Goal: Information Seeking & Learning: Learn about a topic

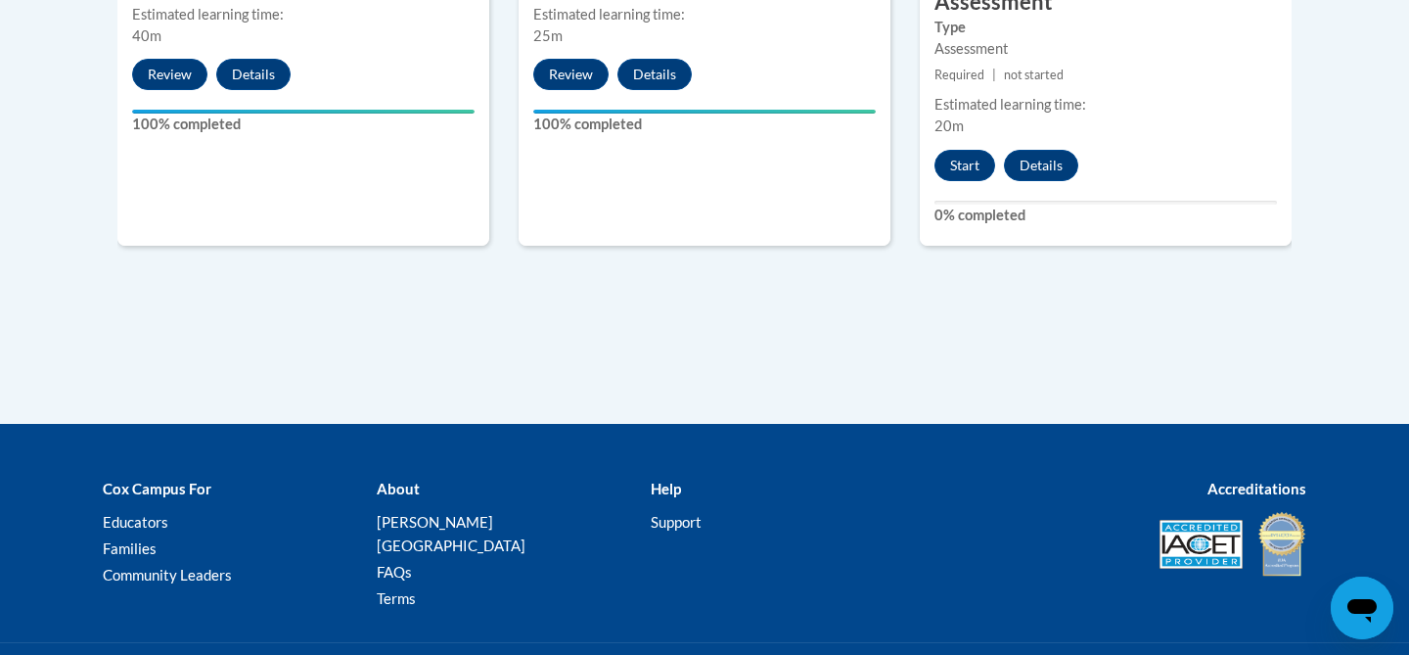
scroll to position [1588, 0]
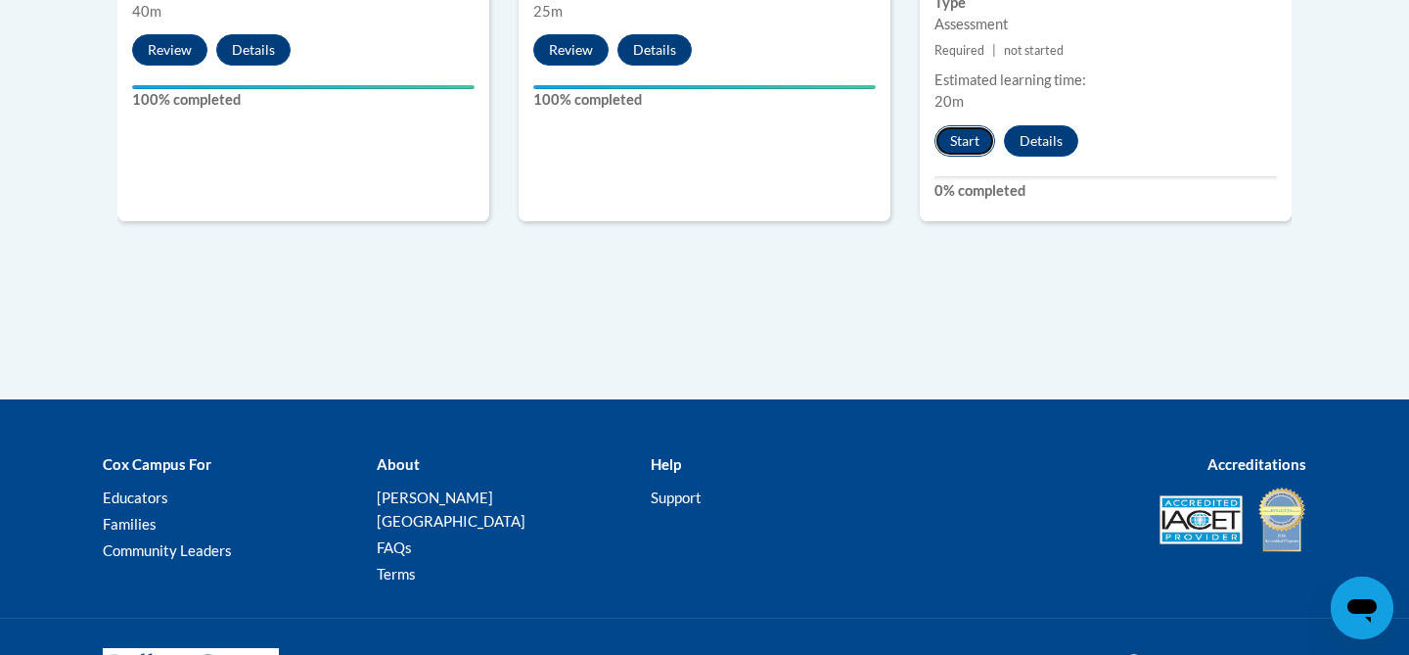
click at [964, 147] on button "Start" at bounding box center [964, 140] width 61 height 31
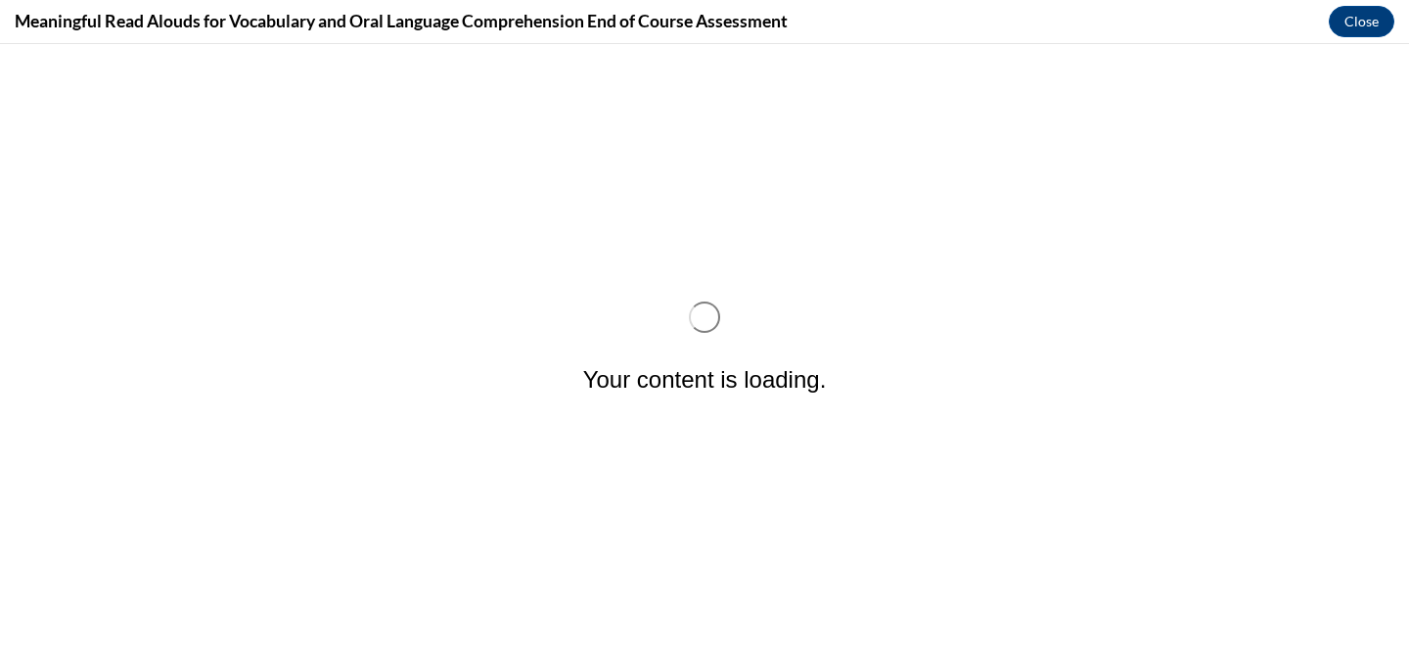
scroll to position [0, 0]
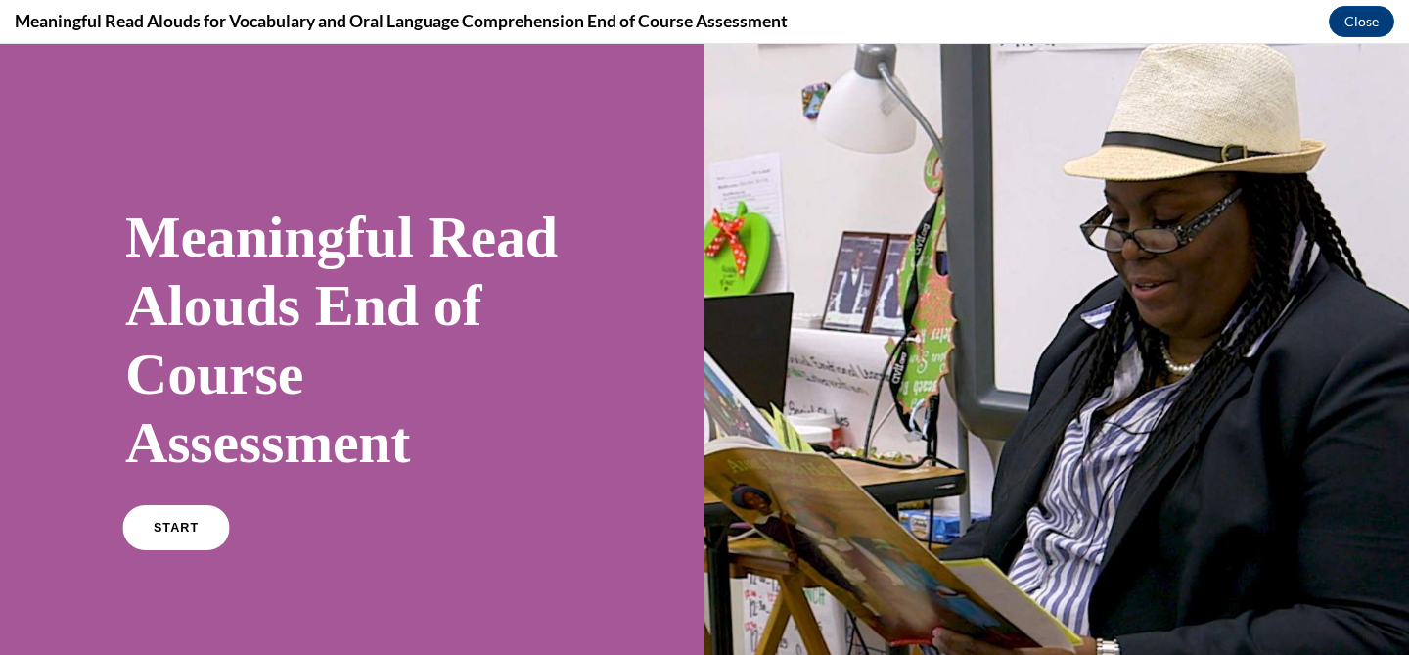
click at [162, 542] on link "START" at bounding box center [175, 527] width 107 height 45
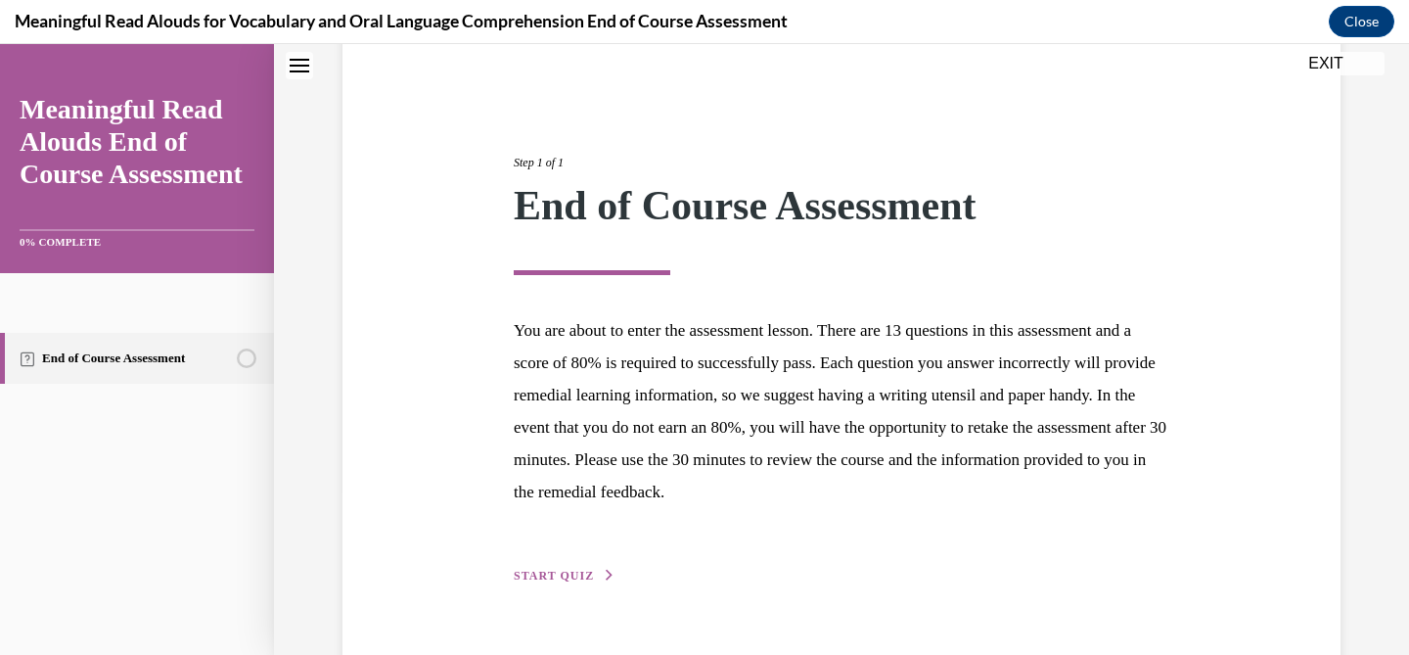
scroll to position [211, 0]
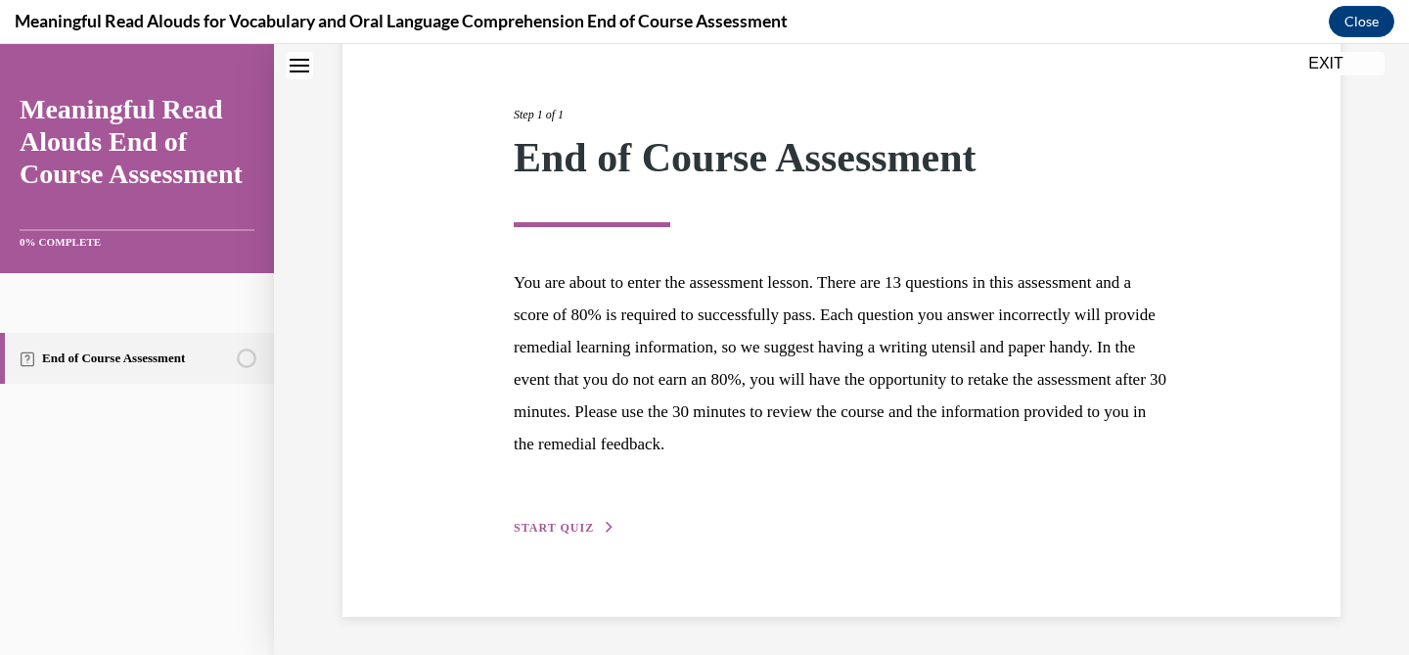
click at [535, 526] on span "START QUIZ" at bounding box center [554, 527] width 80 height 14
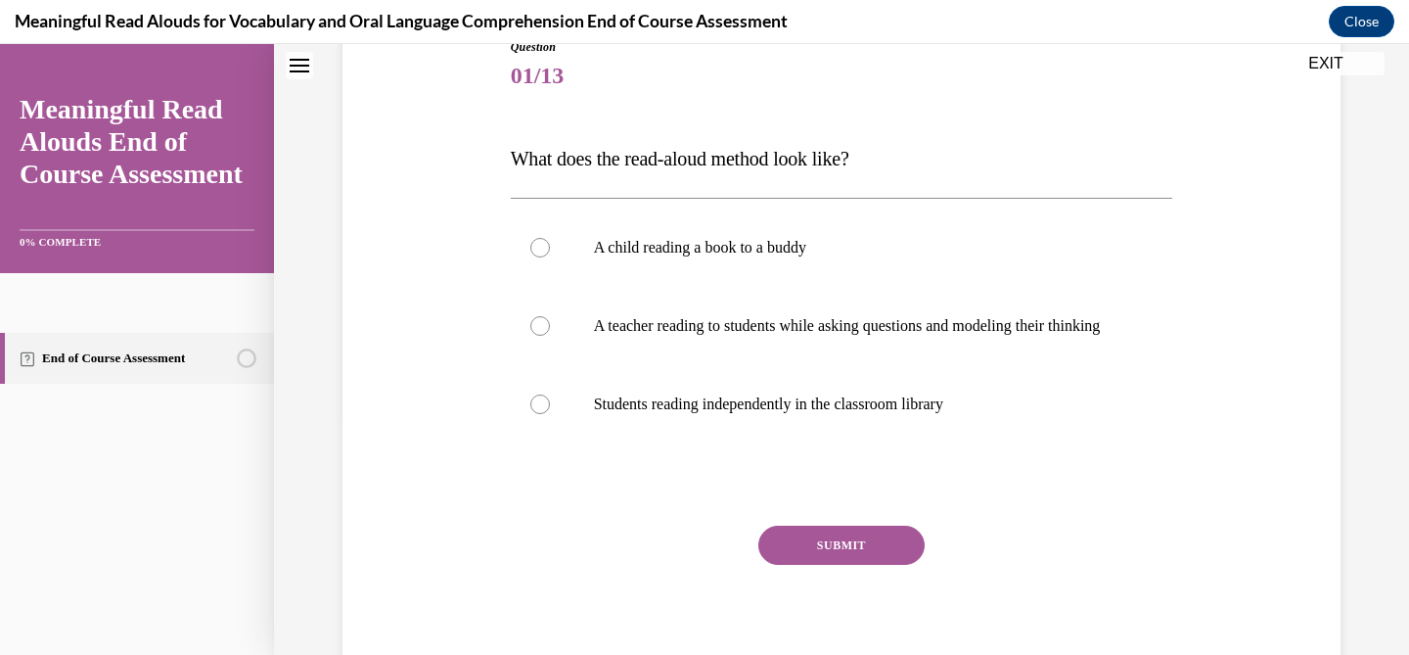
scroll to position [233, 0]
click at [749, 361] on label "A teacher reading to students while asking questions and modeling their thinking" at bounding box center [842, 327] width 662 height 78
click at [550, 337] on input "A teacher reading to students while asking questions and modeling their thinking" at bounding box center [540, 327] width 20 height 20
radio input "true"
click at [840, 565] on button "SUBMIT" at bounding box center [841, 545] width 166 height 39
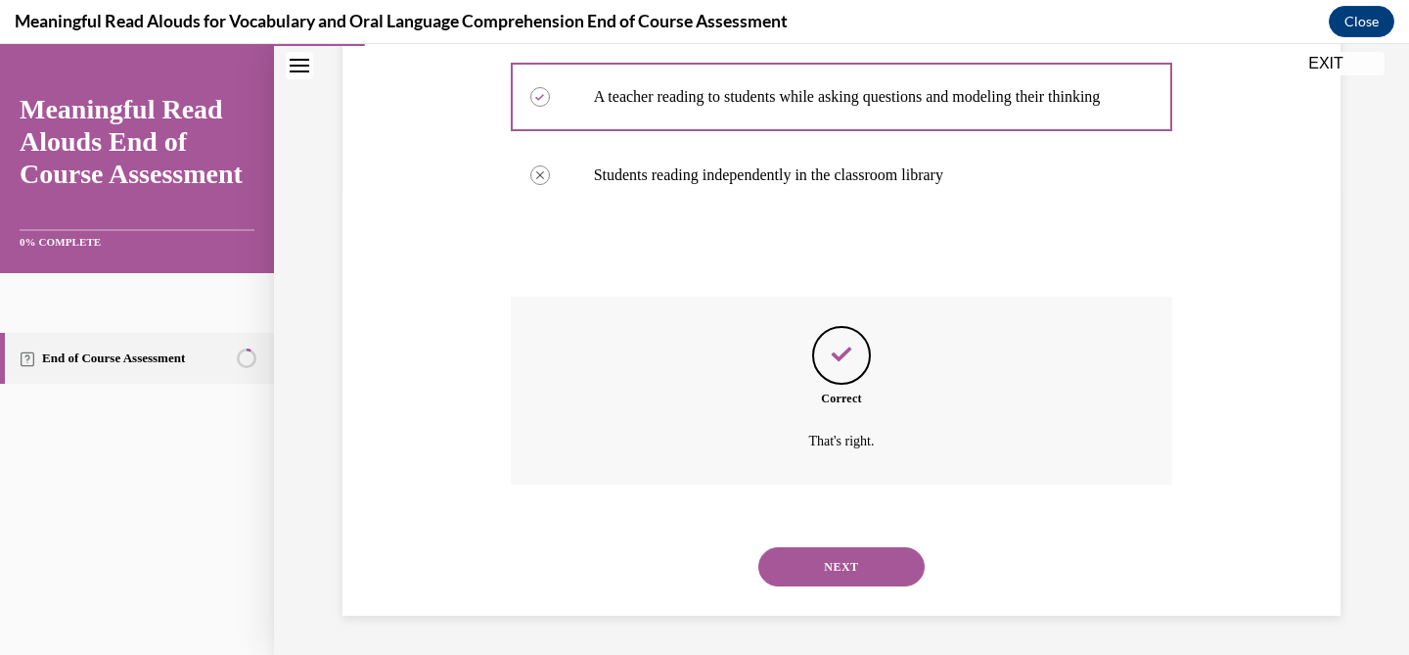
scroll to position [482, 0]
click at [837, 570] on button "NEXT" at bounding box center [841, 566] width 166 height 39
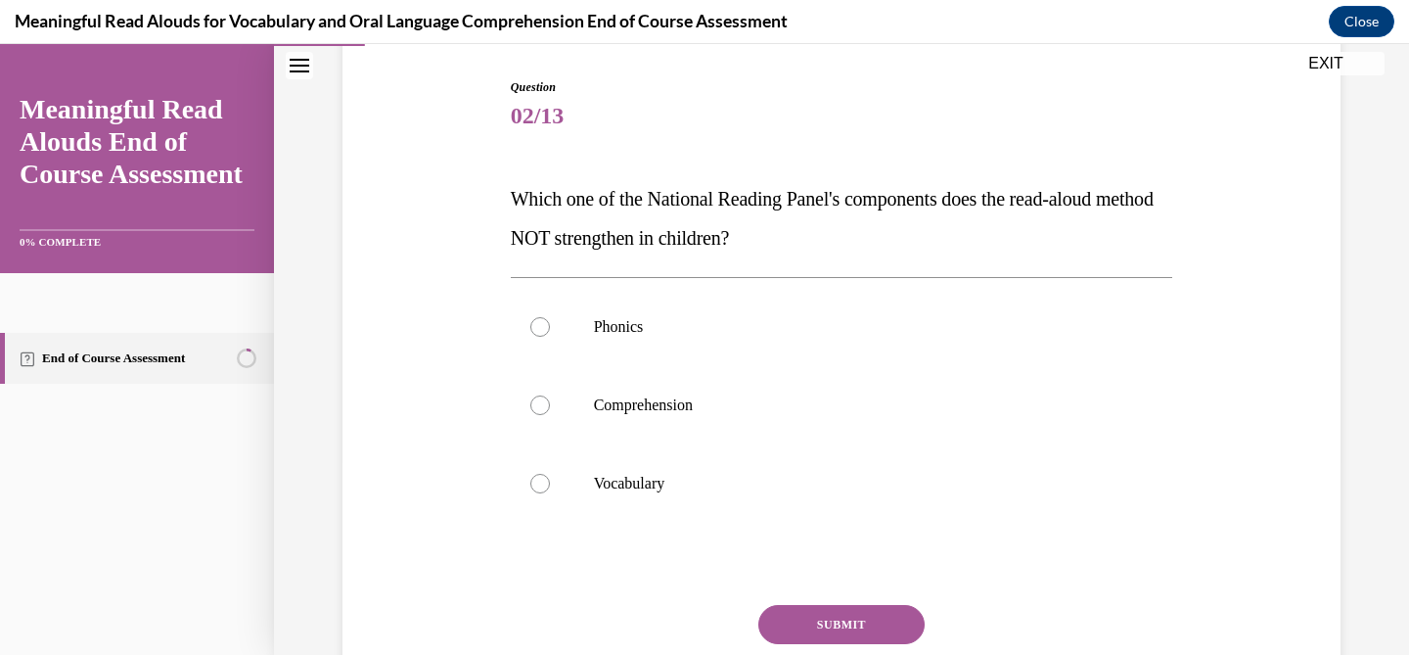
scroll to position [198, 0]
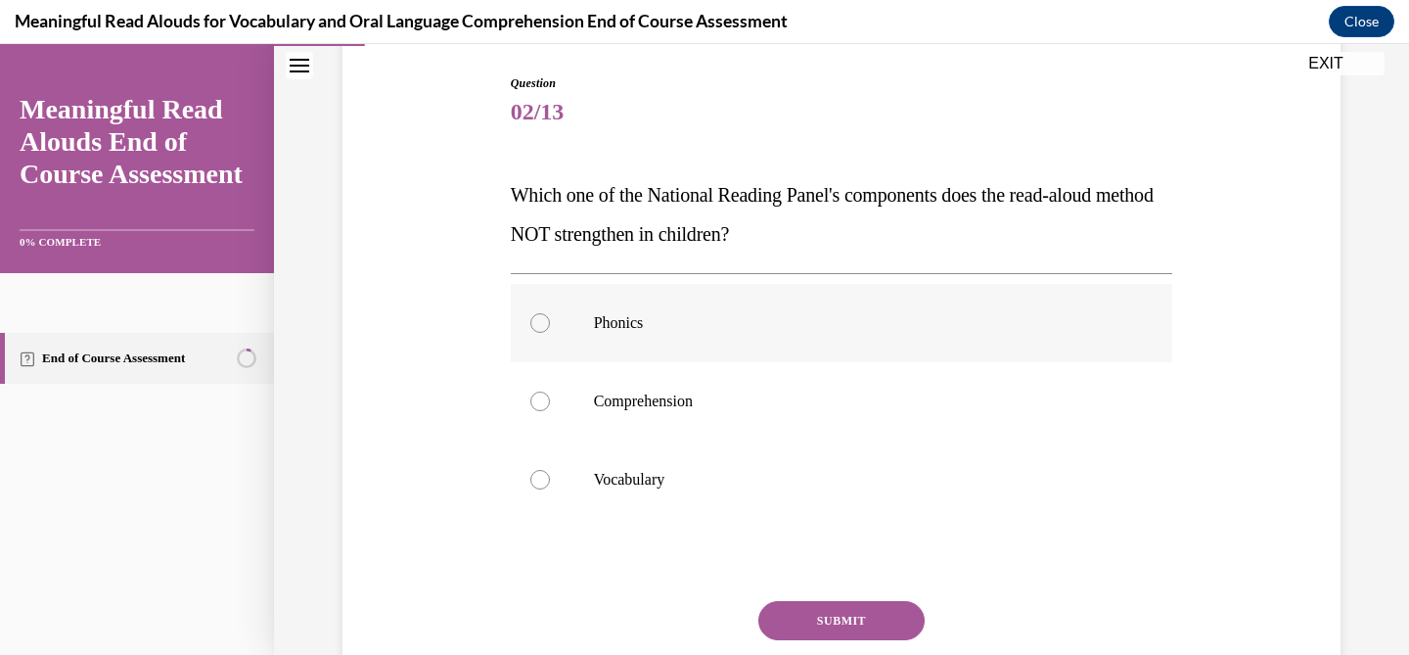
click at [648, 317] on p "Phonics" at bounding box center [859, 323] width 530 height 20
click at [550, 317] on input "Phonics" at bounding box center [540, 323] width 20 height 20
radio input "true"
click at [816, 630] on button "SUBMIT" at bounding box center [841, 620] width 166 height 39
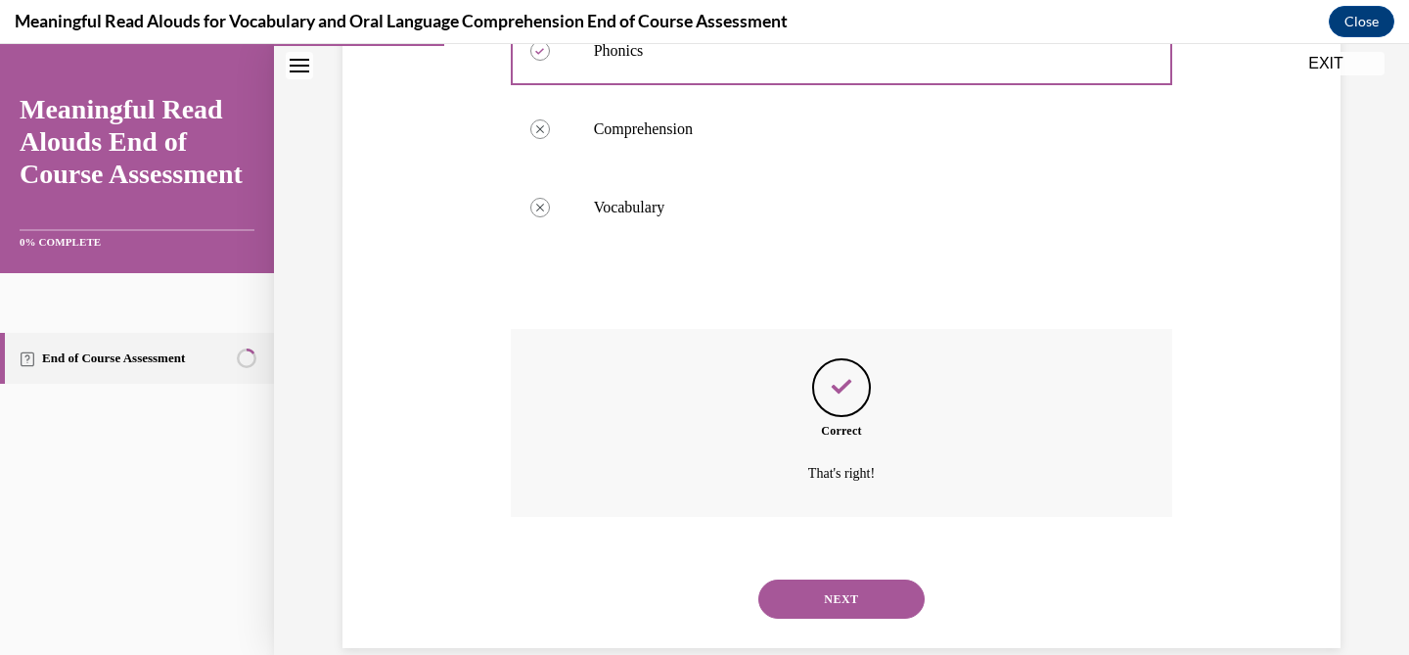
scroll to position [502, 0]
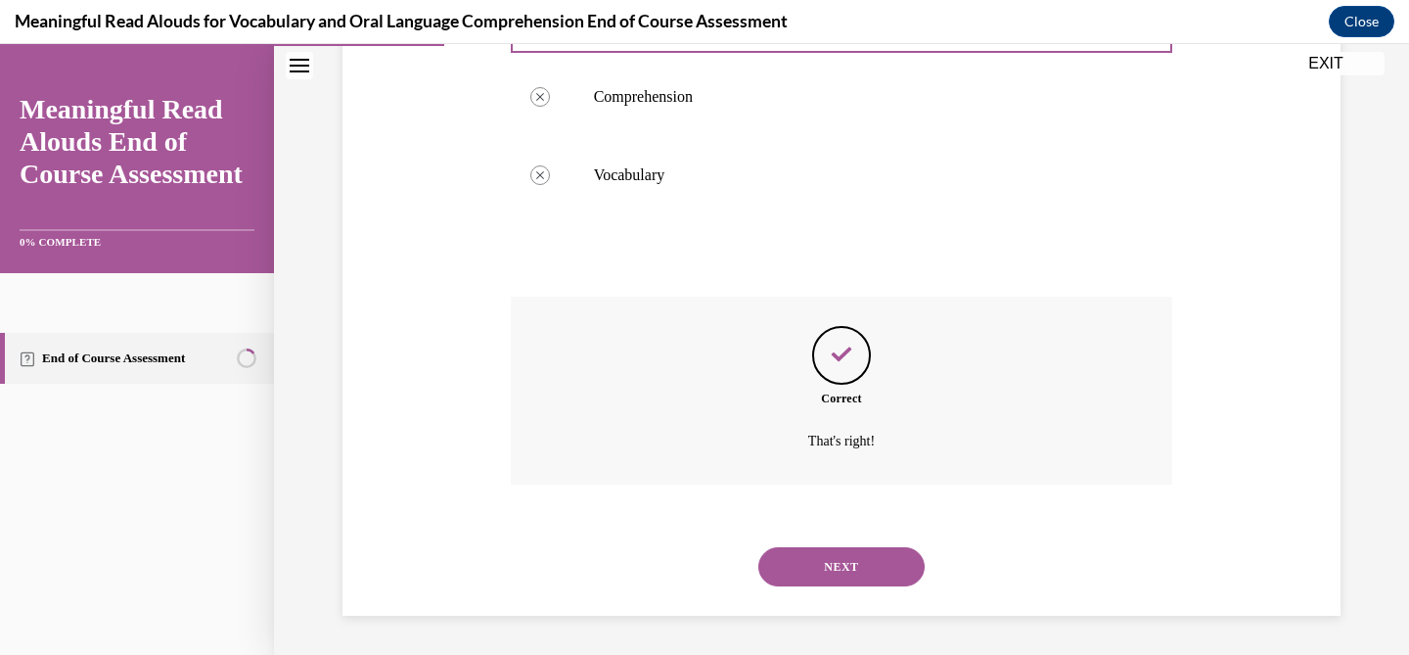
click at [838, 555] on button "NEXT" at bounding box center [841, 566] width 166 height 39
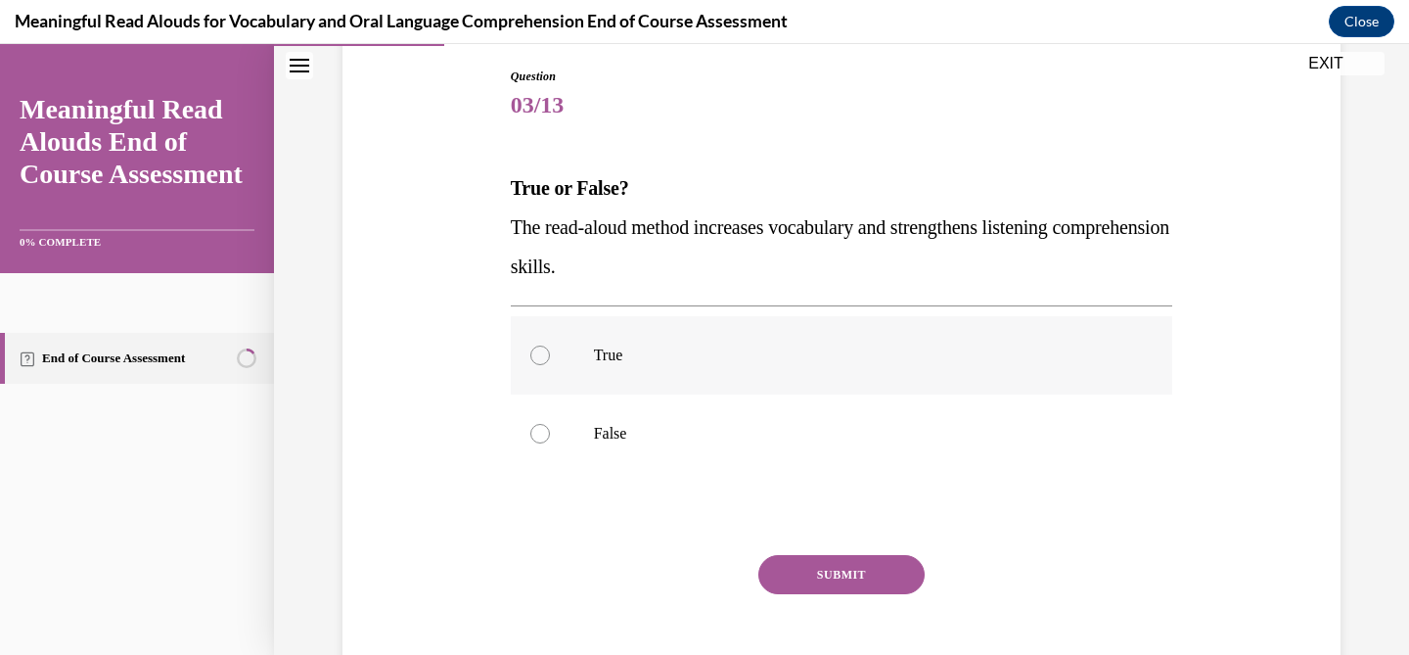
scroll to position [211, 0]
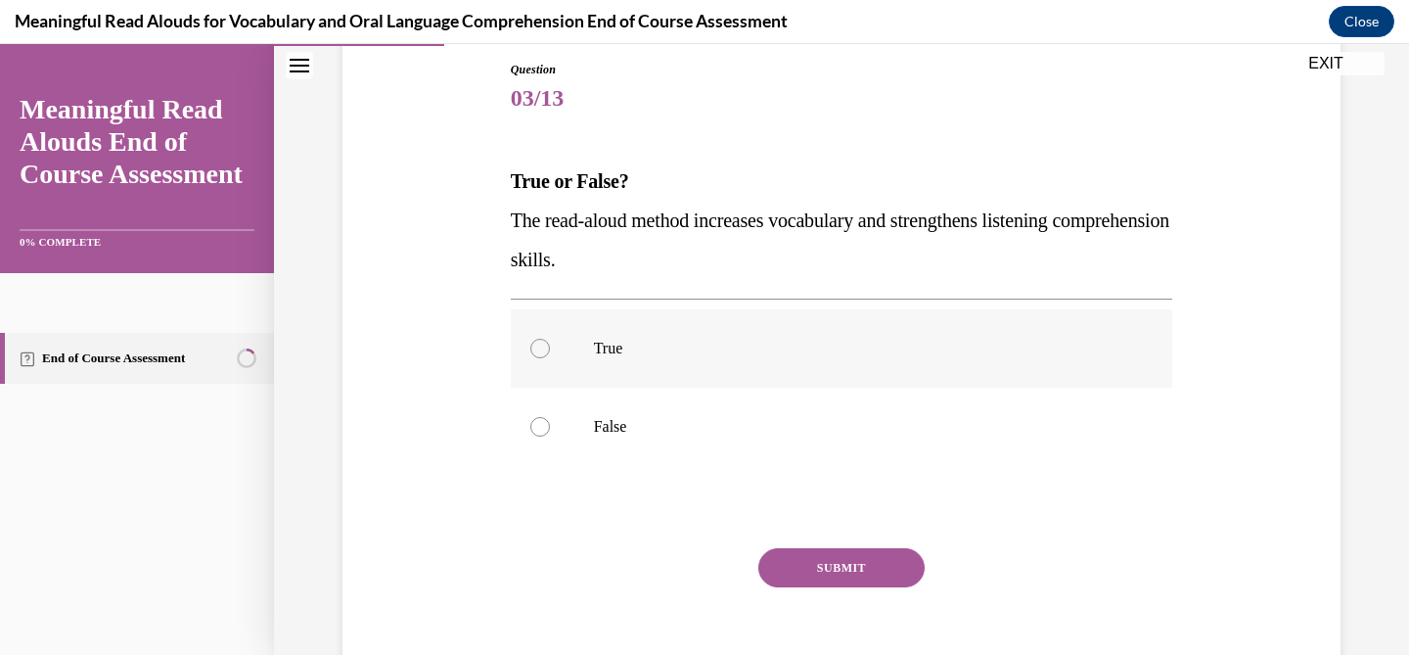
click at [567, 371] on label "True" at bounding box center [842, 348] width 662 height 78
click at [550, 358] on input "True" at bounding box center [540, 349] width 20 height 20
radio input "true"
click at [840, 575] on button "SUBMIT" at bounding box center [841, 567] width 166 height 39
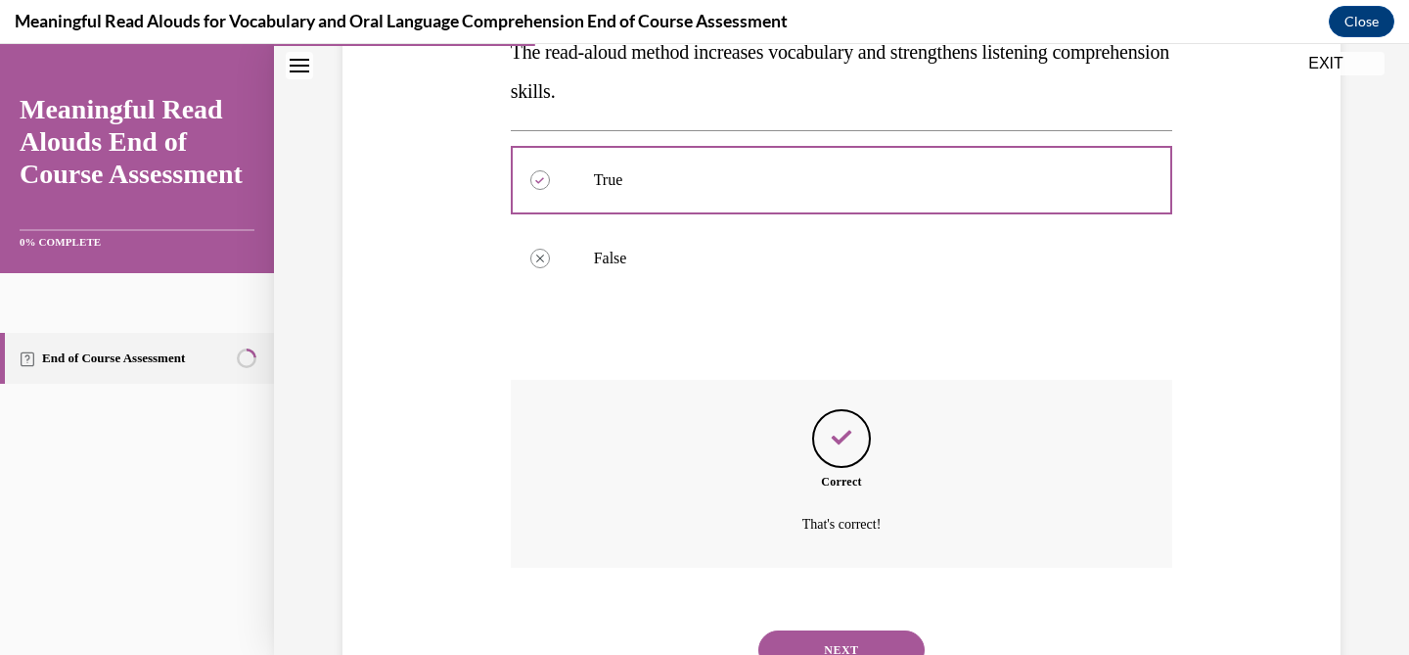
scroll to position [463, 0]
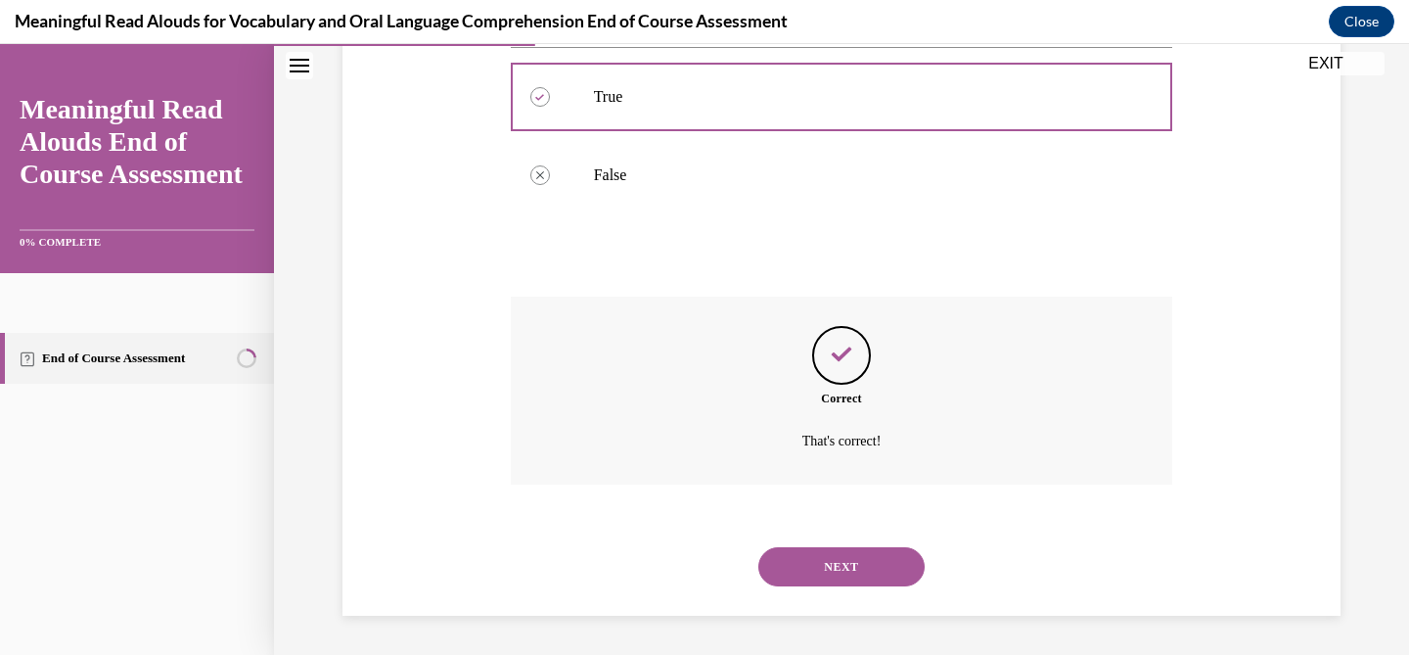
click at [835, 562] on button "NEXT" at bounding box center [841, 566] width 166 height 39
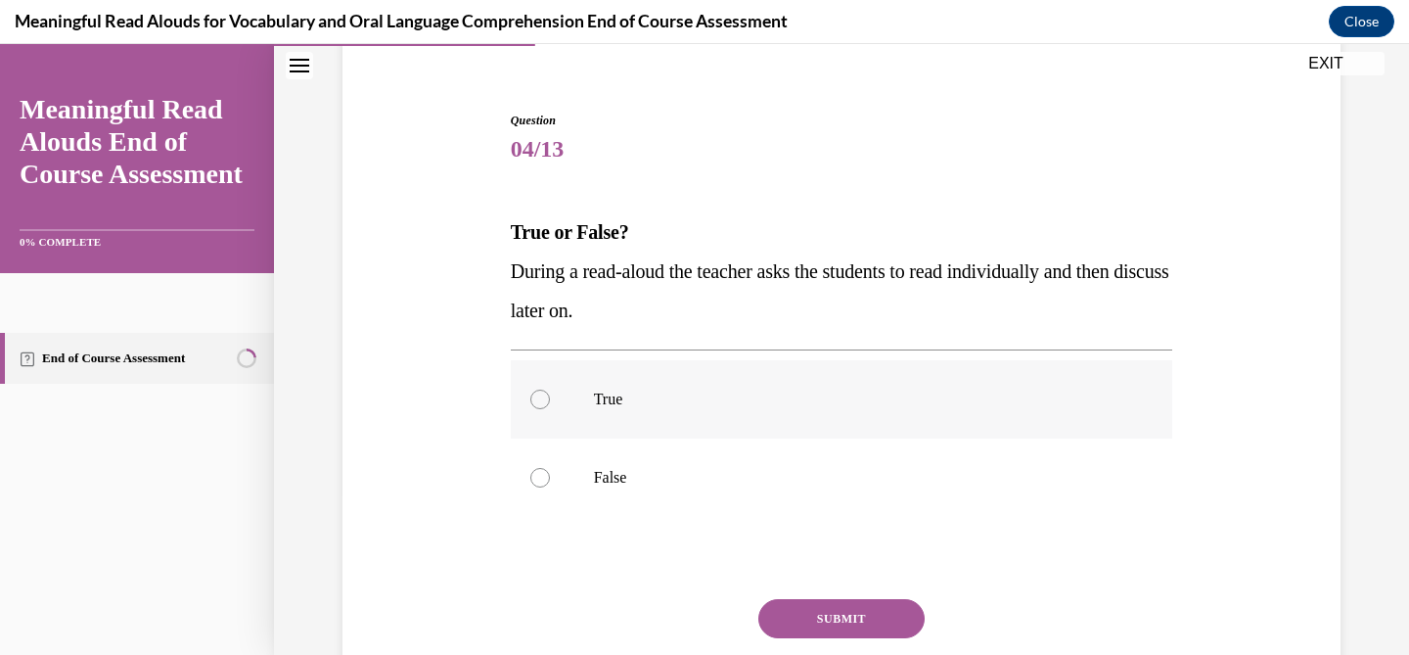
scroll to position [168, 0]
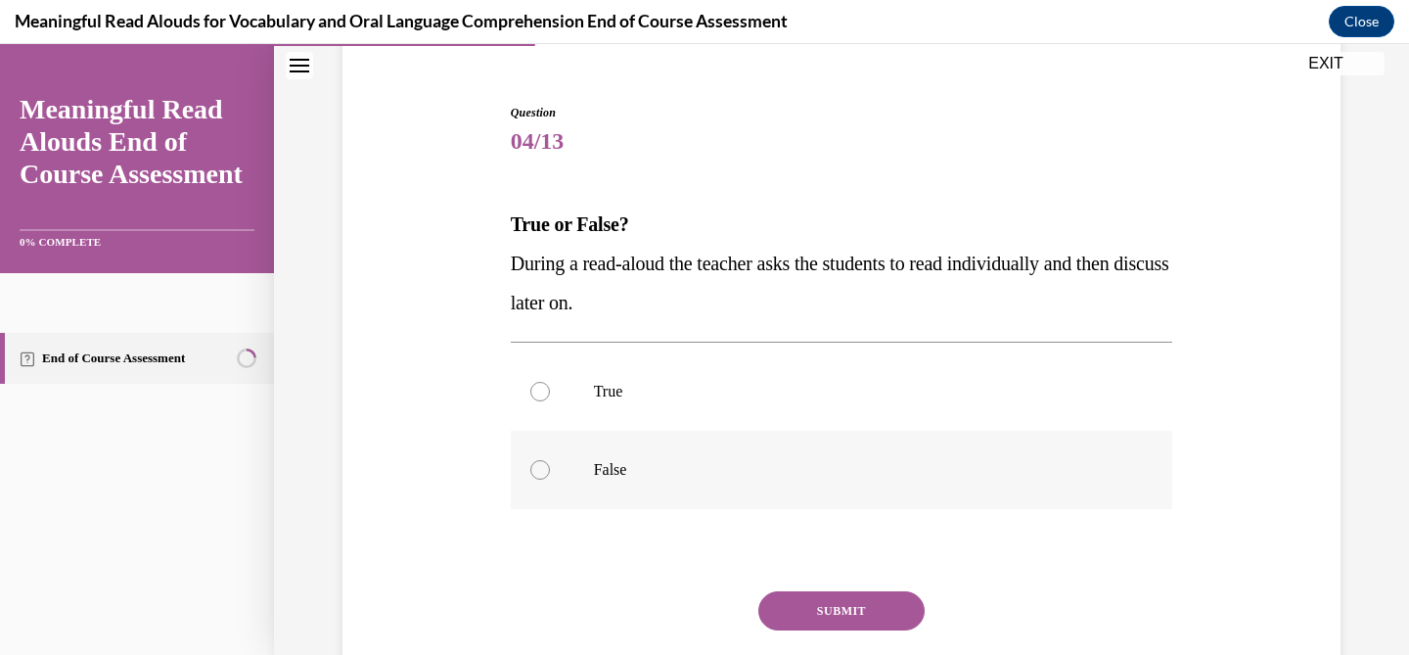
click at [622, 470] on p "False" at bounding box center [859, 470] width 530 height 20
click at [550, 470] on input "False" at bounding box center [540, 470] width 20 height 20
radio input "true"
click at [833, 612] on button "SUBMIT" at bounding box center [841, 610] width 166 height 39
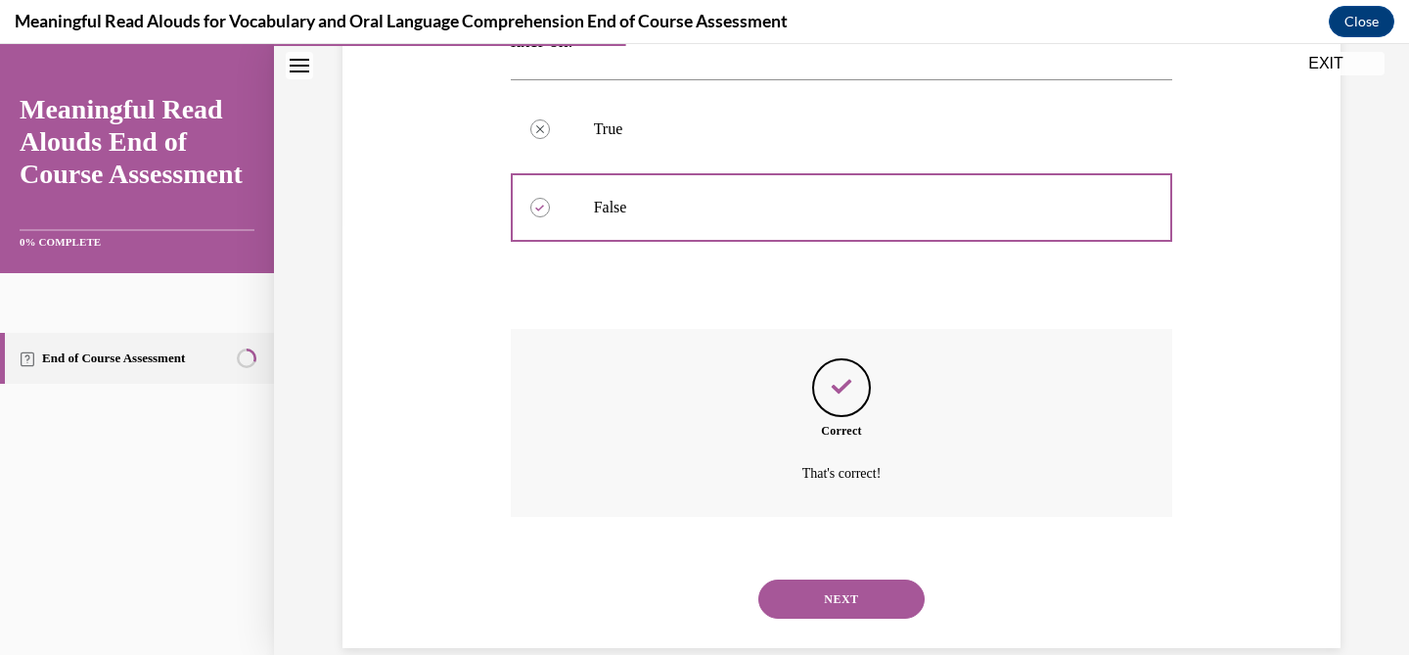
scroll to position [463, 0]
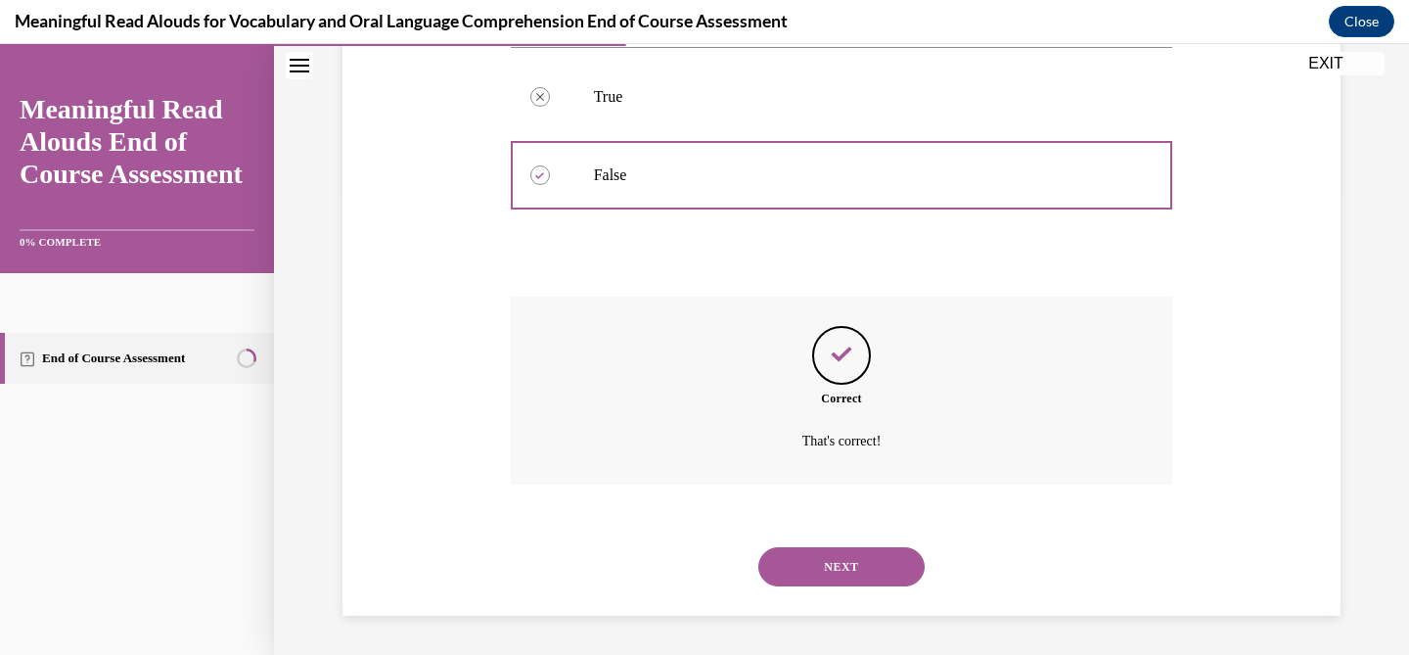
click at [841, 570] on button "NEXT" at bounding box center [841, 566] width 166 height 39
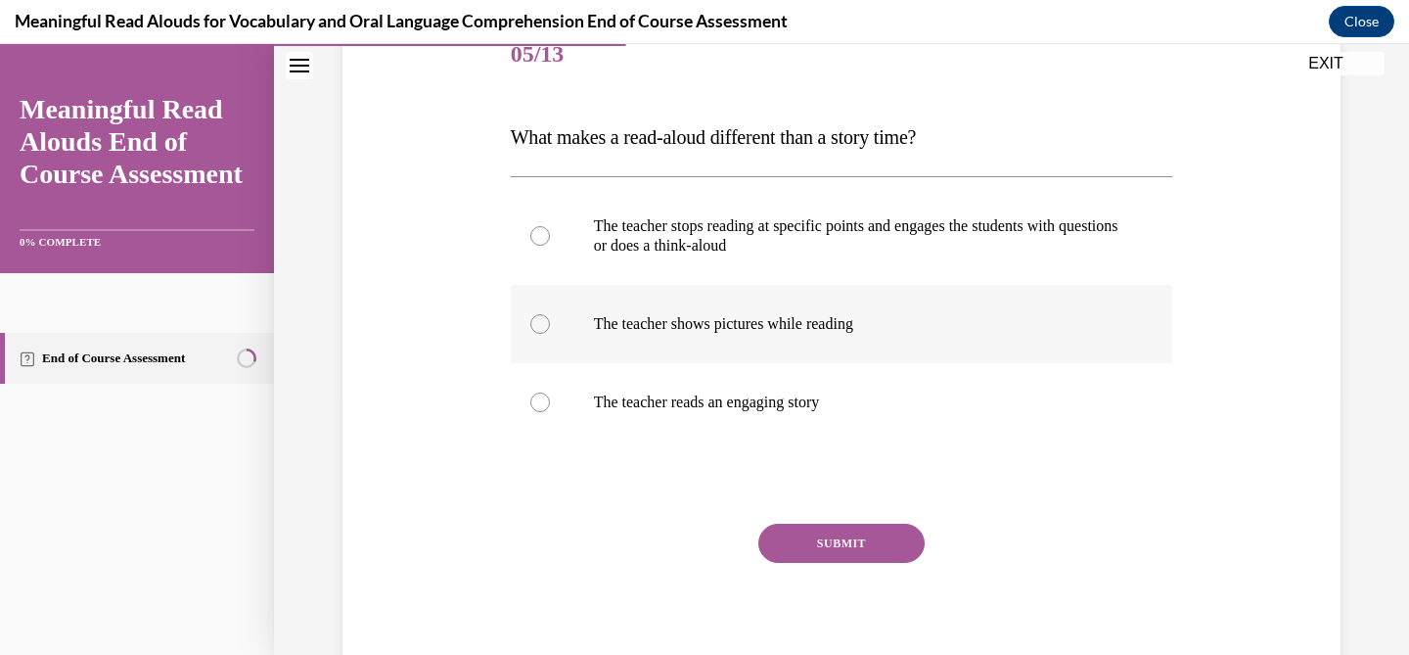
scroll to position [262, 0]
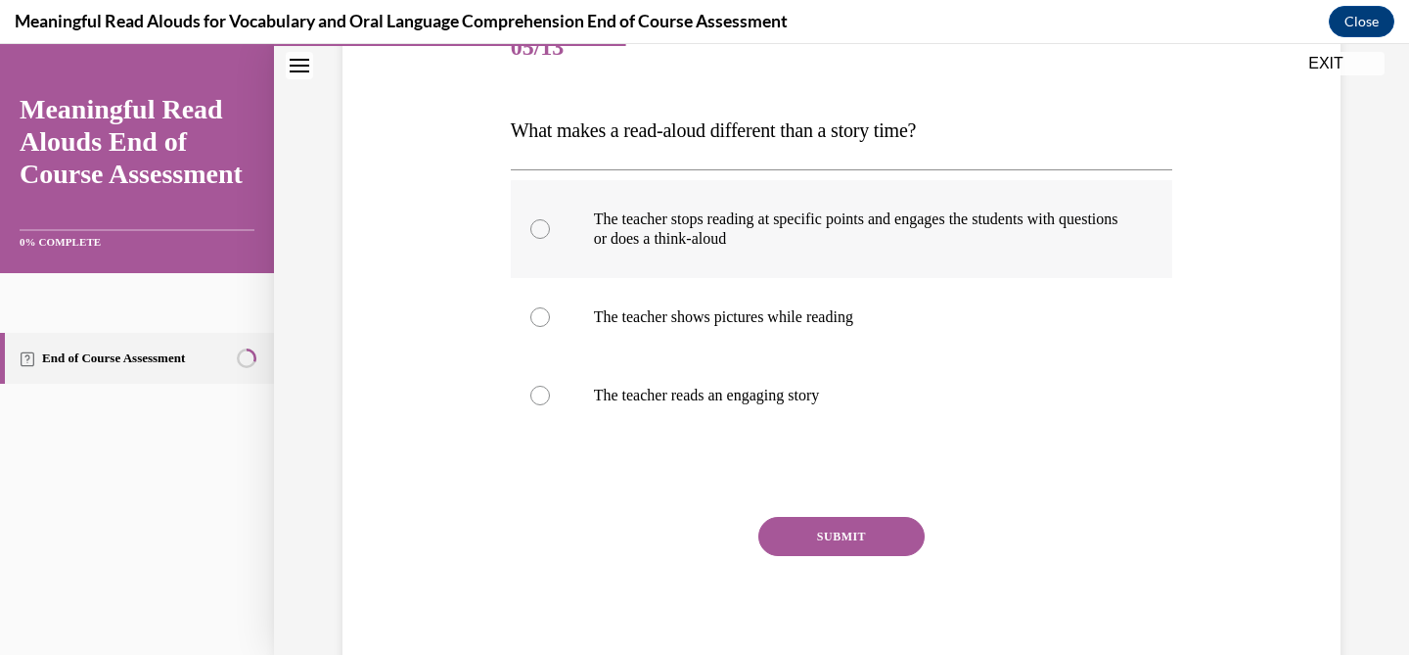
click at [720, 255] on label "The teacher stops reading at specific points and engages the students with ques…" at bounding box center [842, 229] width 662 height 98
click at [550, 239] on input "The teacher stops reading at specific points and engages the students with ques…" at bounding box center [540, 229] width 20 height 20
radio input "true"
click at [859, 546] on button "SUBMIT" at bounding box center [841, 536] width 166 height 39
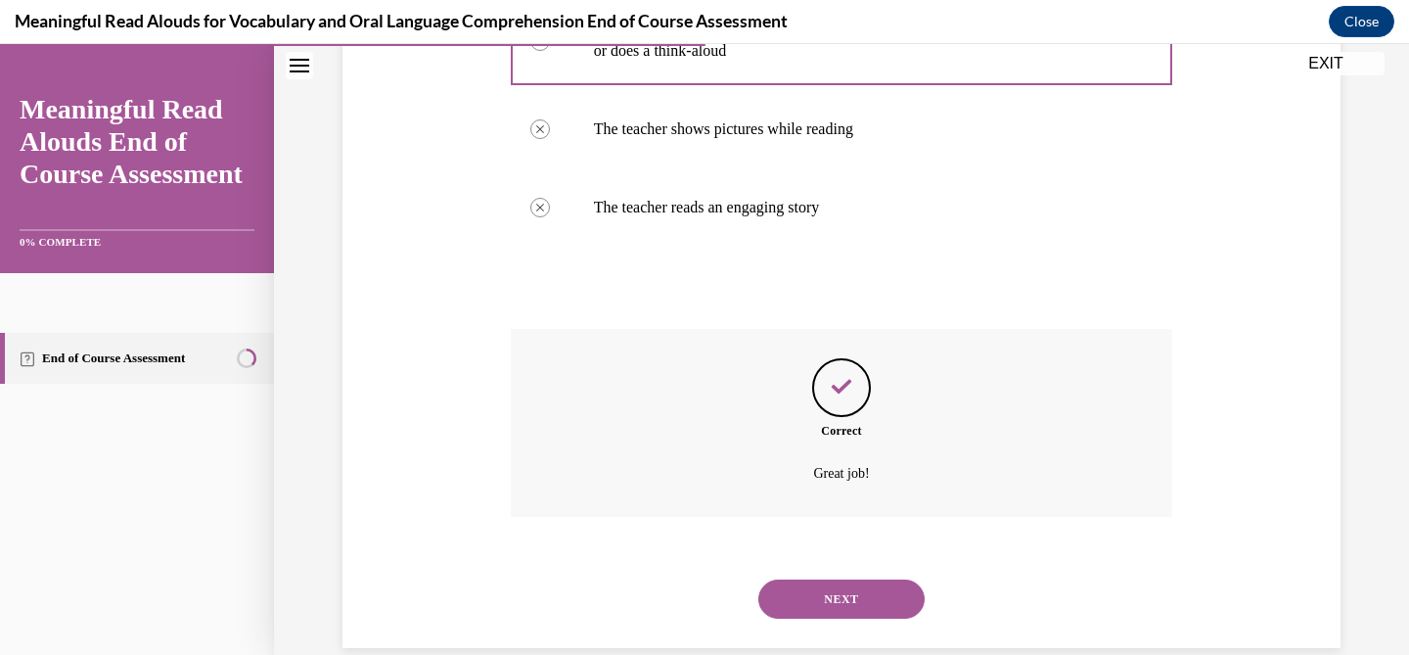
scroll to position [482, 0]
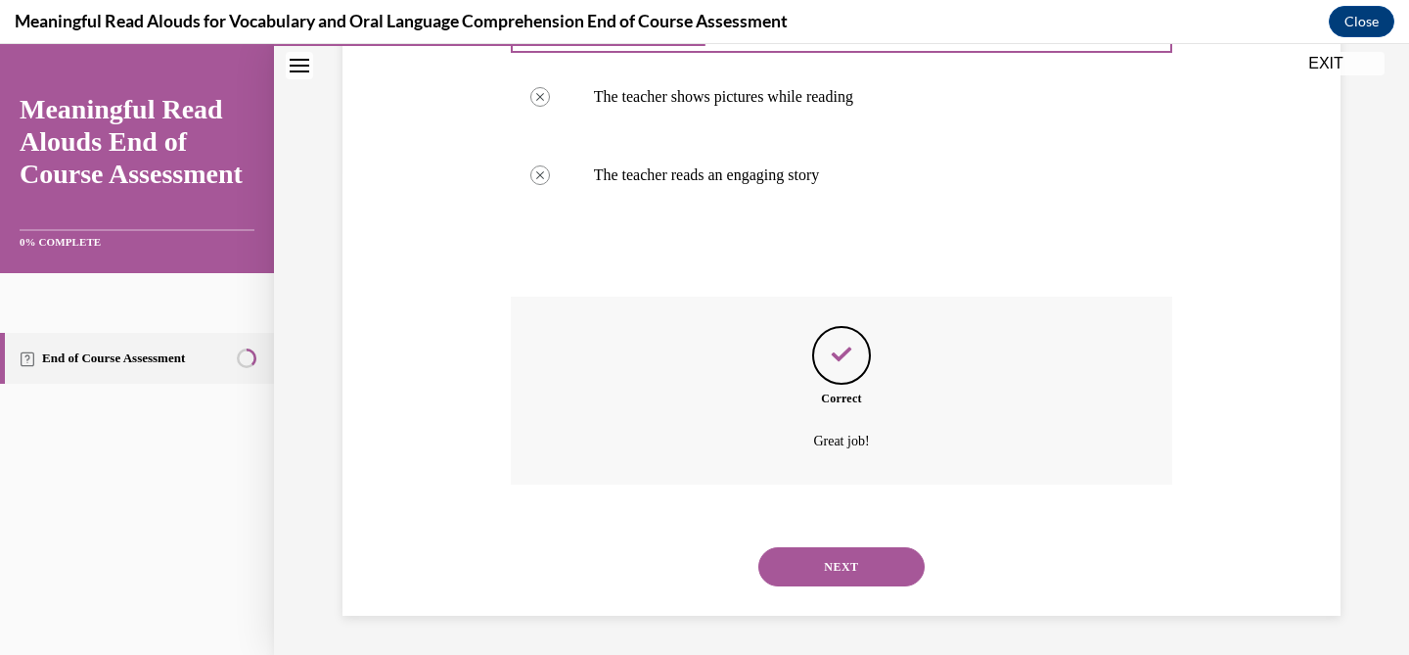
click at [859, 570] on button "NEXT" at bounding box center [841, 566] width 166 height 39
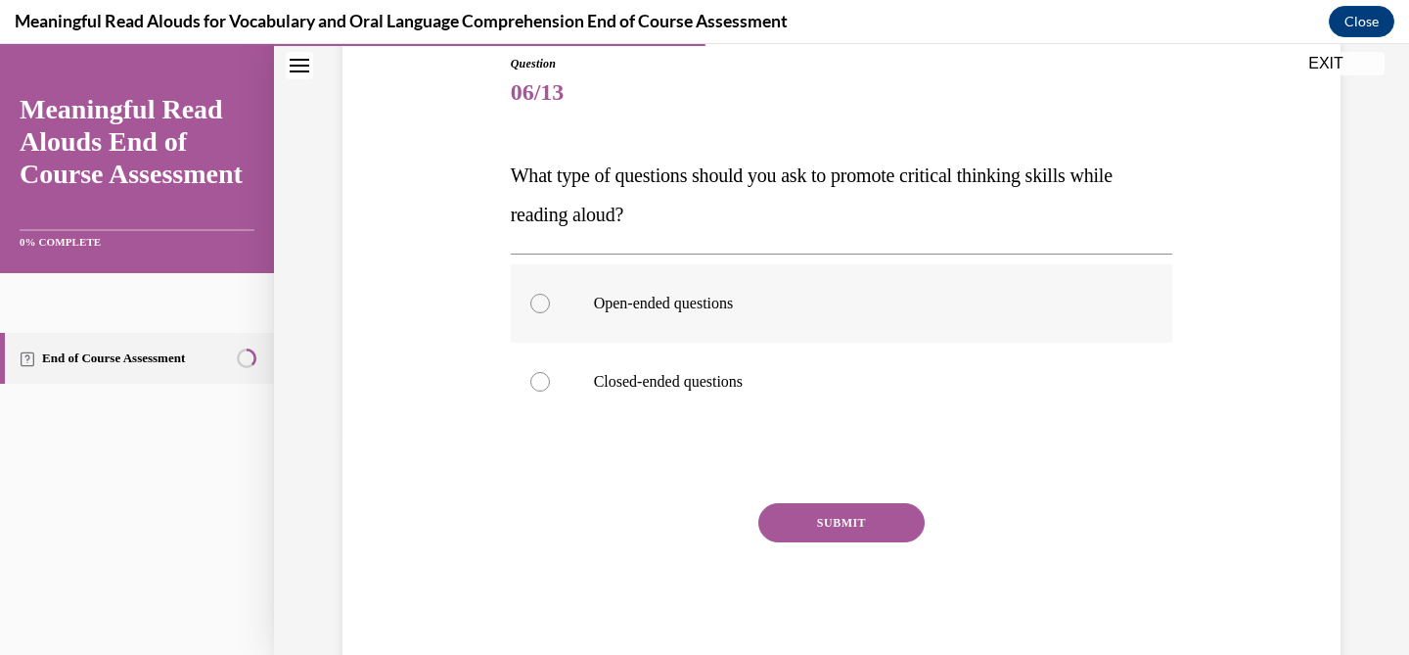
click at [756, 310] on p "Open-ended questions" at bounding box center [859, 304] width 530 height 20
click at [550, 310] on input "Open-ended questions" at bounding box center [540, 304] width 20 height 20
radio input "true"
click at [835, 517] on button "SUBMIT" at bounding box center [841, 522] width 166 height 39
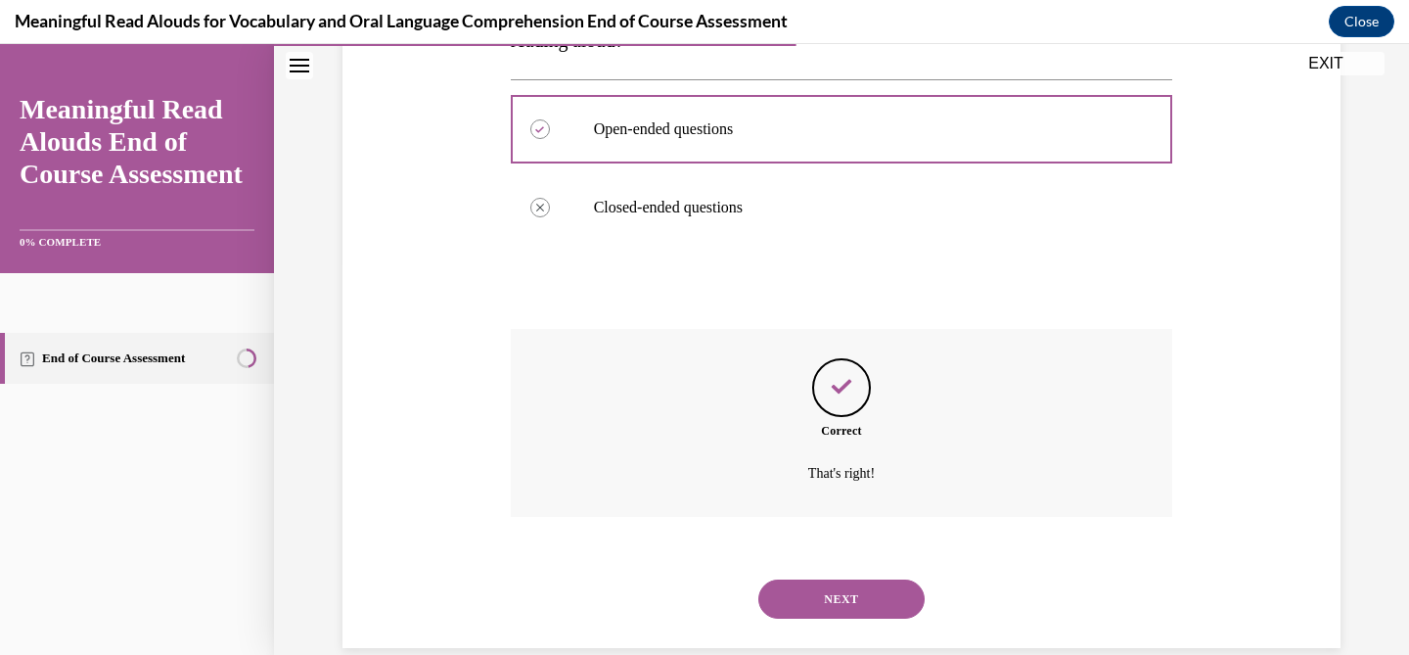
scroll to position [424, 0]
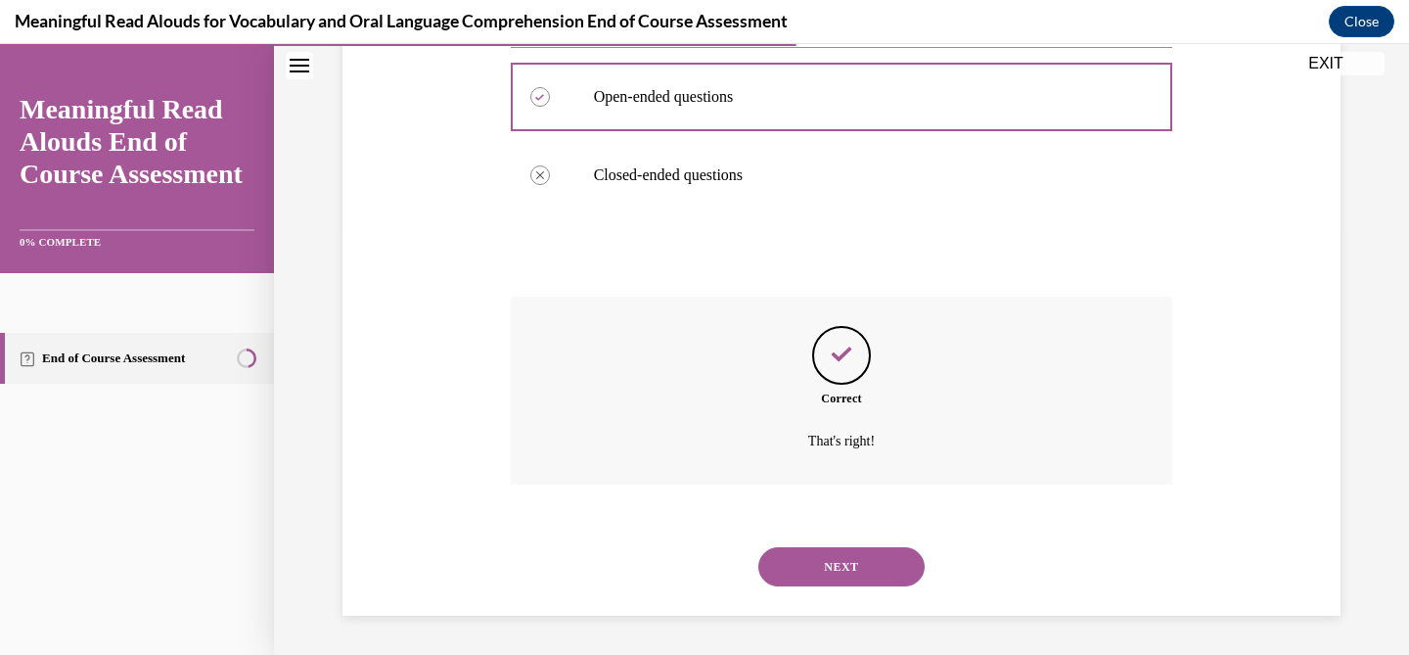
click at [836, 574] on button "NEXT" at bounding box center [841, 566] width 166 height 39
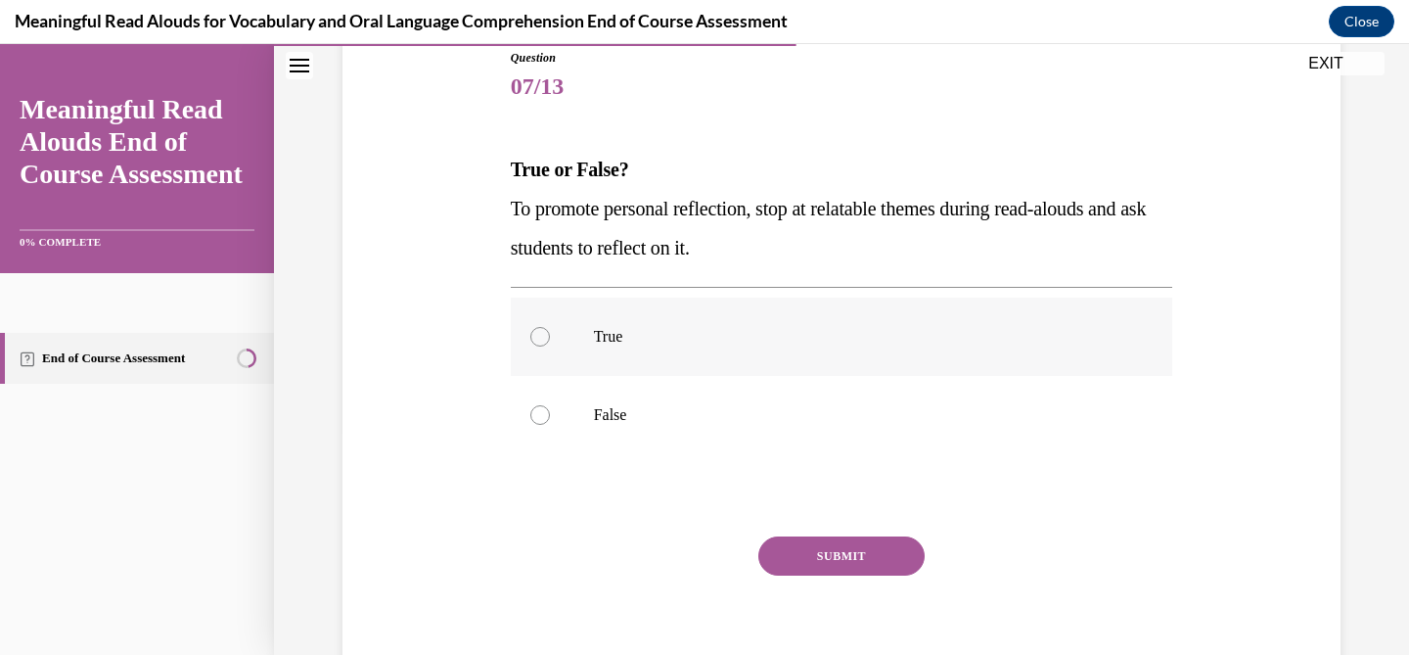
scroll to position [224, 0]
click at [635, 339] on p "True" at bounding box center [859, 336] width 530 height 20
click at [550, 339] on input "True" at bounding box center [540, 336] width 20 height 20
radio input "true"
click at [846, 548] on button "SUBMIT" at bounding box center [841, 554] width 166 height 39
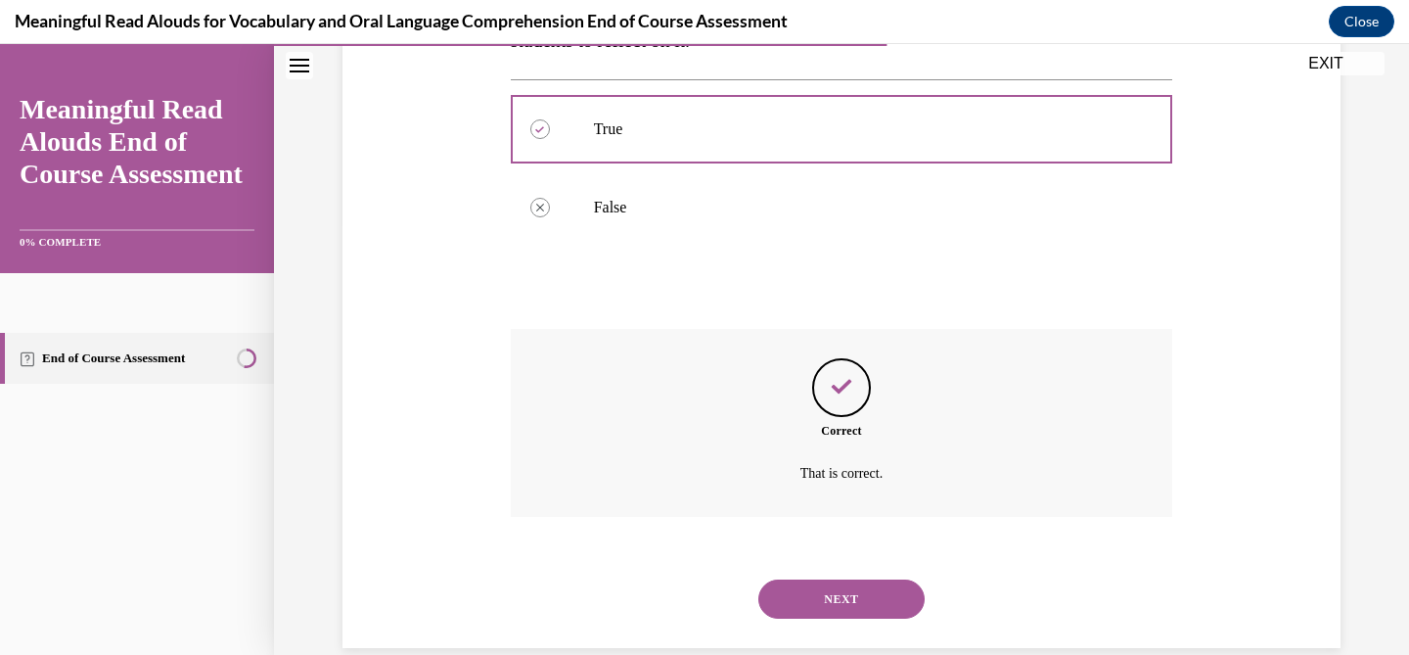
scroll to position [463, 0]
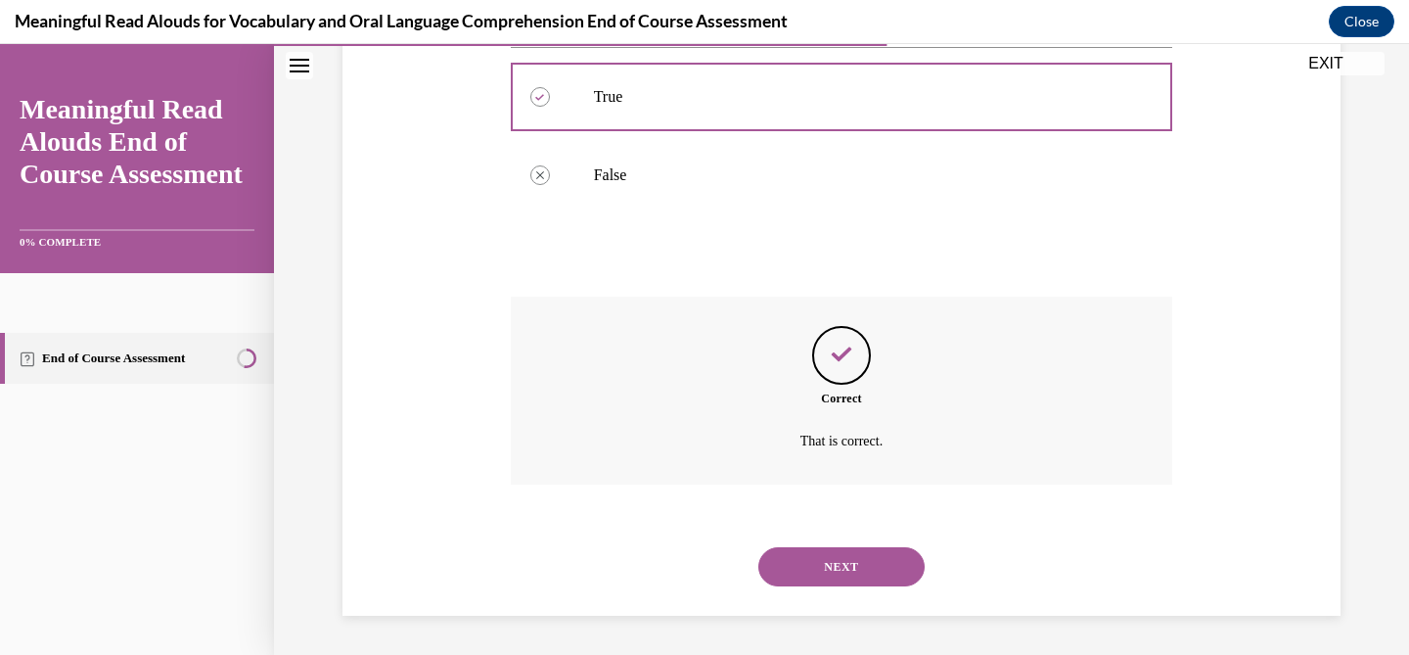
click at [851, 567] on button "NEXT" at bounding box center [841, 566] width 166 height 39
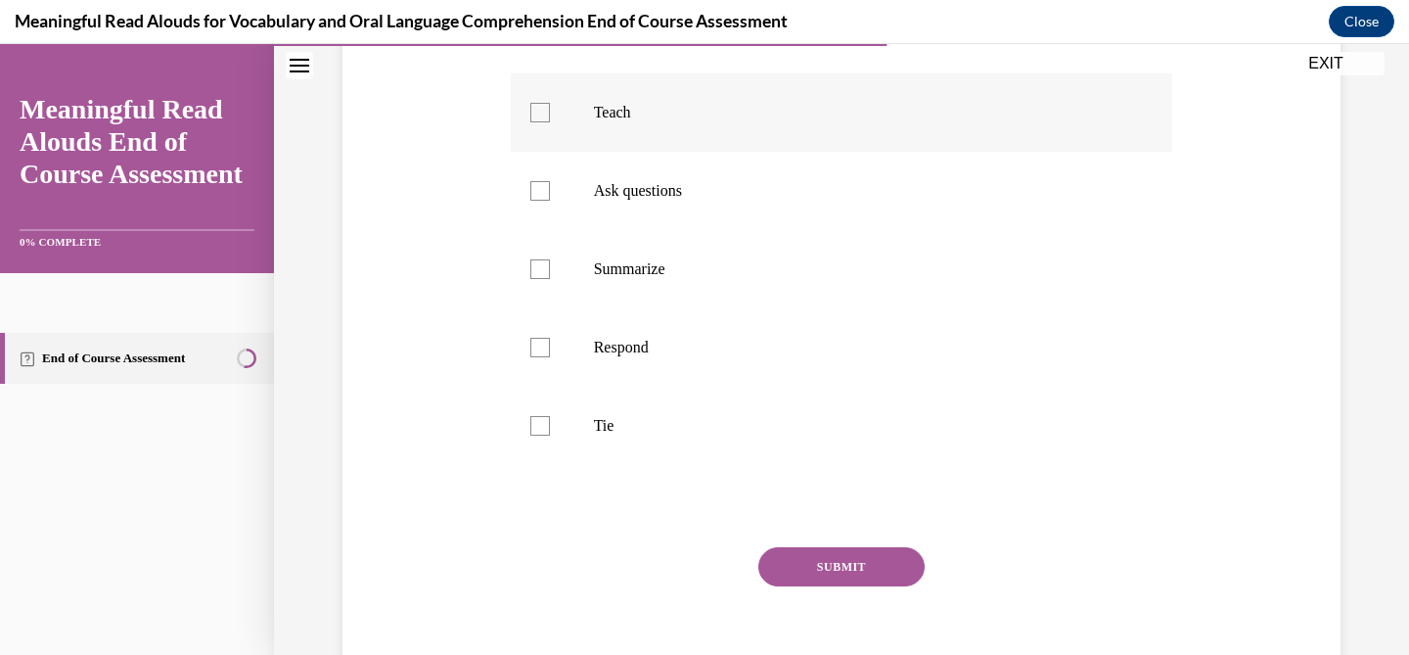
scroll to position [530, 0]
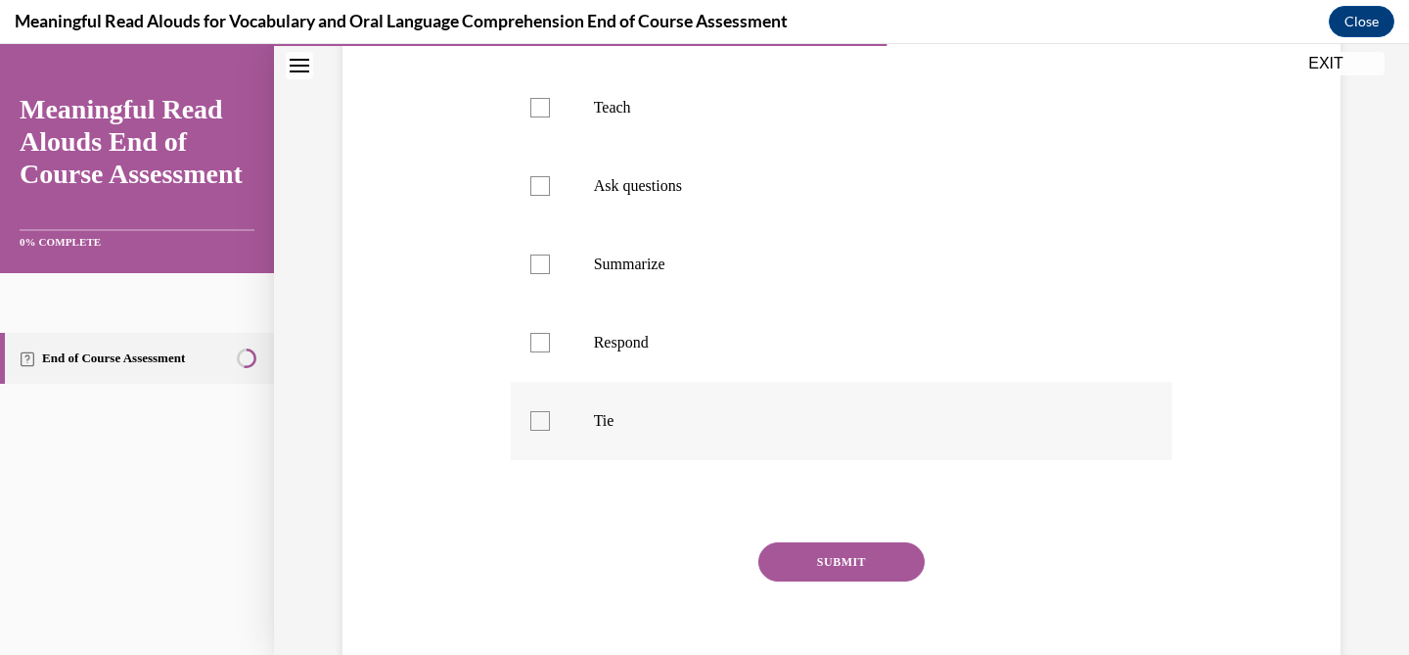
click at [551, 429] on label "Tie" at bounding box center [842, 421] width 662 height 78
click at [550, 429] on input "Tie" at bounding box center [540, 421] width 20 height 20
checkbox input "true"
click at [530, 343] on div at bounding box center [540, 343] width 20 height 20
click at [530, 343] on input "Respond" at bounding box center [540, 343] width 20 height 20
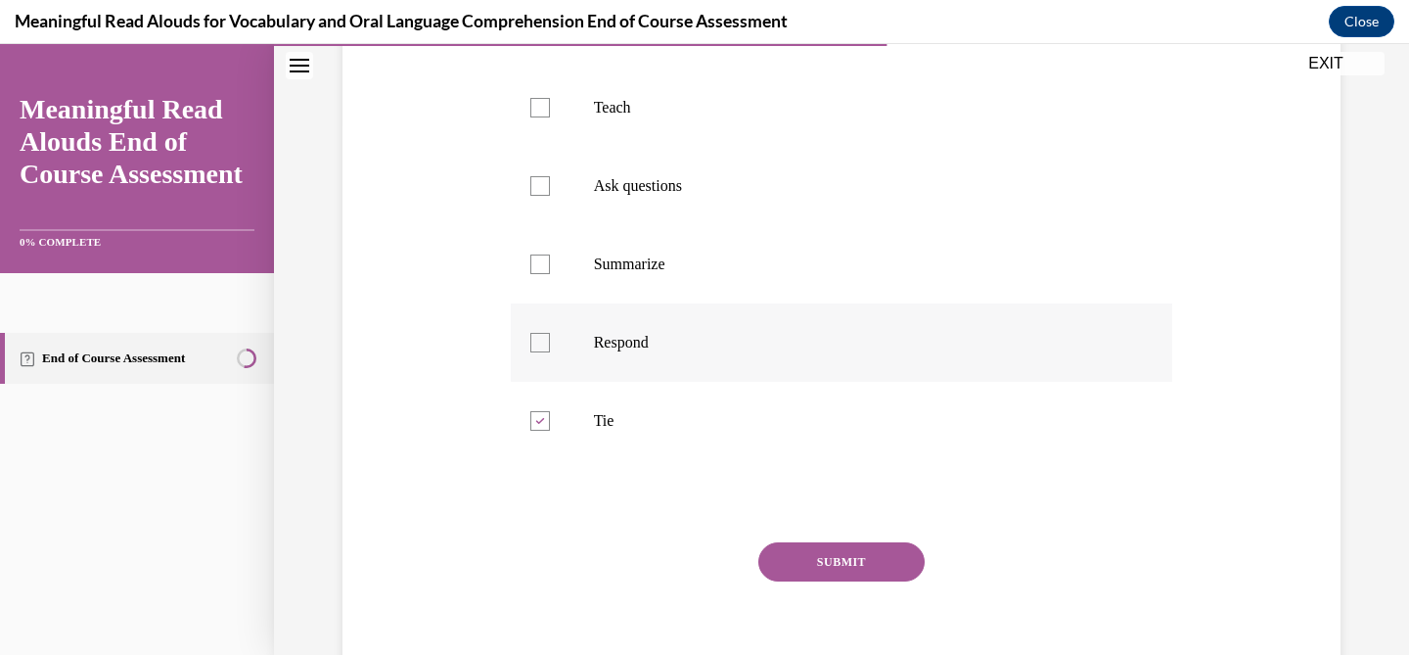
checkbox input "true"
click at [540, 276] on label "Summarize" at bounding box center [842, 264] width 662 height 78
click at [540, 274] on input "Summarize" at bounding box center [540, 264] width 20 height 20
checkbox input "true"
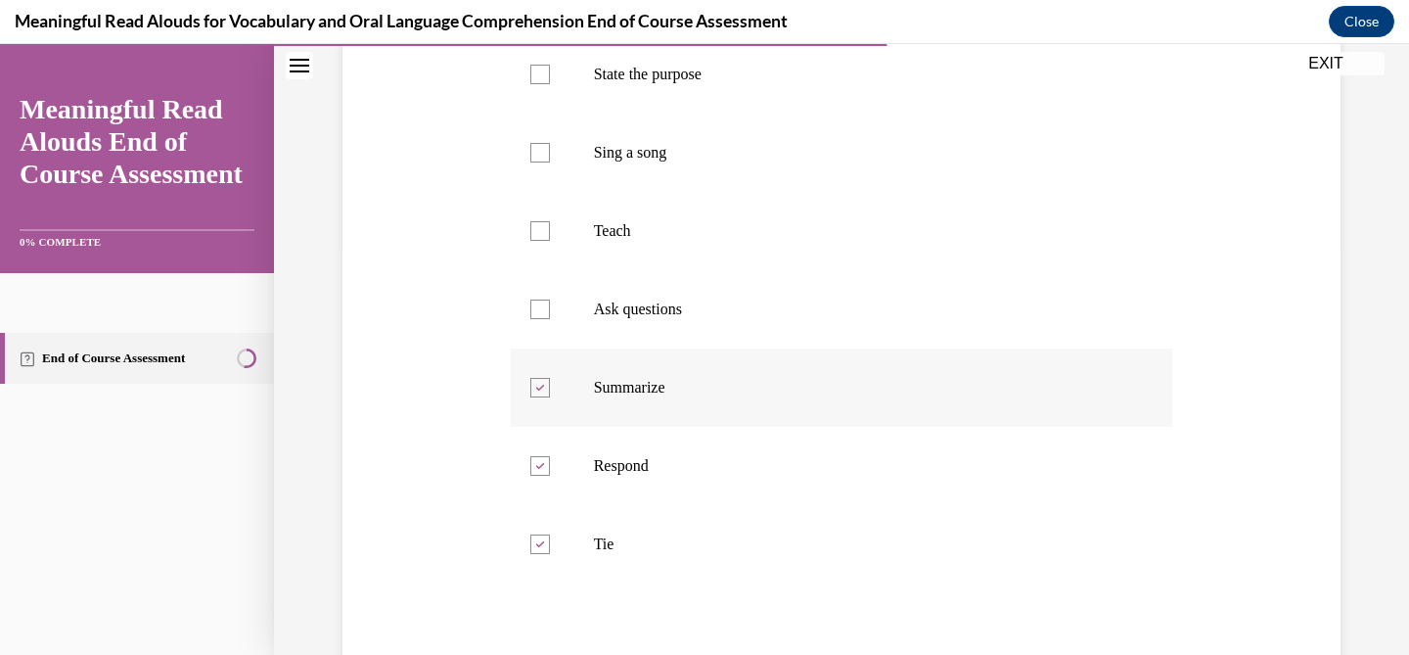
scroll to position [411, 0]
click at [541, 301] on div at bounding box center [540, 305] width 20 height 20
click at [541, 301] on input "Ask questions" at bounding box center [540, 305] width 20 height 20
checkbox input "true"
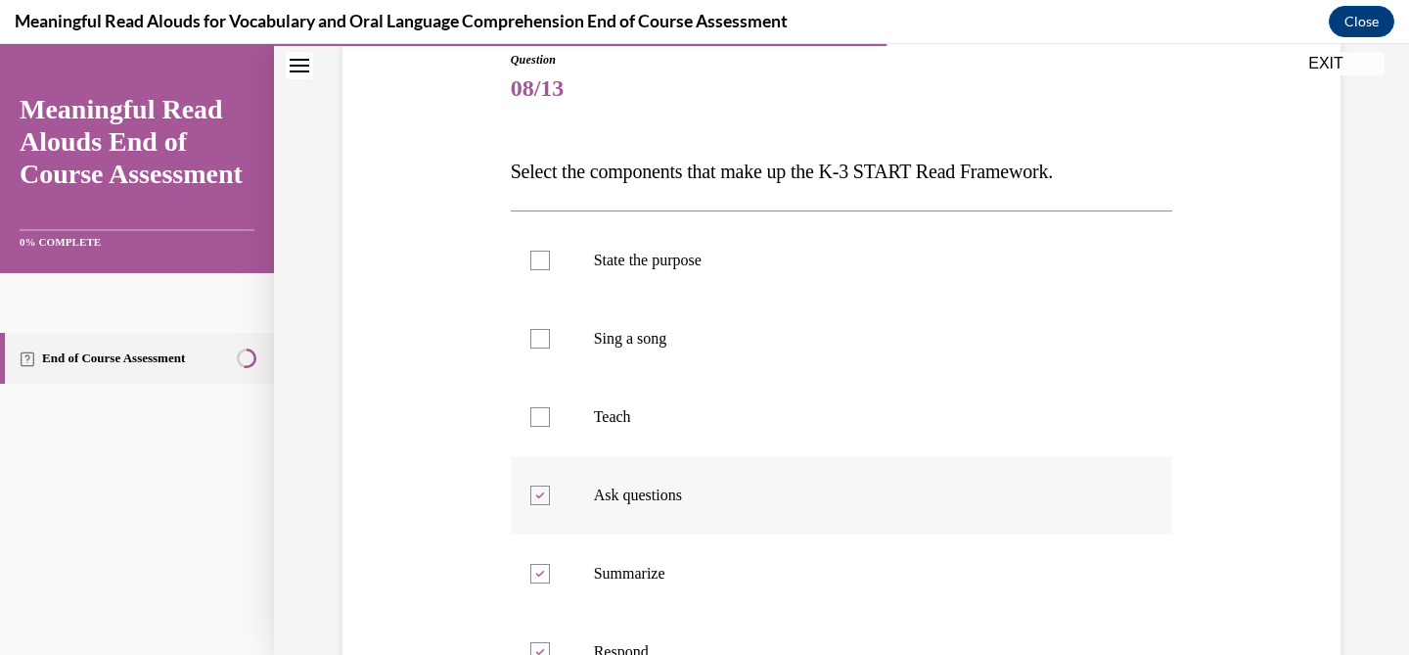
scroll to position [217, 0]
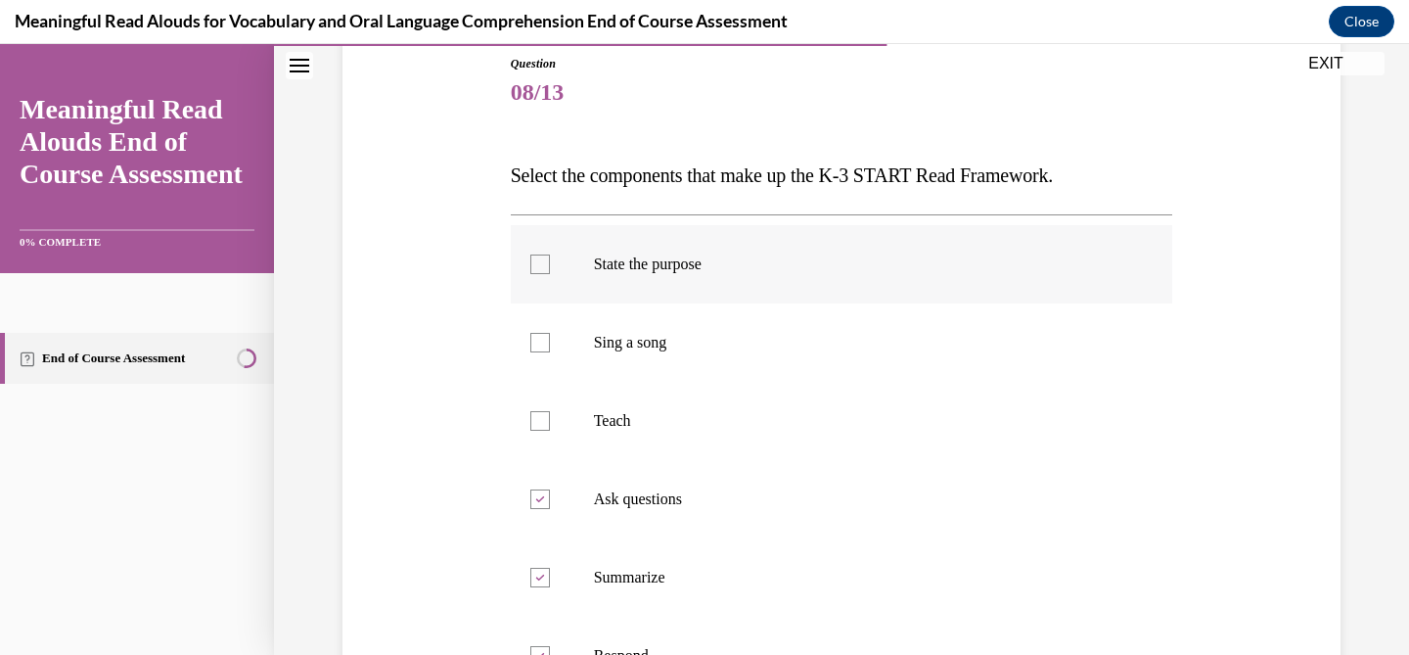
click at [534, 266] on div at bounding box center [540, 264] width 20 height 20
click at [534, 266] on input "State the purpose" at bounding box center [540, 264] width 20 height 20
checkbox input "true"
click at [543, 421] on div at bounding box center [540, 421] width 20 height 20
click at [543, 421] on input "Teach" at bounding box center [540, 421] width 20 height 20
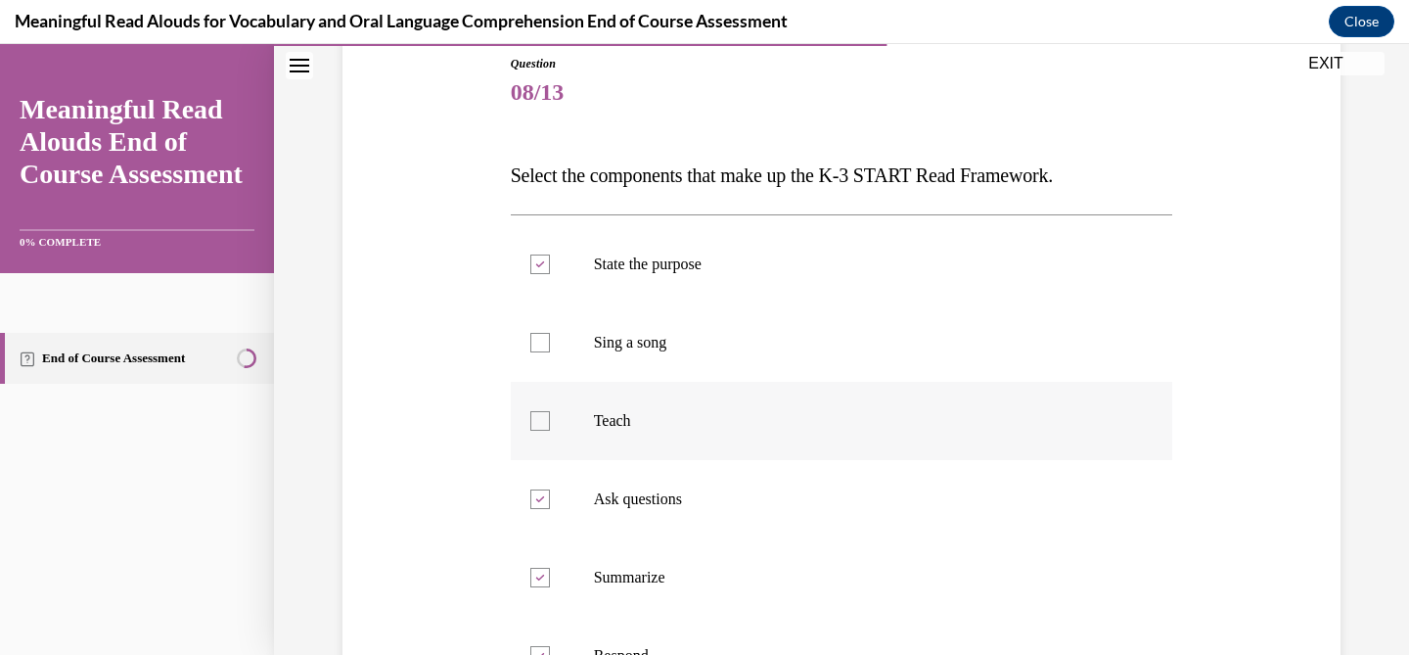
checkbox input "true"
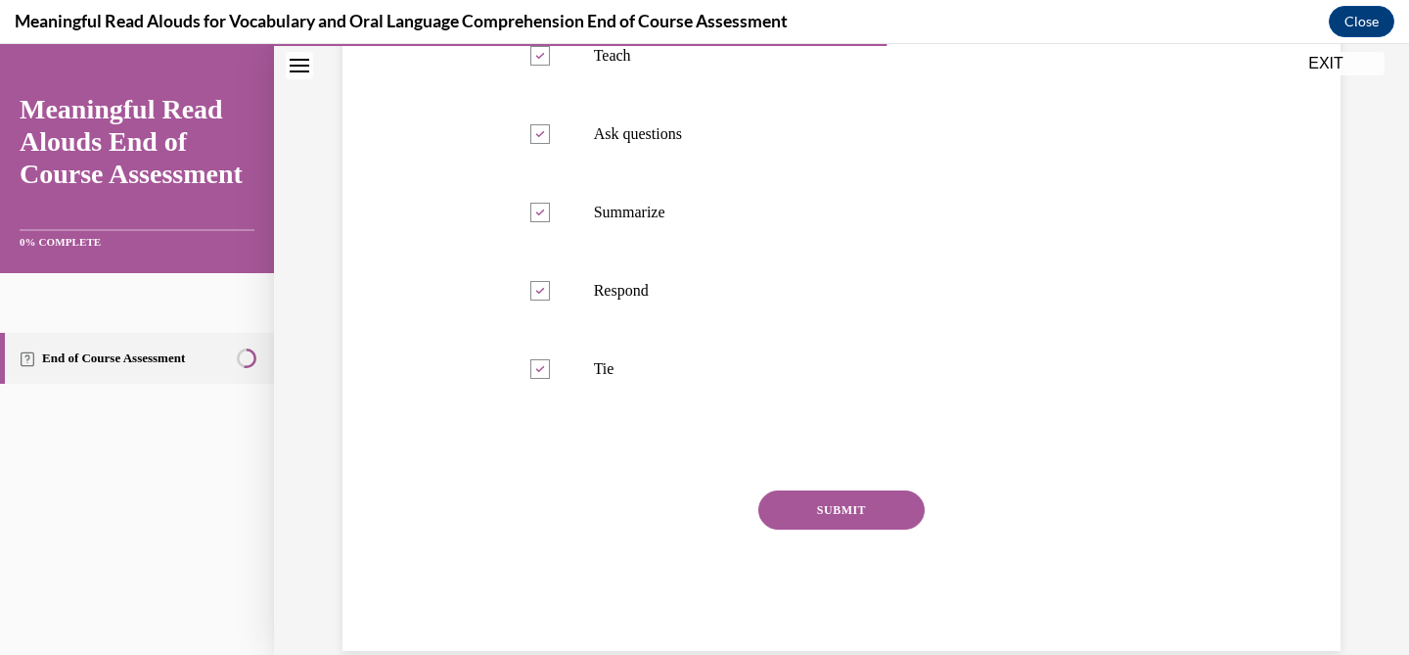
click at [838, 519] on button "SUBMIT" at bounding box center [841, 509] width 166 height 39
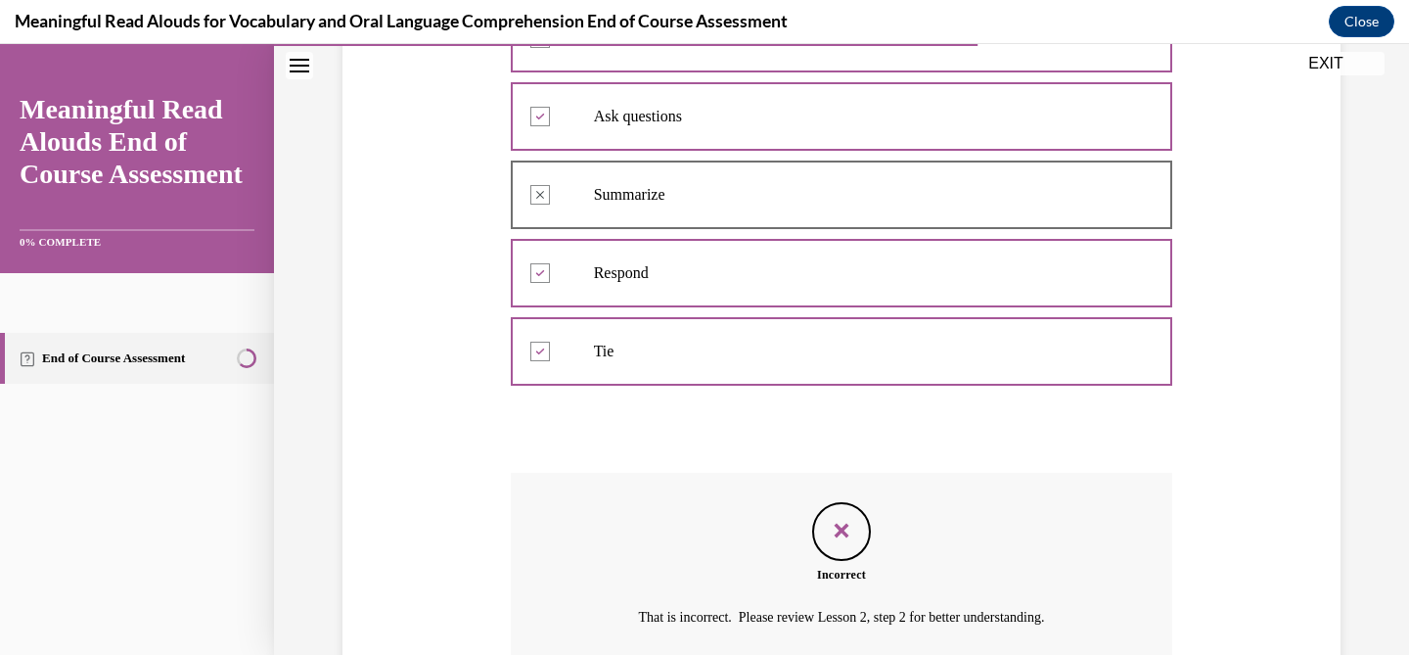
scroll to position [776, 0]
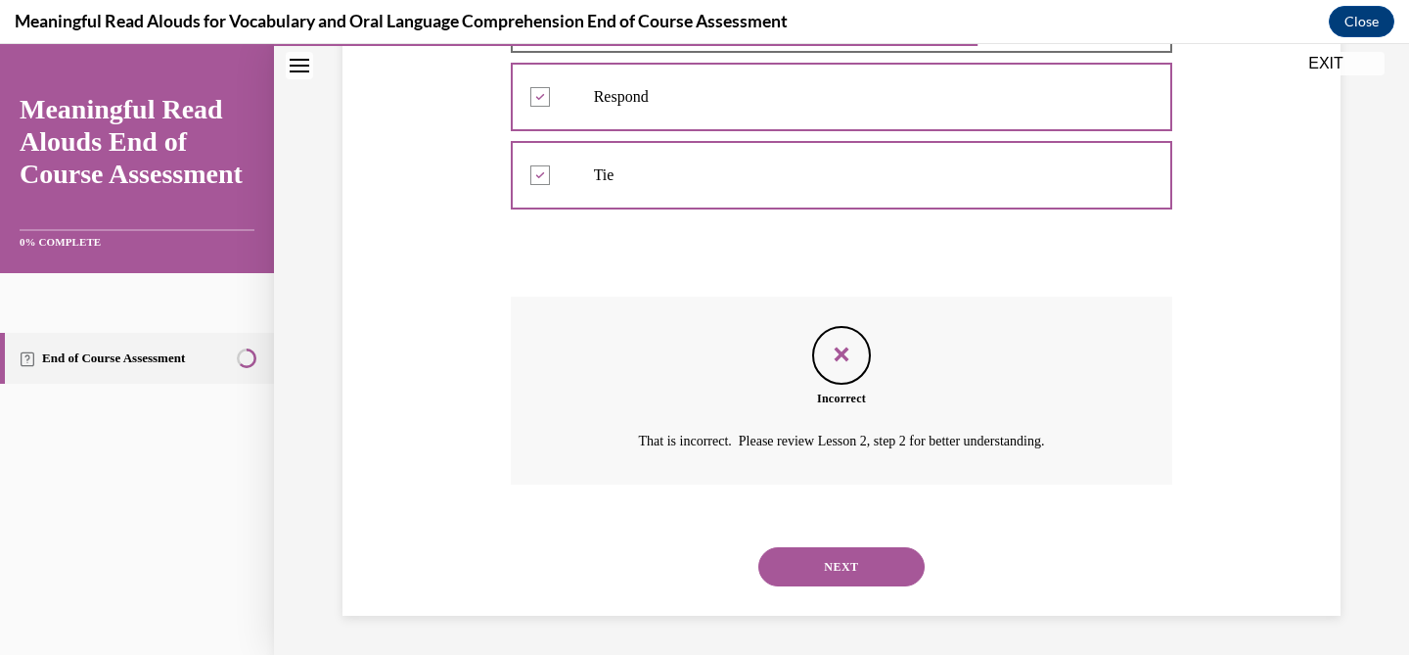
click at [843, 566] on button "NEXT" at bounding box center [841, 566] width 166 height 39
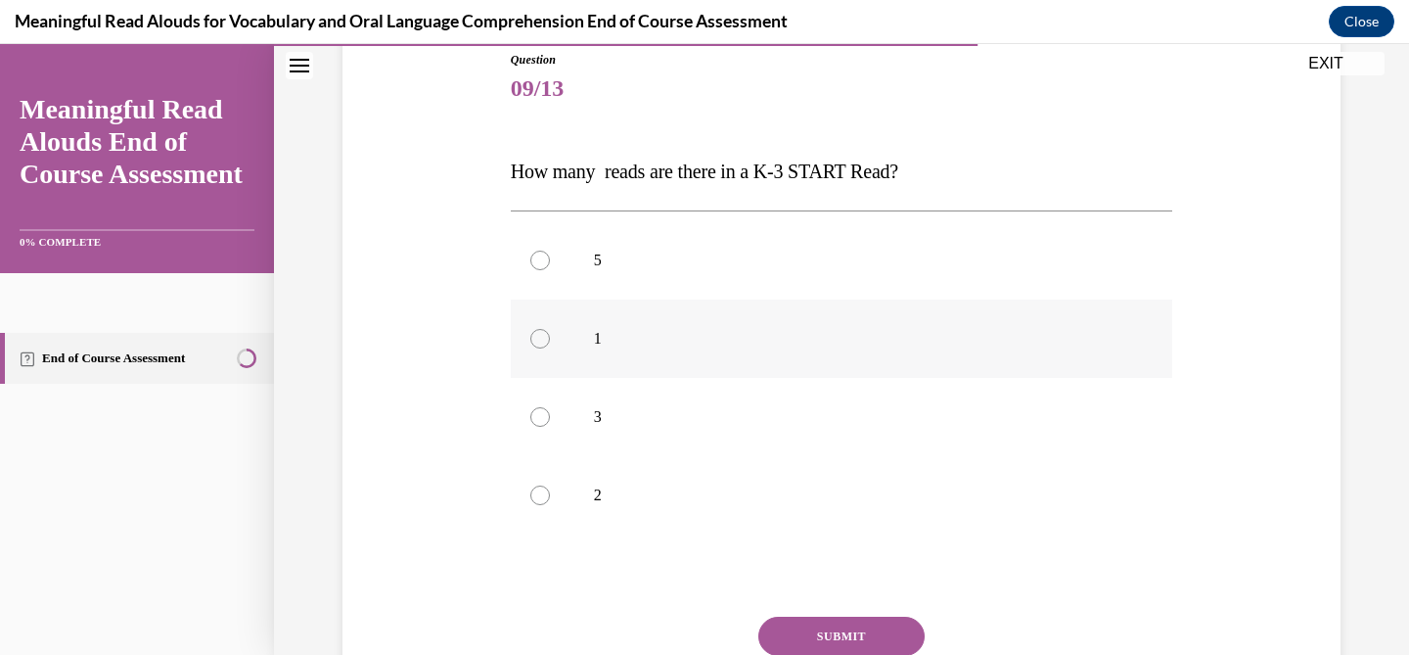
scroll to position [222, 0]
click at [611, 412] on p "3" at bounding box center [859, 416] width 530 height 20
click at [550, 412] on input "3" at bounding box center [540, 416] width 20 height 20
radio input "true"
click at [836, 630] on button "SUBMIT" at bounding box center [841, 634] width 166 height 39
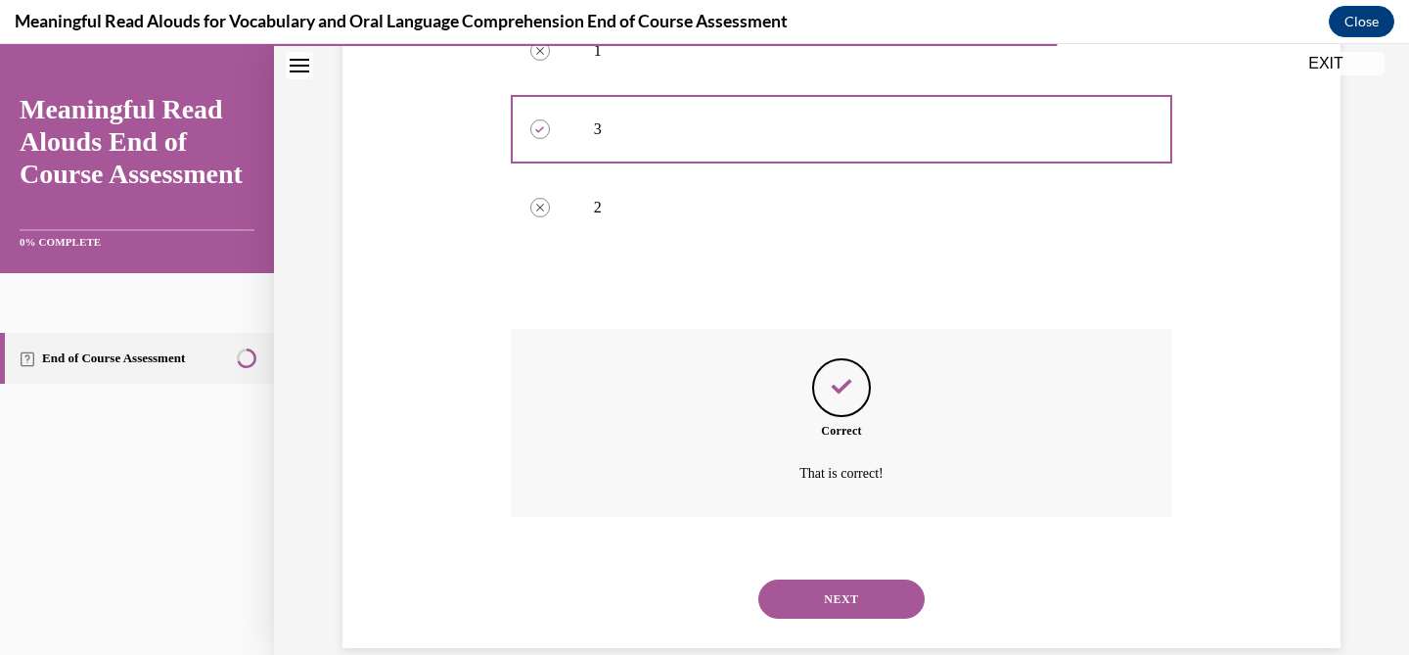
scroll to position [541, 0]
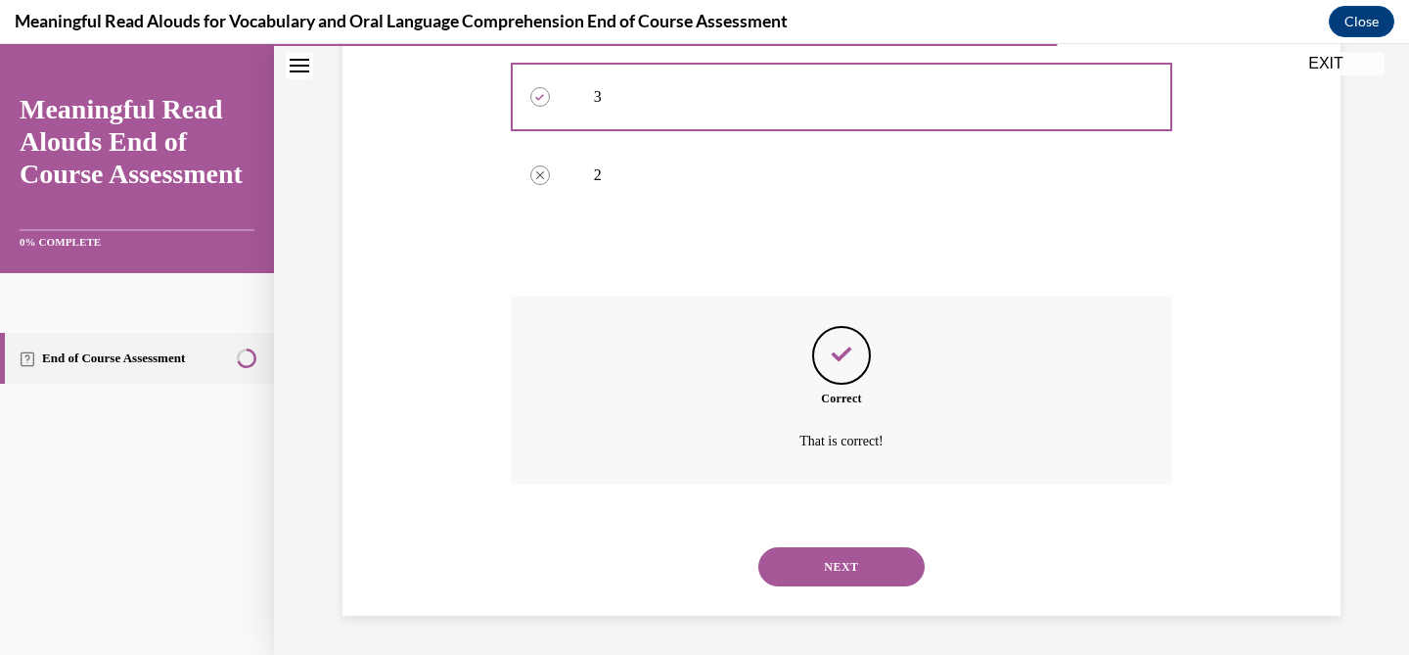
click at [846, 576] on button "NEXT" at bounding box center [841, 566] width 166 height 39
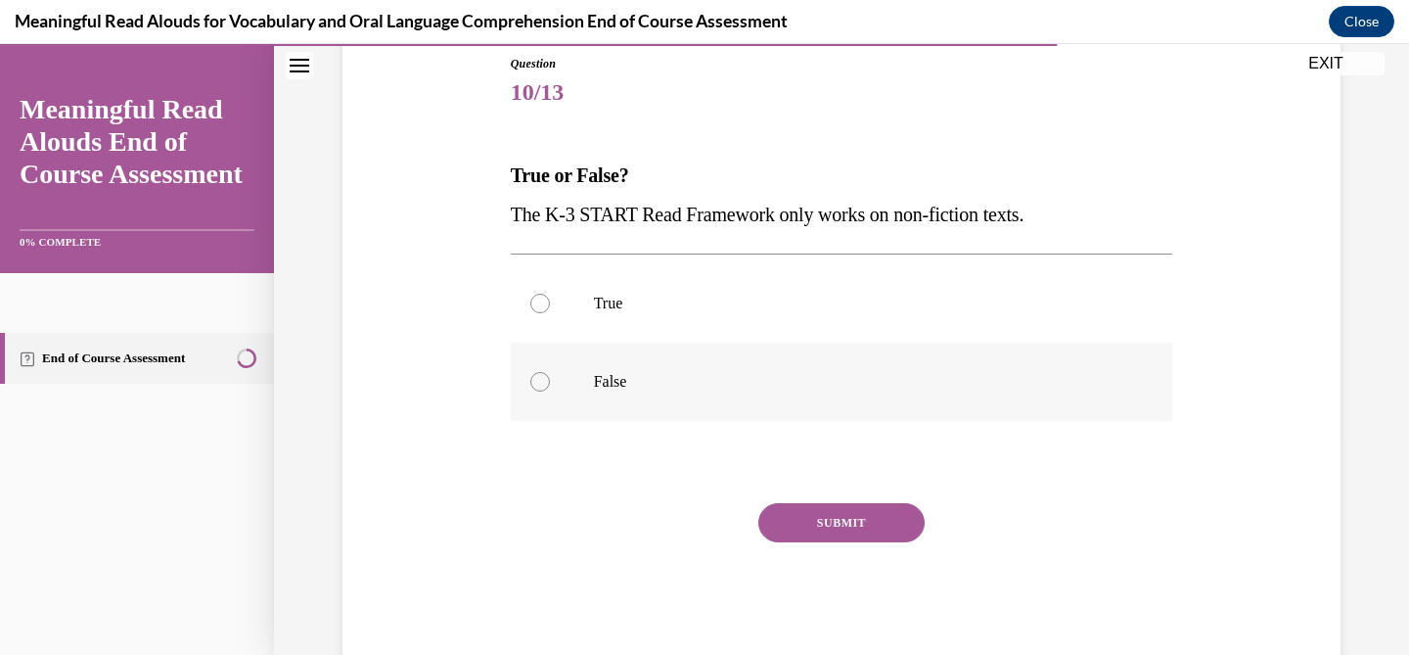
click at [650, 403] on label "False" at bounding box center [842, 381] width 662 height 78
click at [550, 391] on input "False" at bounding box center [540, 382] width 20 height 20
radio input "true"
click at [829, 531] on button "SUBMIT" at bounding box center [841, 522] width 166 height 39
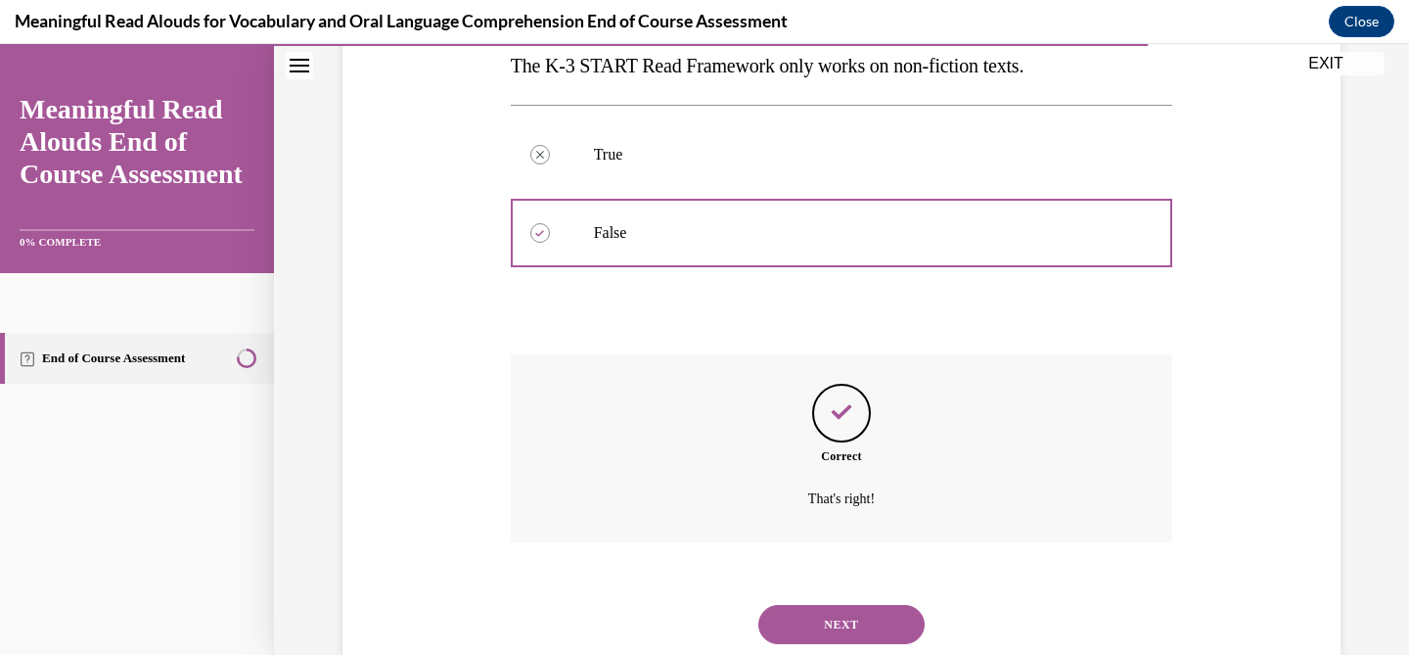
scroll to position [424, 0]
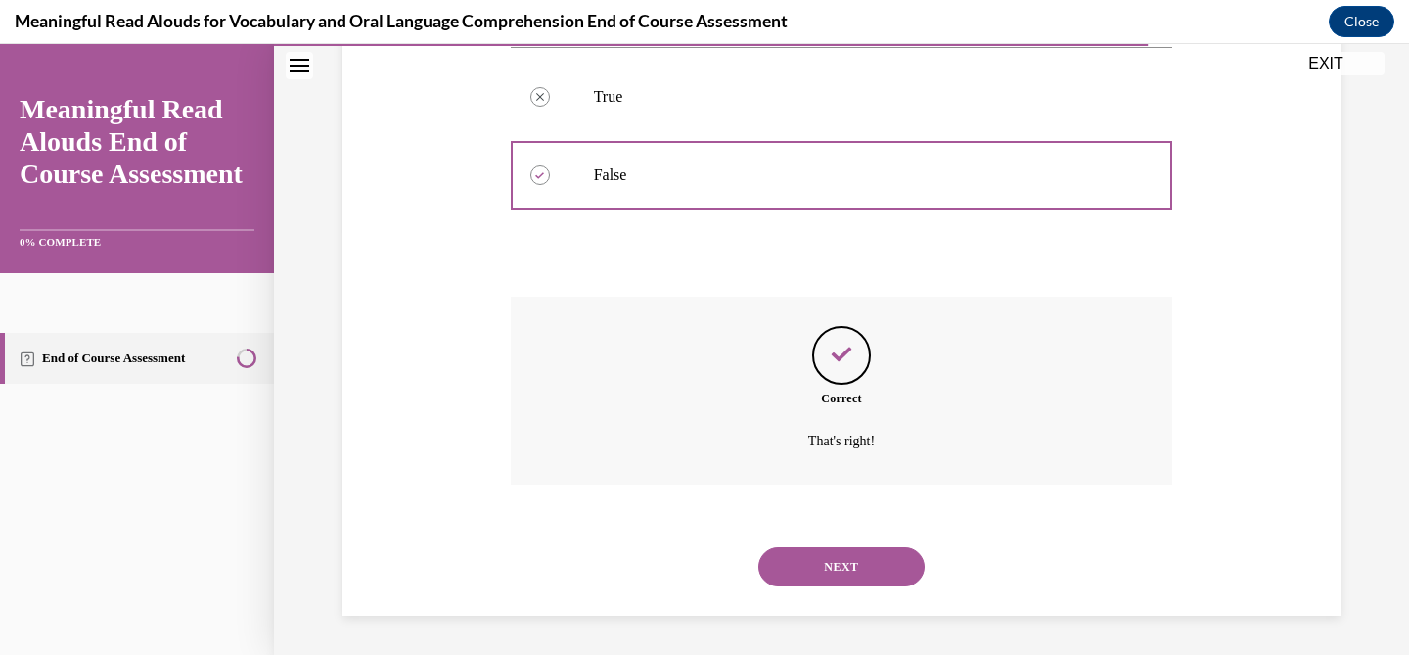
click at [835, 571] on button "NEXT" at bounding box center [841, 566] width 166 height 39
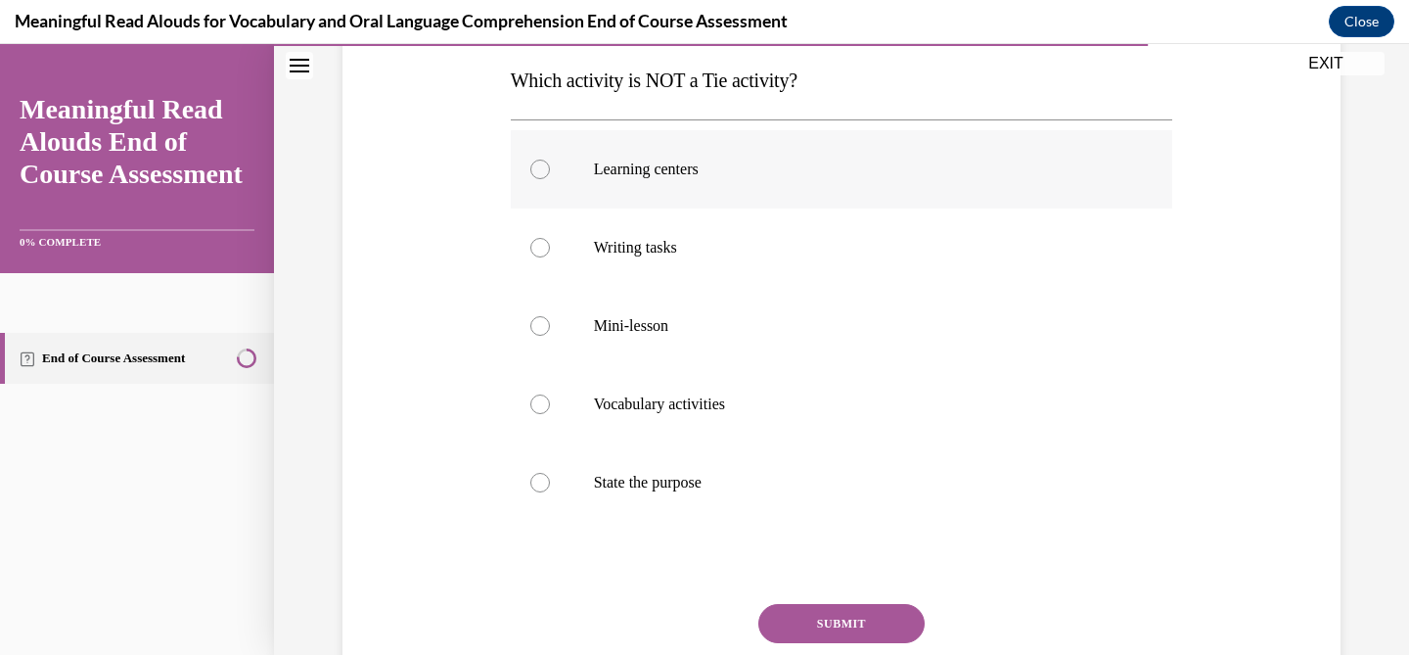
scroll to position [316, 0]
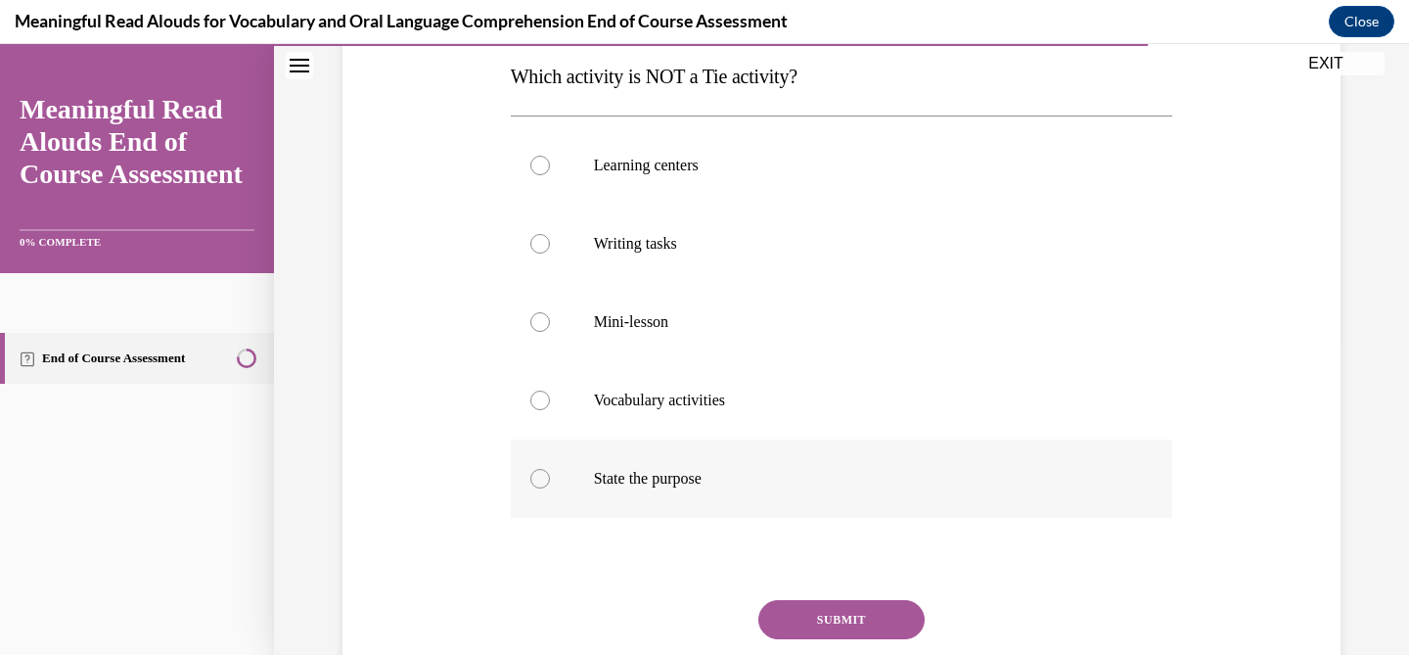
click at [745, 474] on p "State the purpose" at bounding box center [859, 479] width 530 height 20
click at [550, 474] on input "State the purpose" at bounding box center [540, 479] width 20 height 20
radio input "true"
click at [864, 627] on button "SUBMIT" at bounding box center [841, 619] width 166 height 39
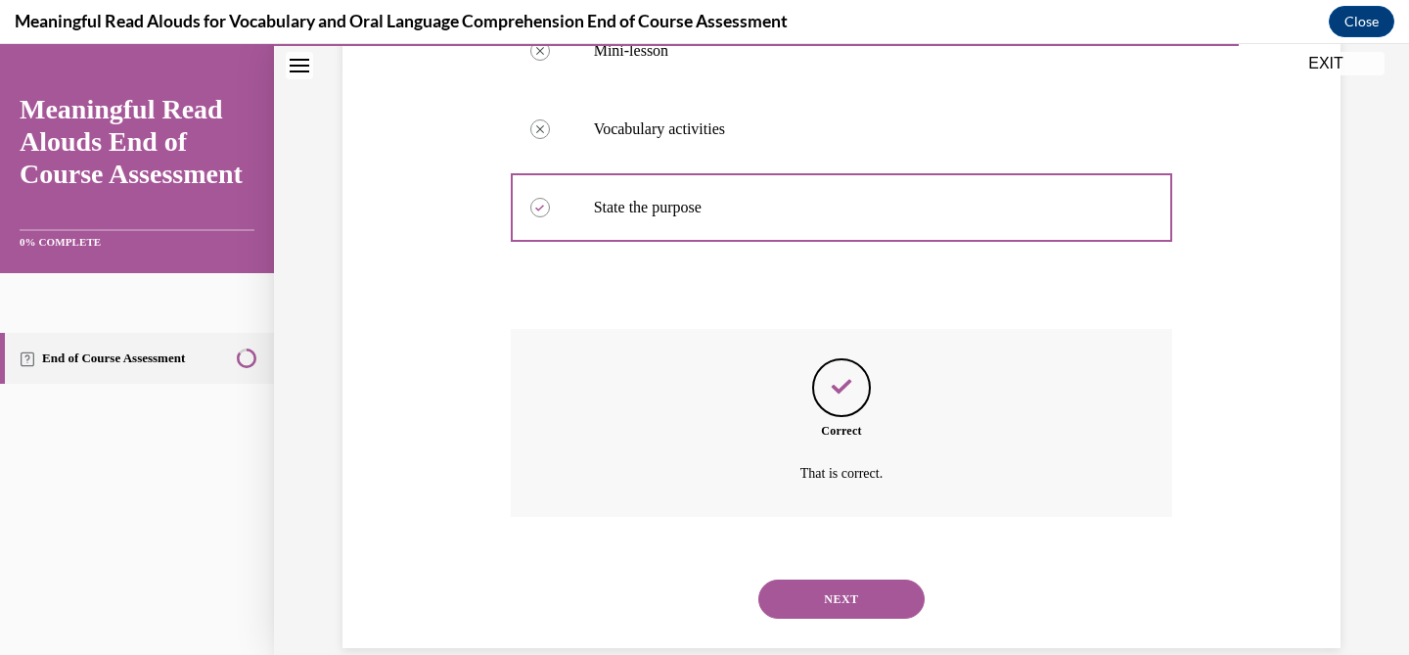
scroll to position [619, 0]
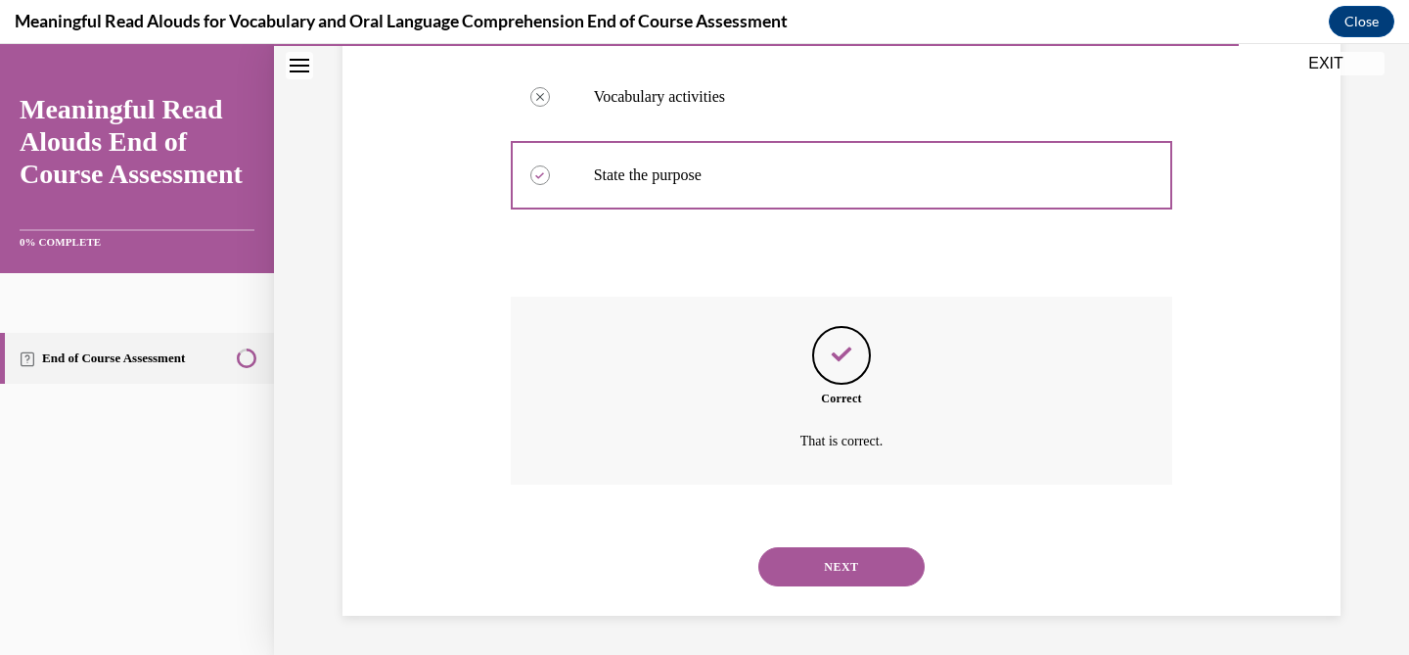
click at [861, 574] on button "NEXT" at bounding box center [841, 566] width 166 height 39
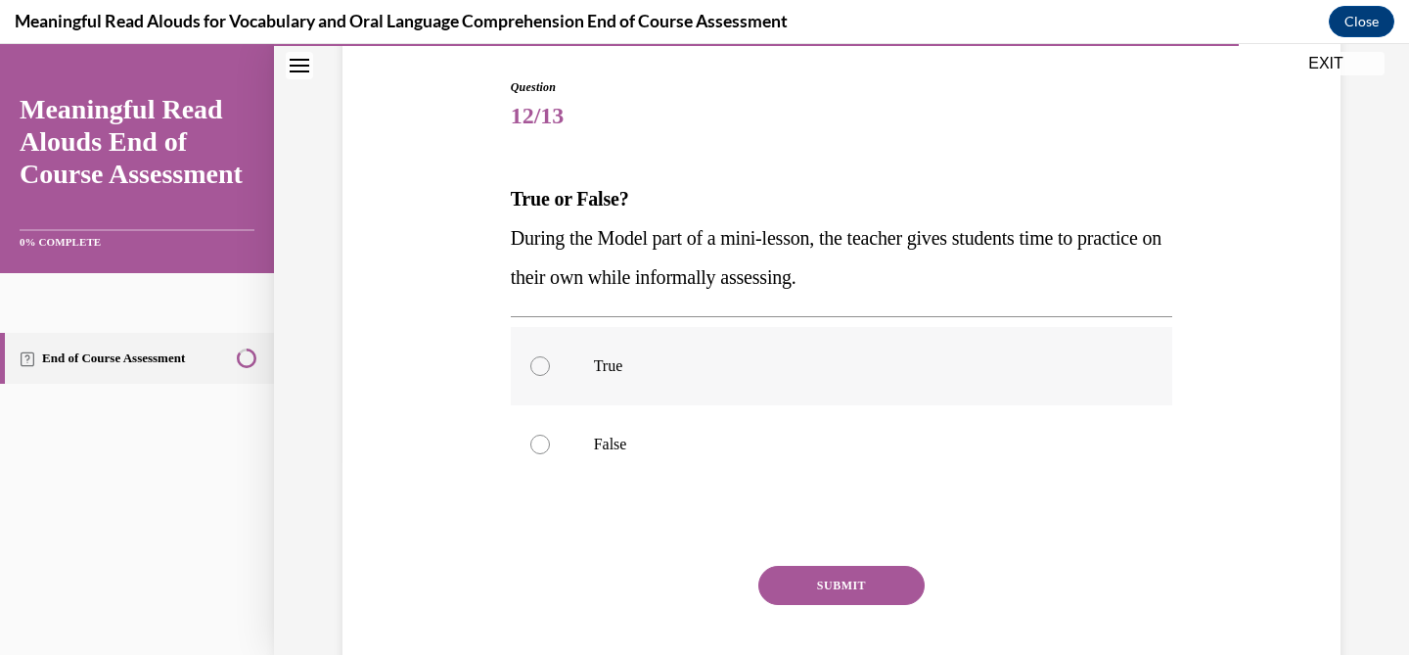
scroll to position [197, 0]
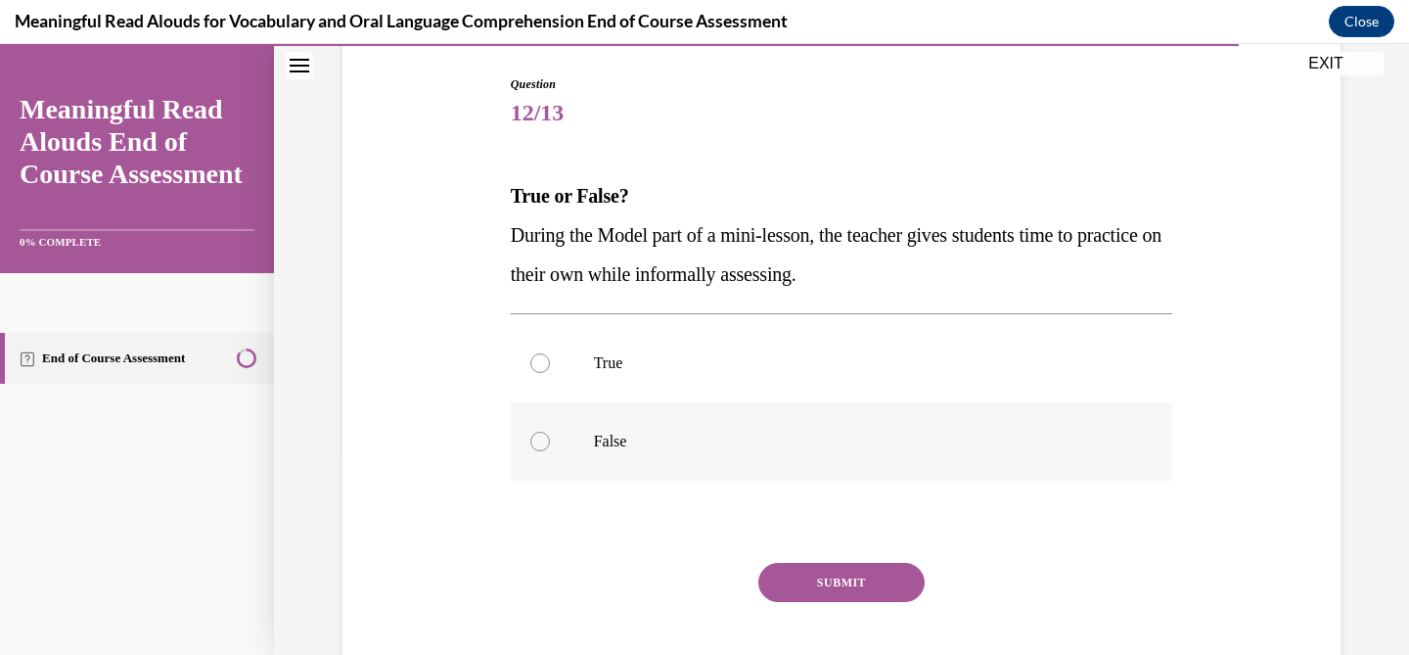
click at [656, 446] on p "False" at bounding box center [859, 441] width 530 height 20
click at [550, 446] on input "False" at bounding box center [540, 441] width 20 height 20
radio input "true"
click at [872, 587] on button "SUBMIT" at bounding box center [841, 582] width 166 height 39
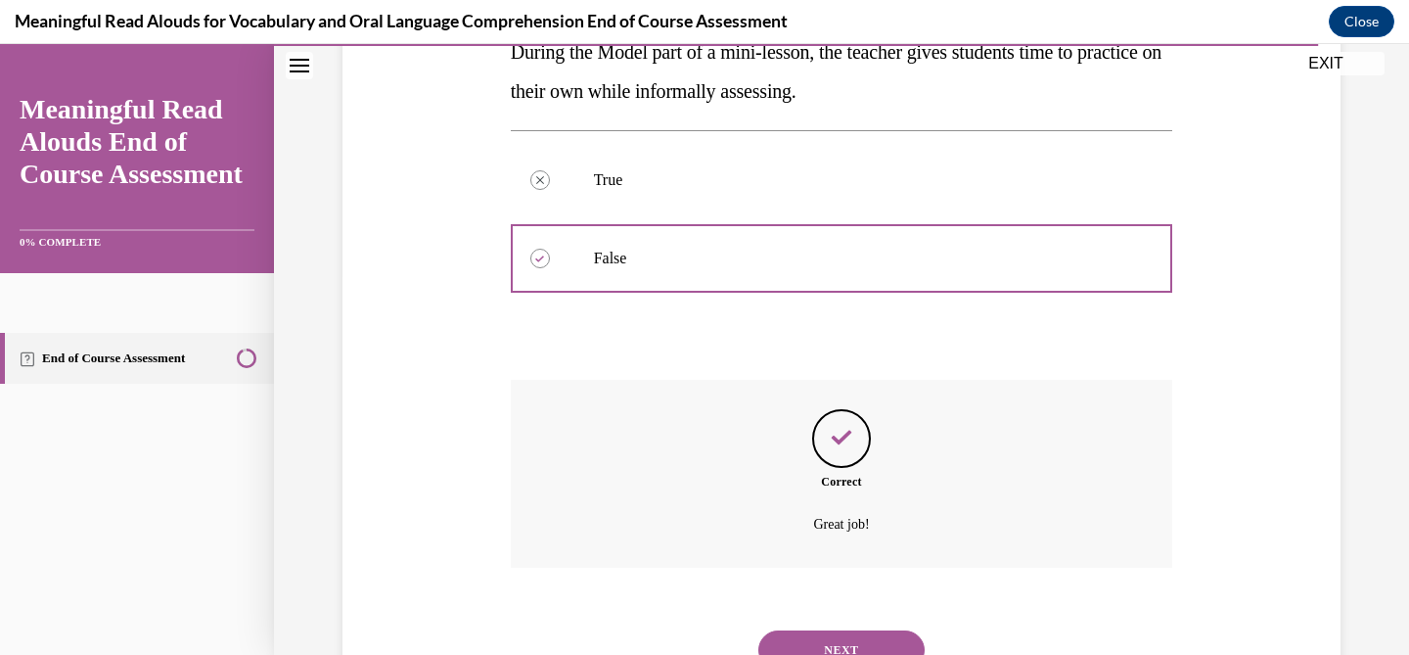
scroll to position [463, 0]
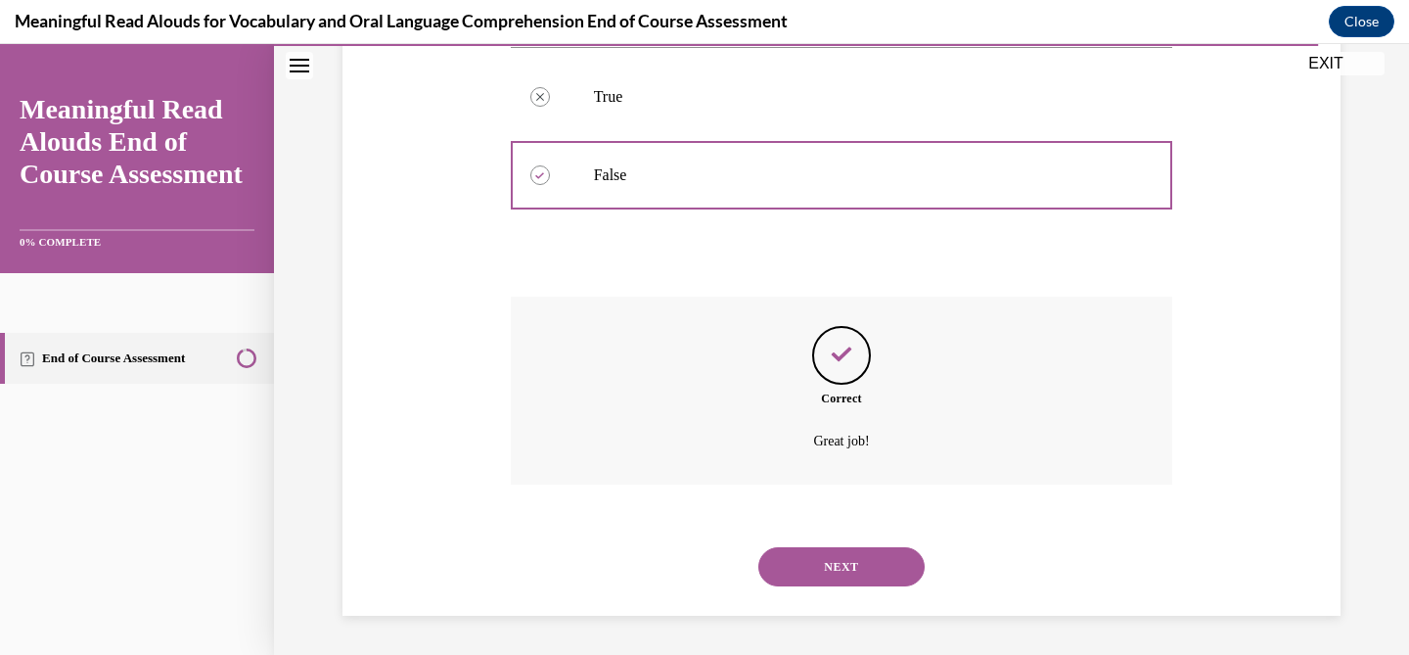
click at [873, 584] on button "NEXT" at bounding box center [841, 566] width 166 height 39
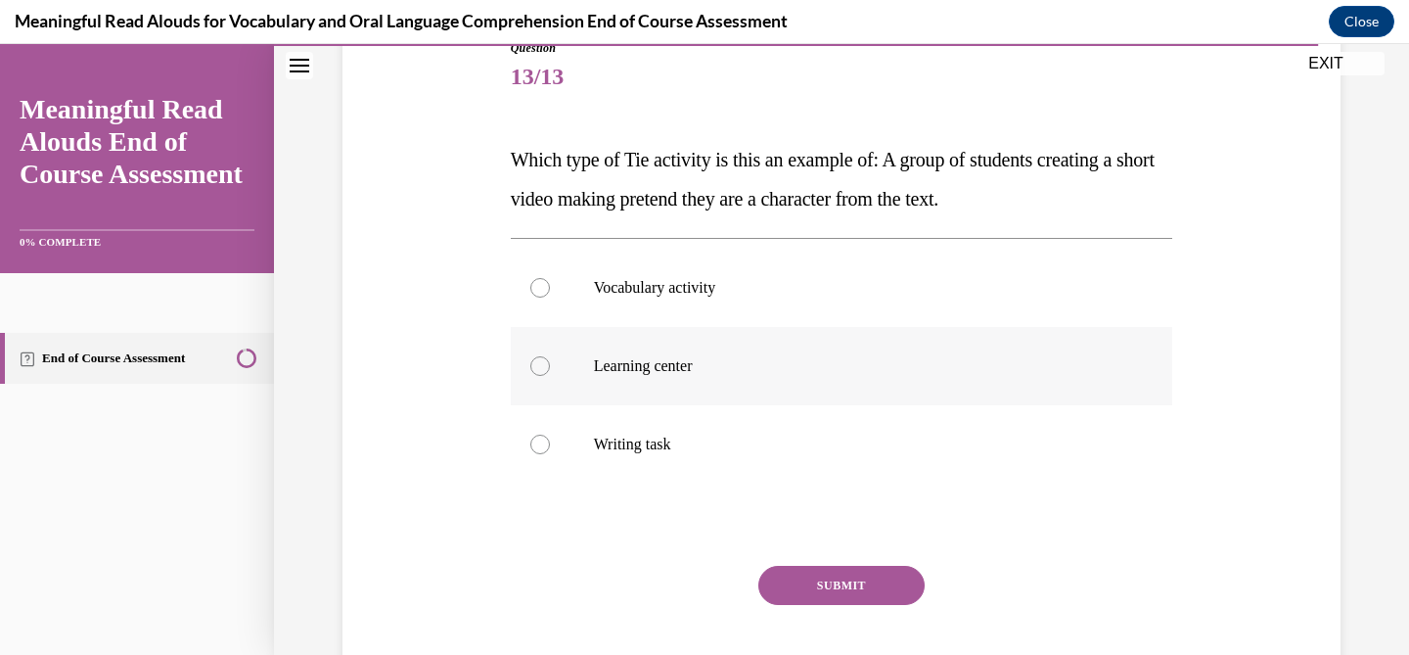
scroll to position [244, 0]
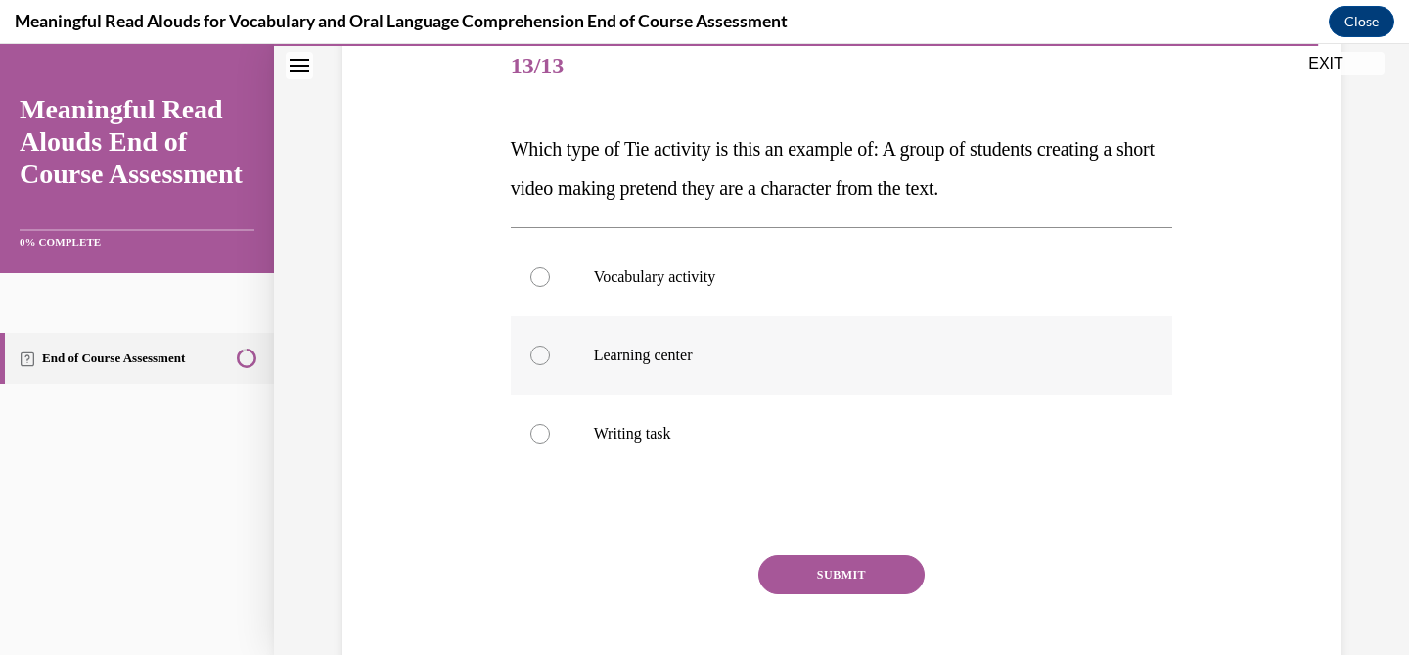
click at [688, 347] on p "Learning center" at bounding box center [859, 355] width 530 height 20
click at [550, 347] on input "Learning center" at bounding box center [540, 355] width 20 height 20
radio input "true"
click at [868, 584] on button "SUBMIT" at bounding box center [841, 574] width 166 height 39
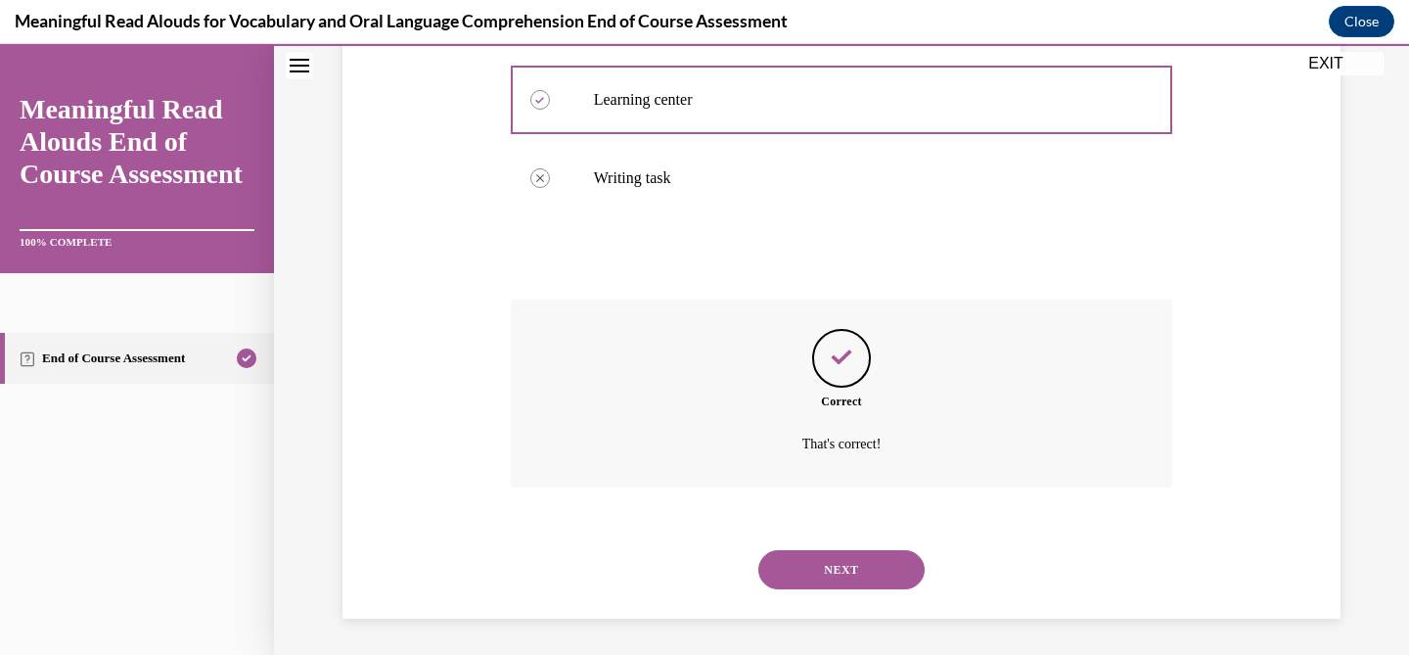
scroll to position [502, 0]
click at [868, 584] on button "NEXT" at bounding box center [841, 566] width 166 height 39
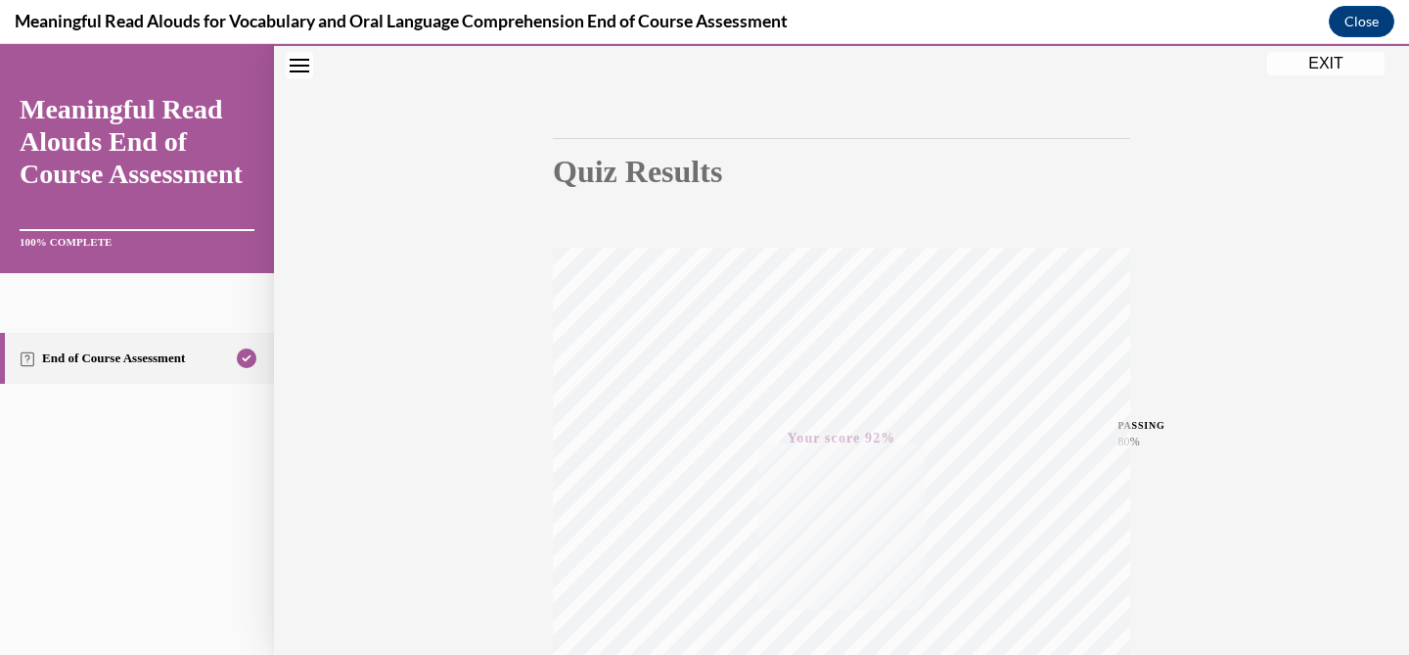
scroll to position [392, 0]
click at [1338, 62] on button "EXIT" at bounding box center [1325, 63] width 117 height 23
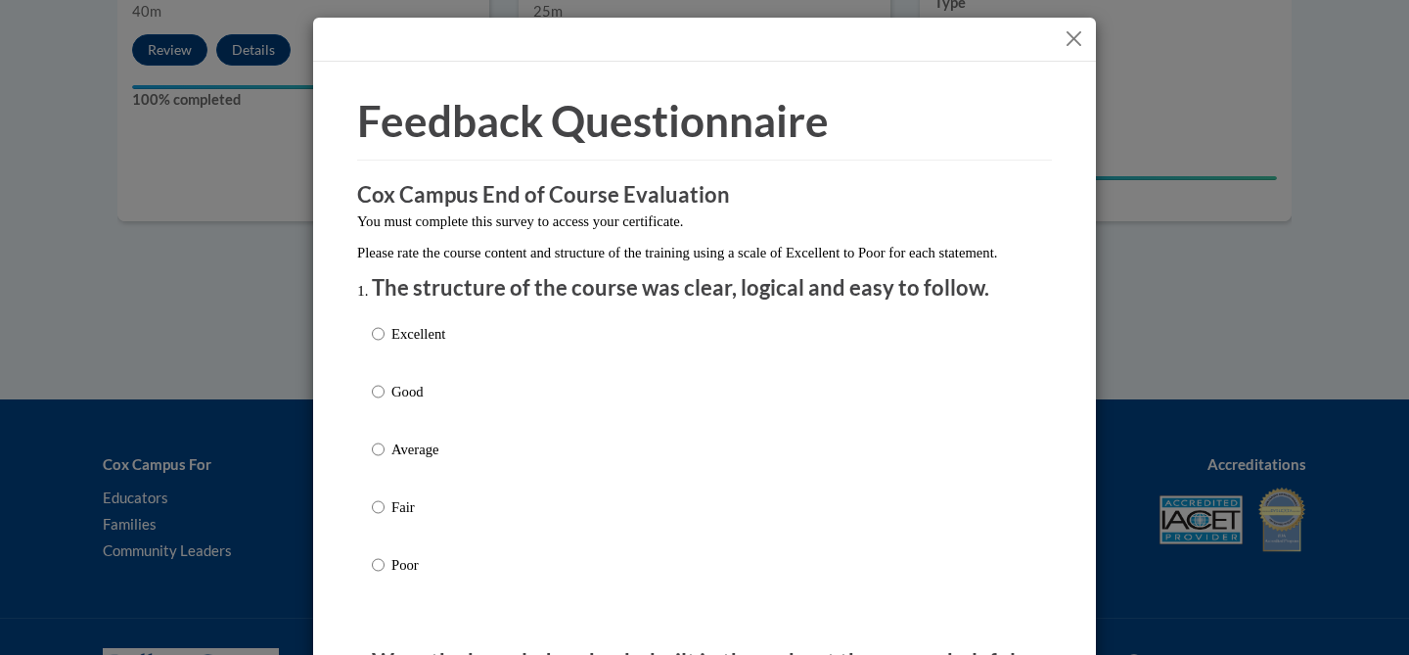
click at [403, 402] on p "Good" at bounding box center [418, 392] width 54 height 22
click at [384, 402] on input "Good" at bounding box center [378, 392] width 13 height 22
radio input "true"
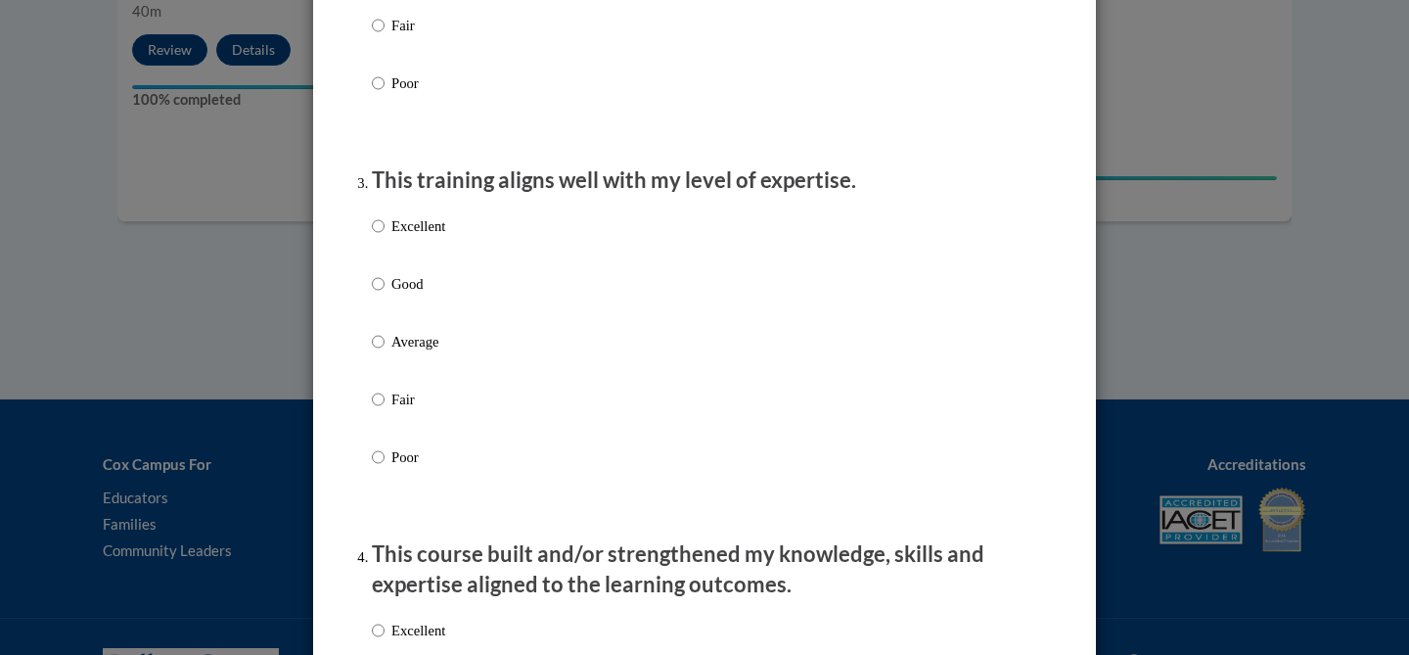
scroll to position [851, 0]
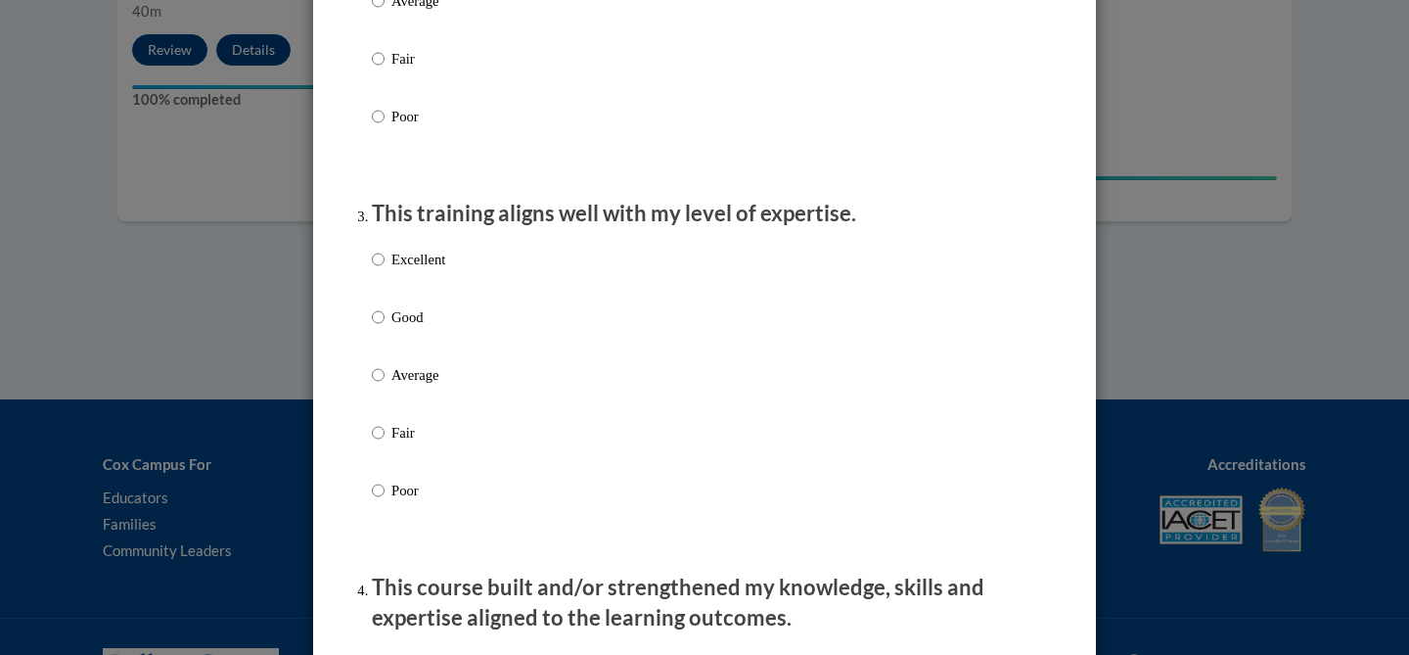
click at [403, 328] on p "Good" at bounding box center [418, 317] width 54 height 22
click at [384, 328] on input "Good" at bounding box center [378, 317] width 13 height 22
radio input "true"
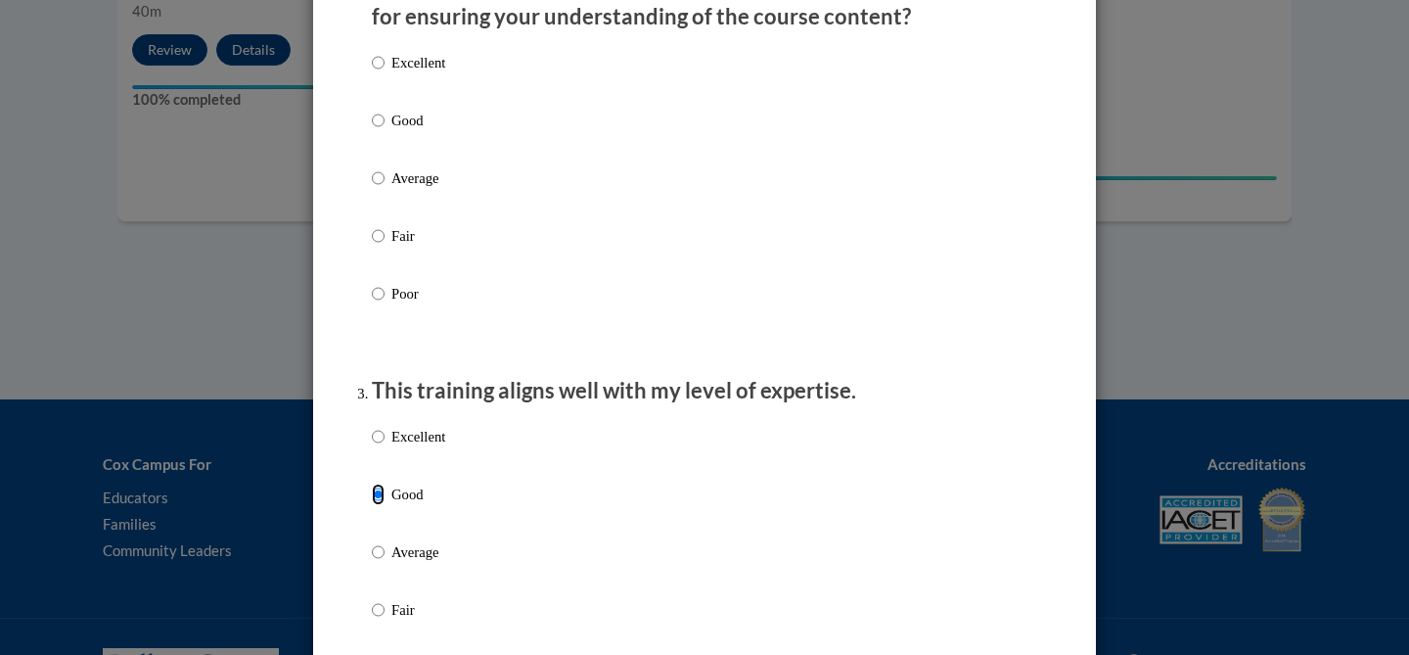
scroll to position [672, 0]
click at [396, 133] on p "Good" at bounding box center [418, 123] width 54 height 22
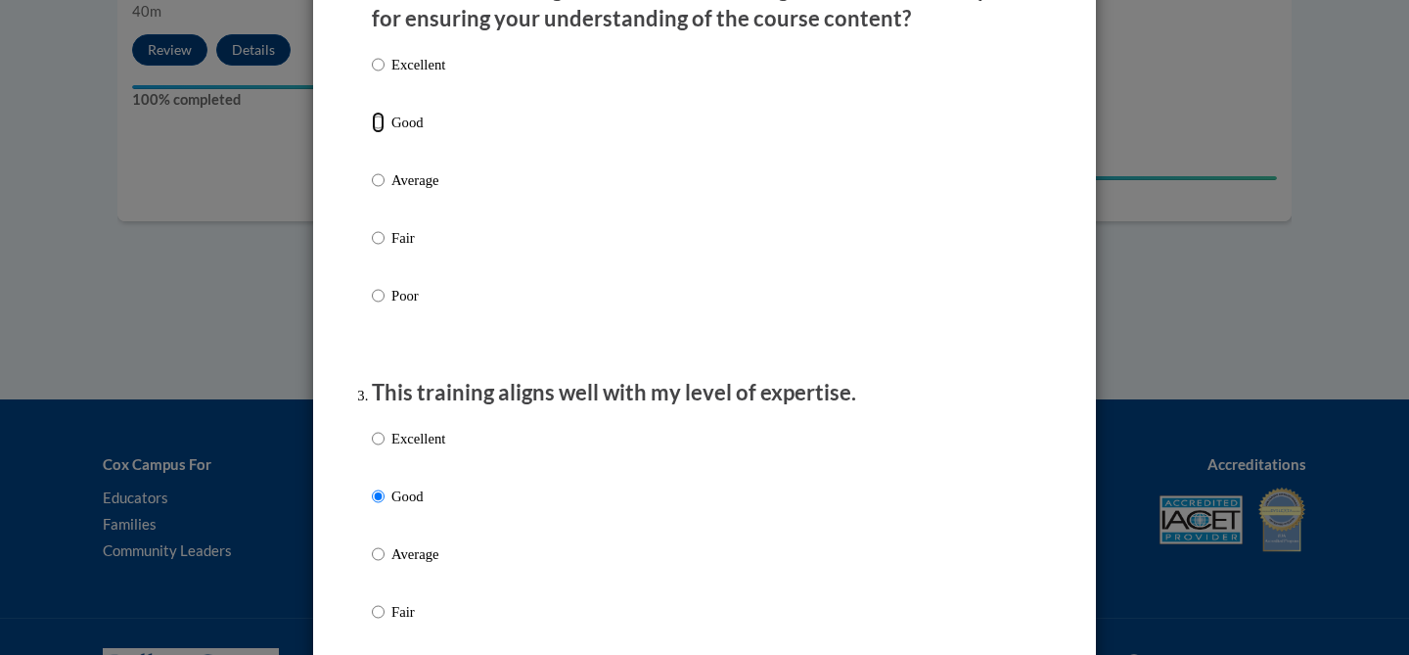
click at [384, 133] on input "Good" at bounding box center [378, 123] width 13 height 22
radio input "true"
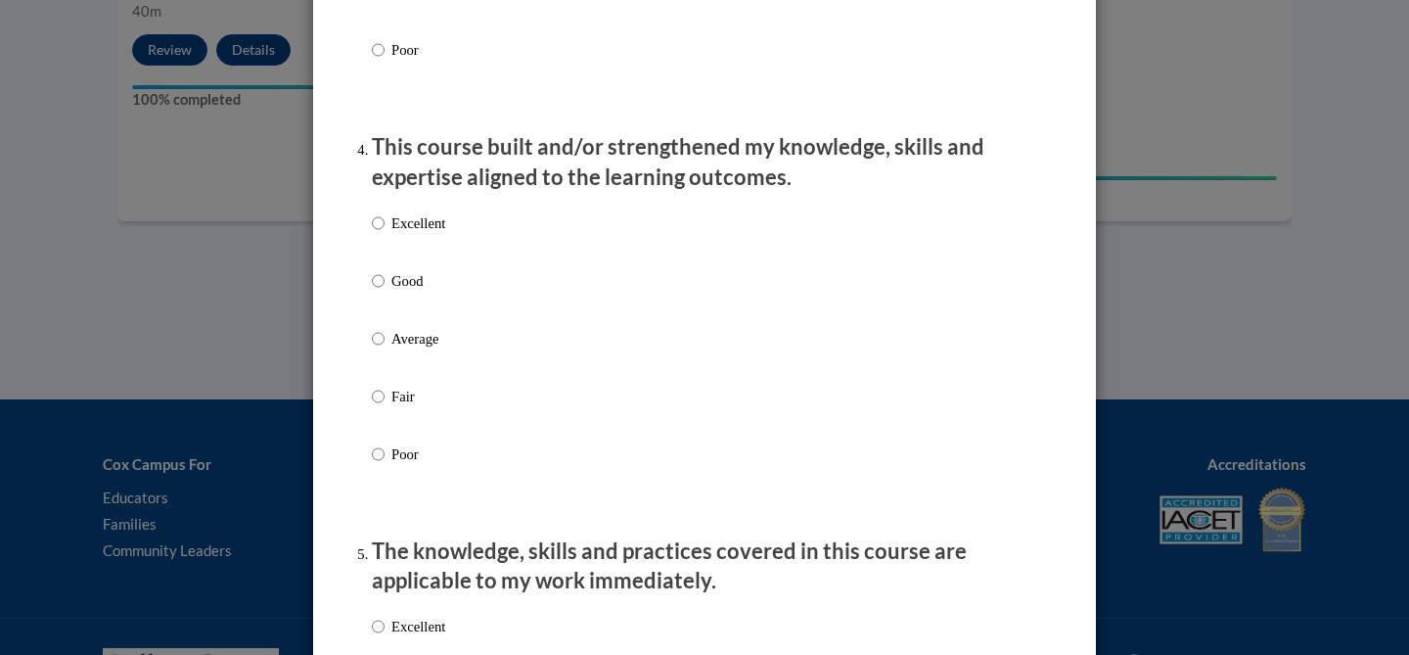
scroll to position [1375, 0]
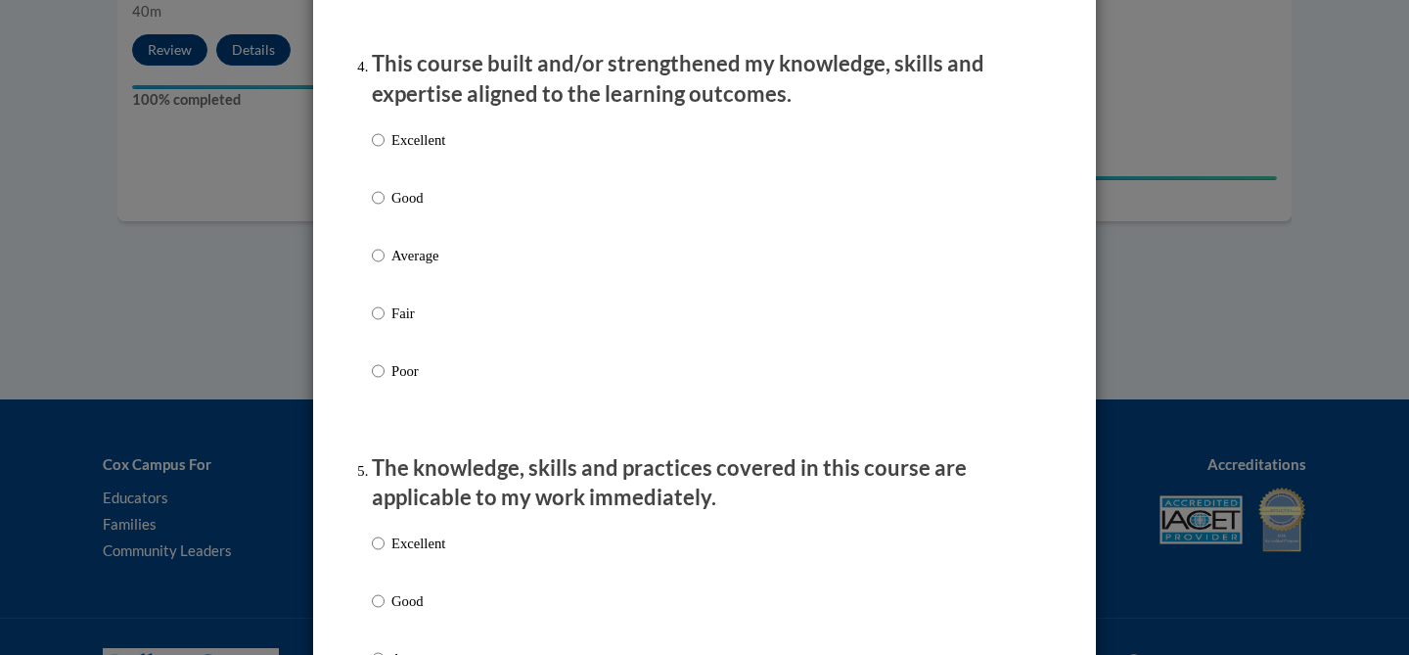
click at [414, 208] on p "Good" at bounding box center [418, 198] width 54 height 22
click at [384, 208] on input "Good" at bounding box center [378, 198] width 13 height 22
radio input "true"
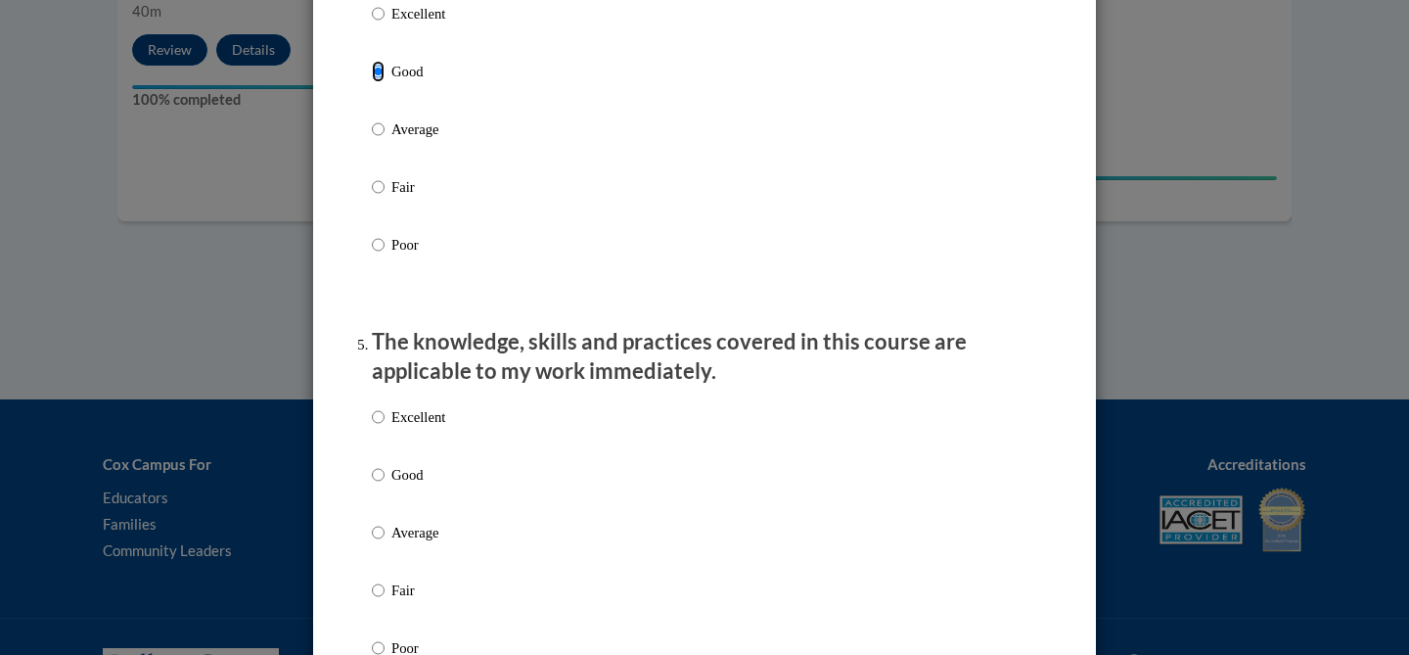
scroll to position [1559, 0]
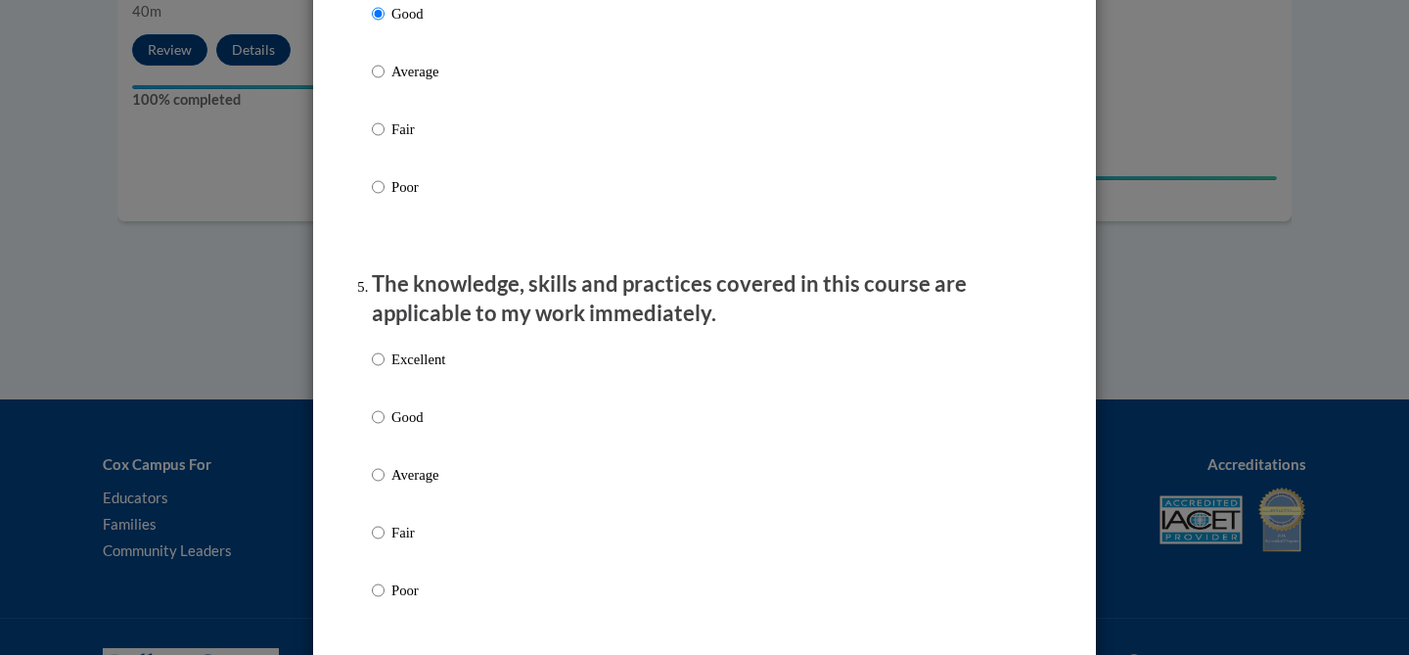
click at [415, 428] on p "Good" at bounding box center [418, 417] width 54 height 22
click at [384, 428] on input "Good" at bounding box center [378, 417] width 13 height 22
radio input "true"
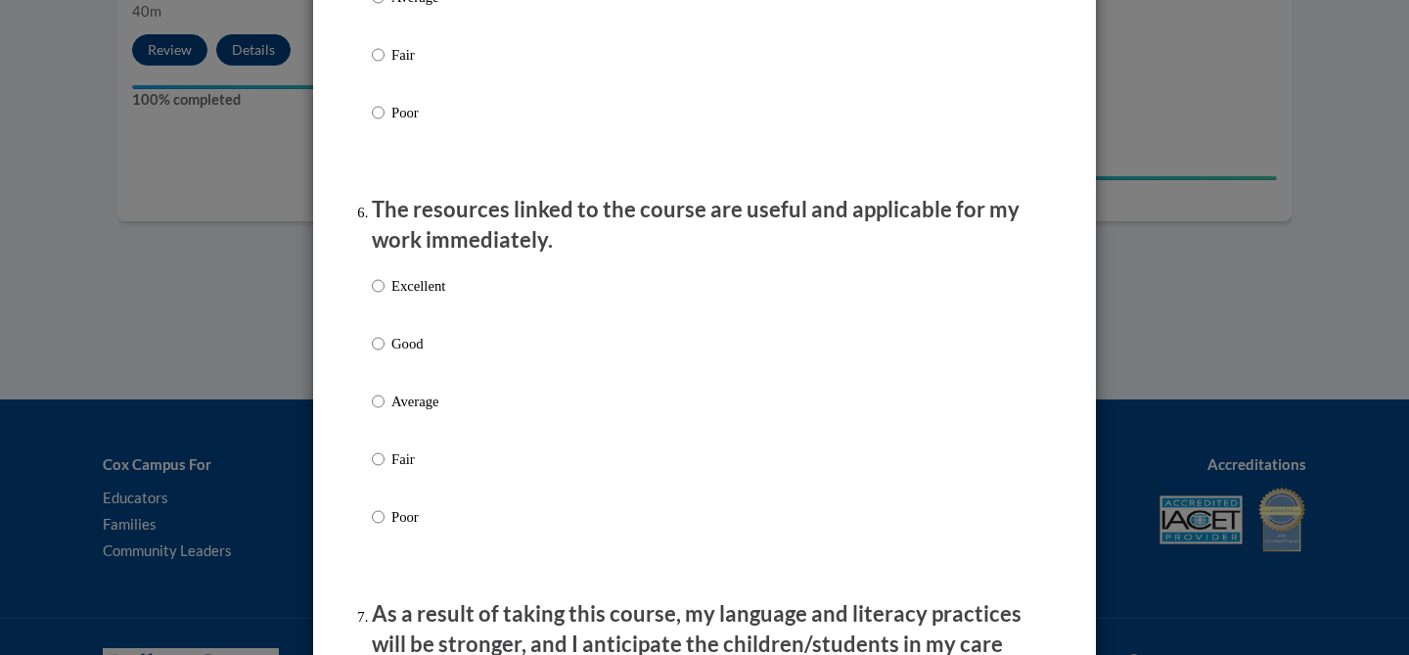
scroll to position [2085, 0]
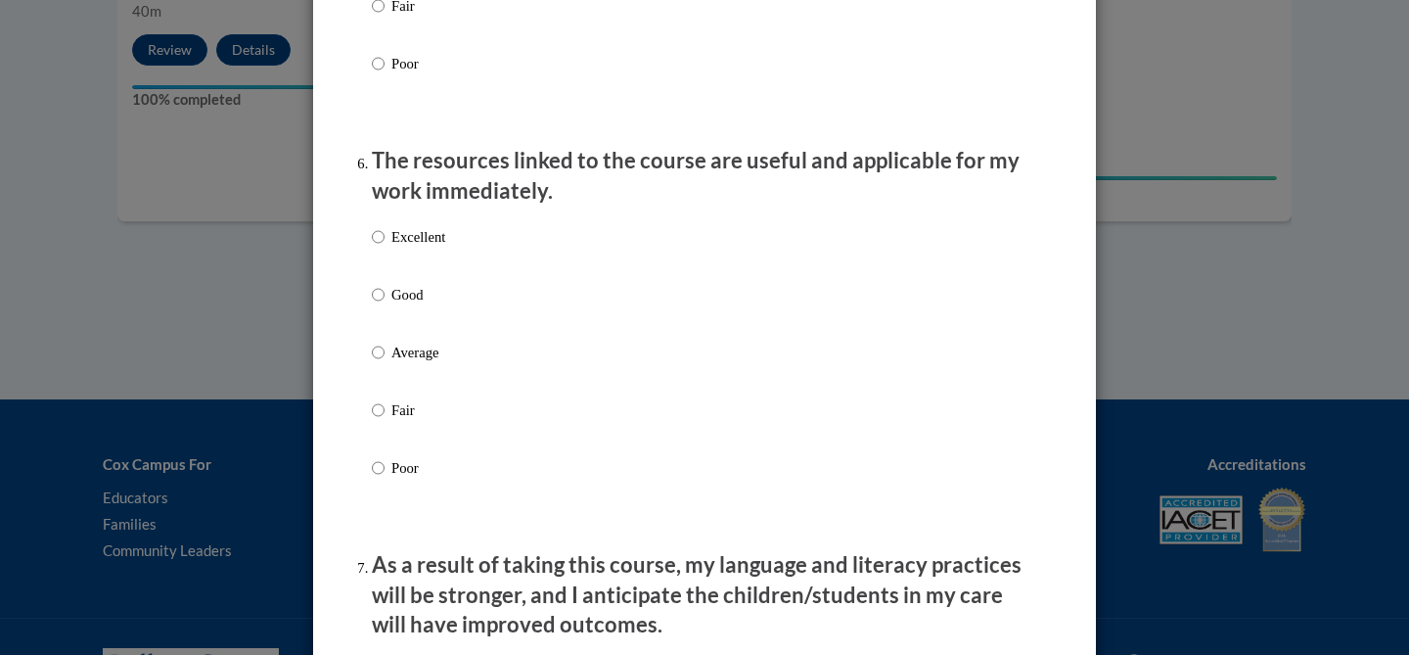
click at [407, 325] on label "Good" at bounding box center [408, 310] width 73 height 53
click at [384, 305] on input "Good" at bounding box center [378, 295] width 13 height 22
radio input "true"
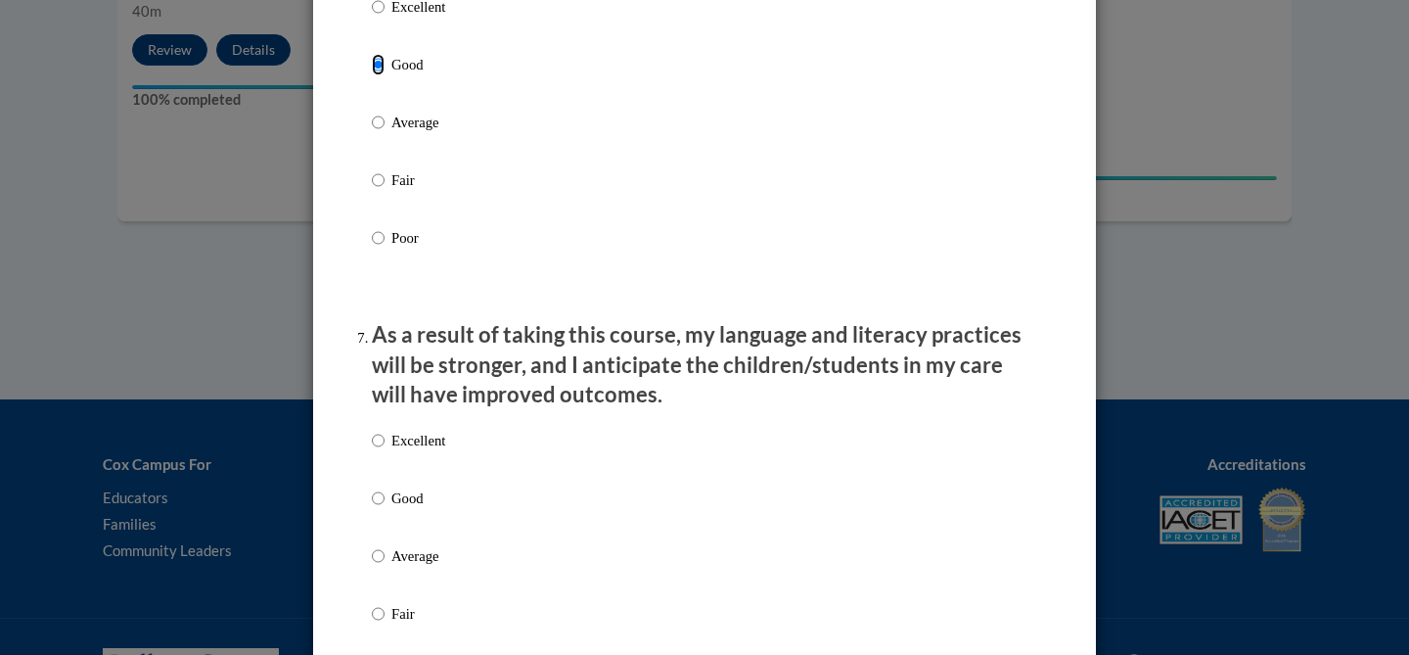
scroll to position [2522, 0]
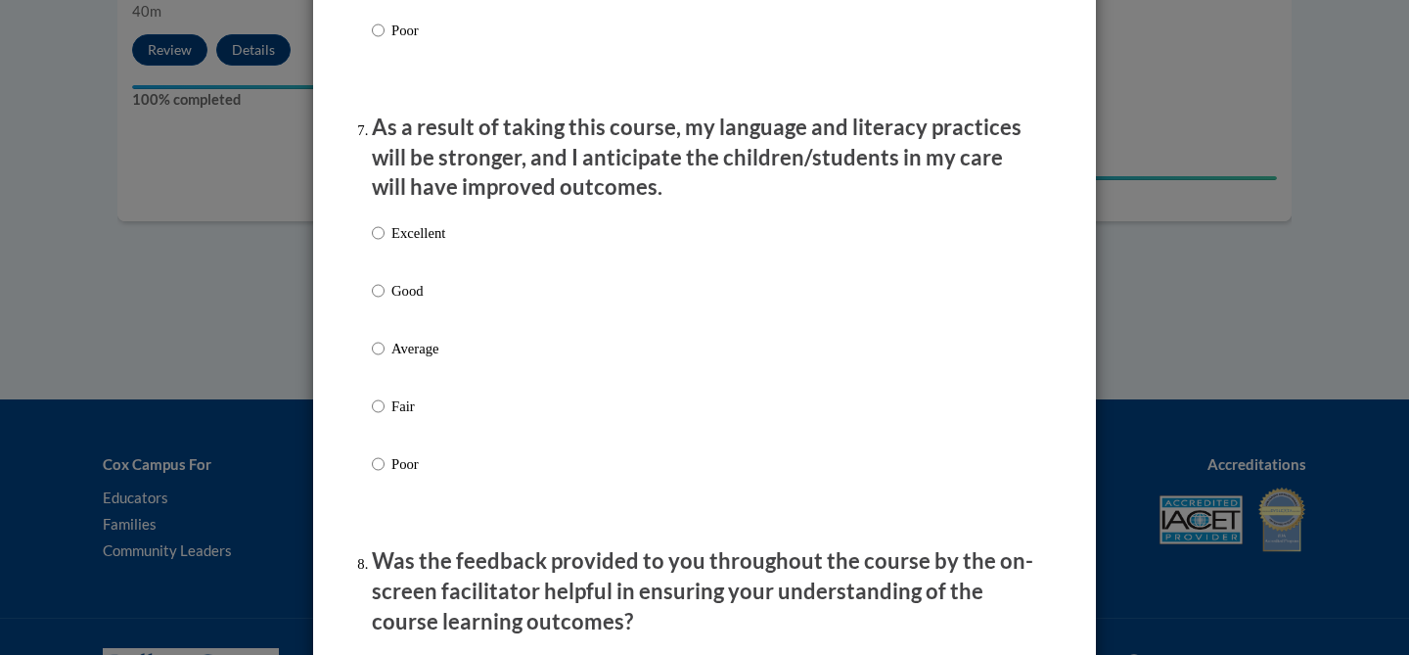
click at [399, 299] on p "Good" at bounding box center [418, 291] width 54 height 22
click at [384, 299] on input "Good" at bounding box center [378, 291] width 13 height 22
radio input "true"
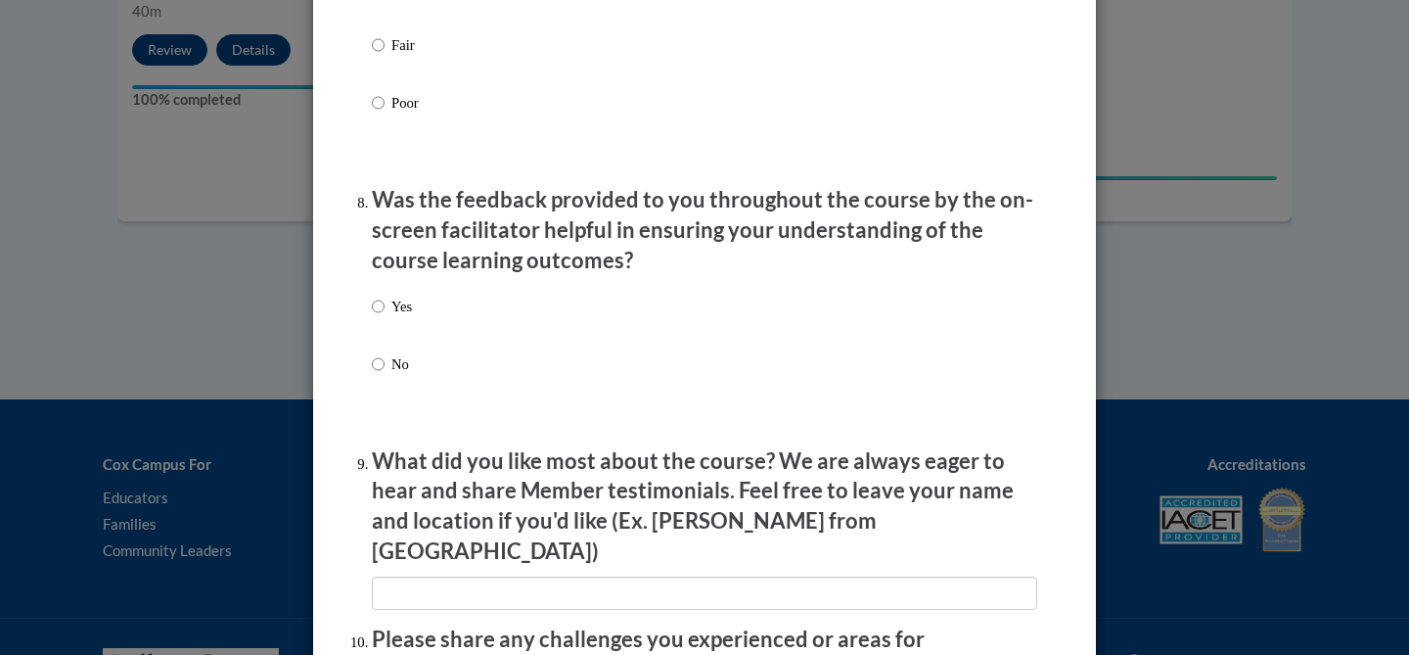
scroll to position [2911, 0]
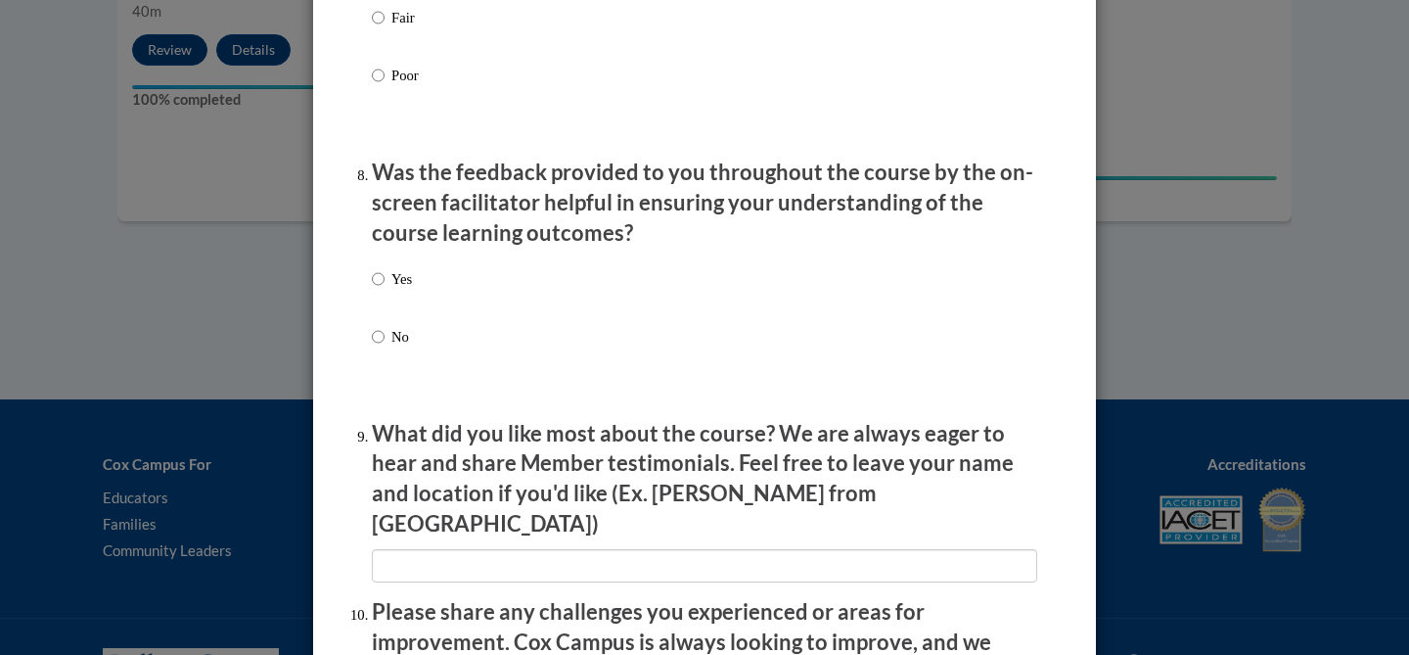
click at [399, 347] on p "No" at bounding box center [401, 337] width 21 height 22
click at [384, 347] on input "No" at bounding box center [378, 337] width 13 height 22
radio input "true"
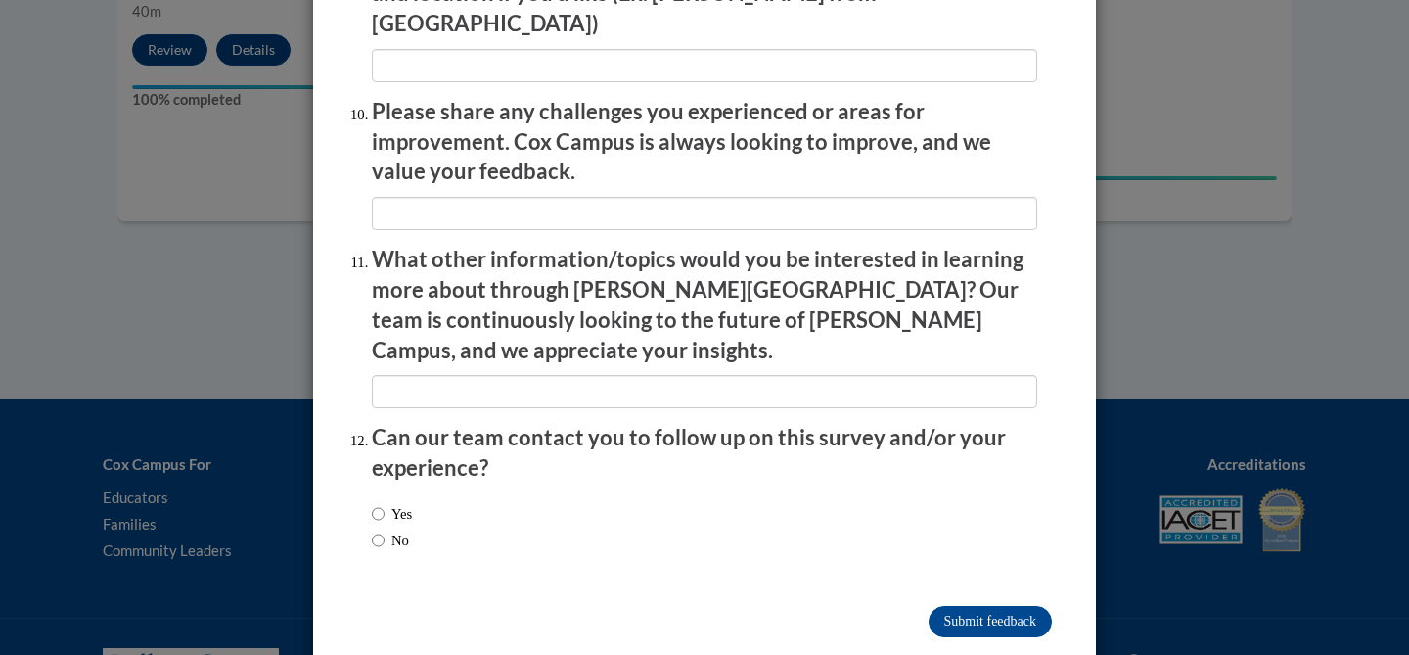
scroll to position [3415, 0]
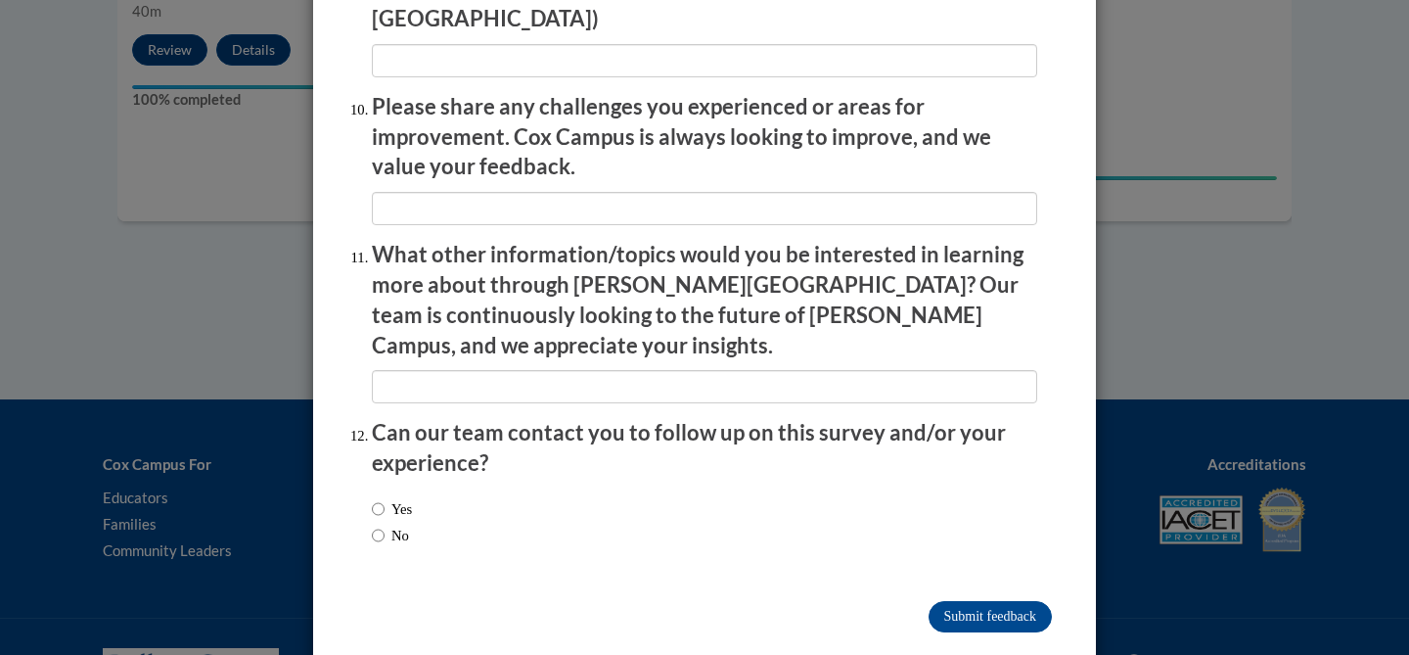
click at [387, 524] on label "No" at bounding box center [390, 535] width 37 height 22
click at [384, 524] on input "No" at bounding box center [378, 535] width 13 height 22
radio input "true"
click at [1004, 601] on input "Submit feedback" at bounding box center [989, 616] width 123 height 31
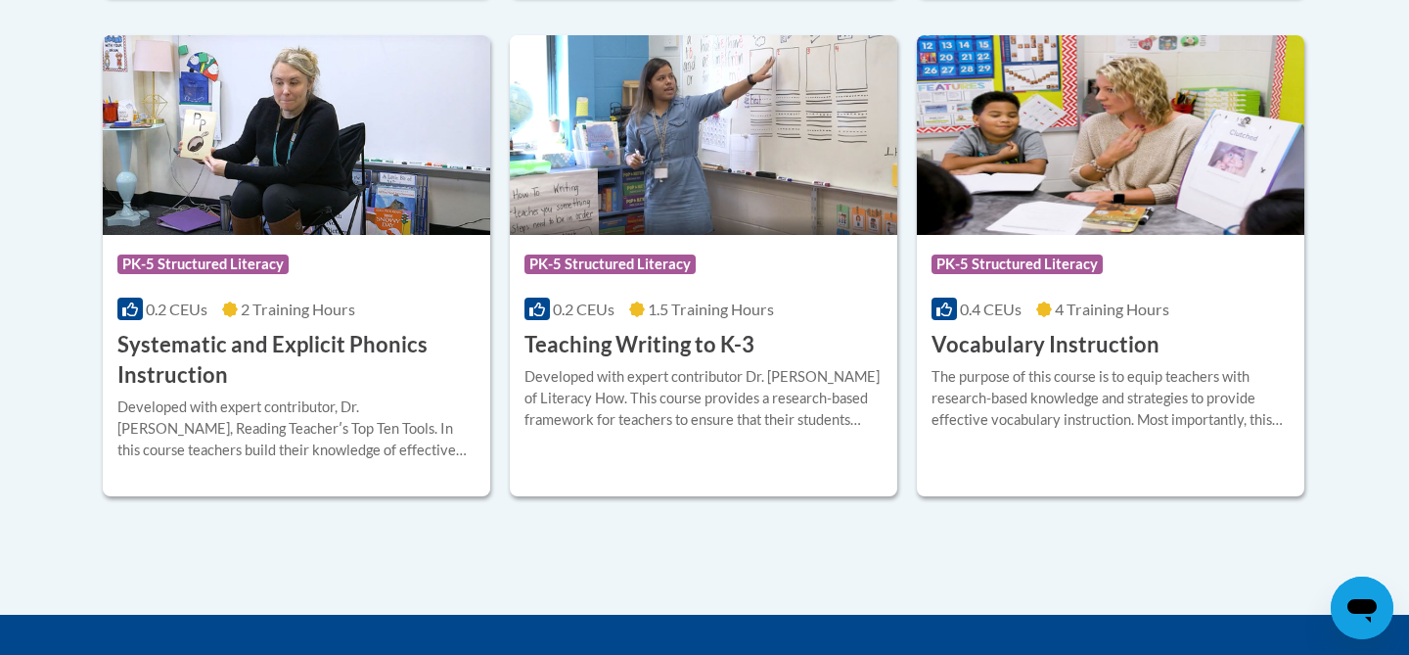
scroll to position [2336, 0]
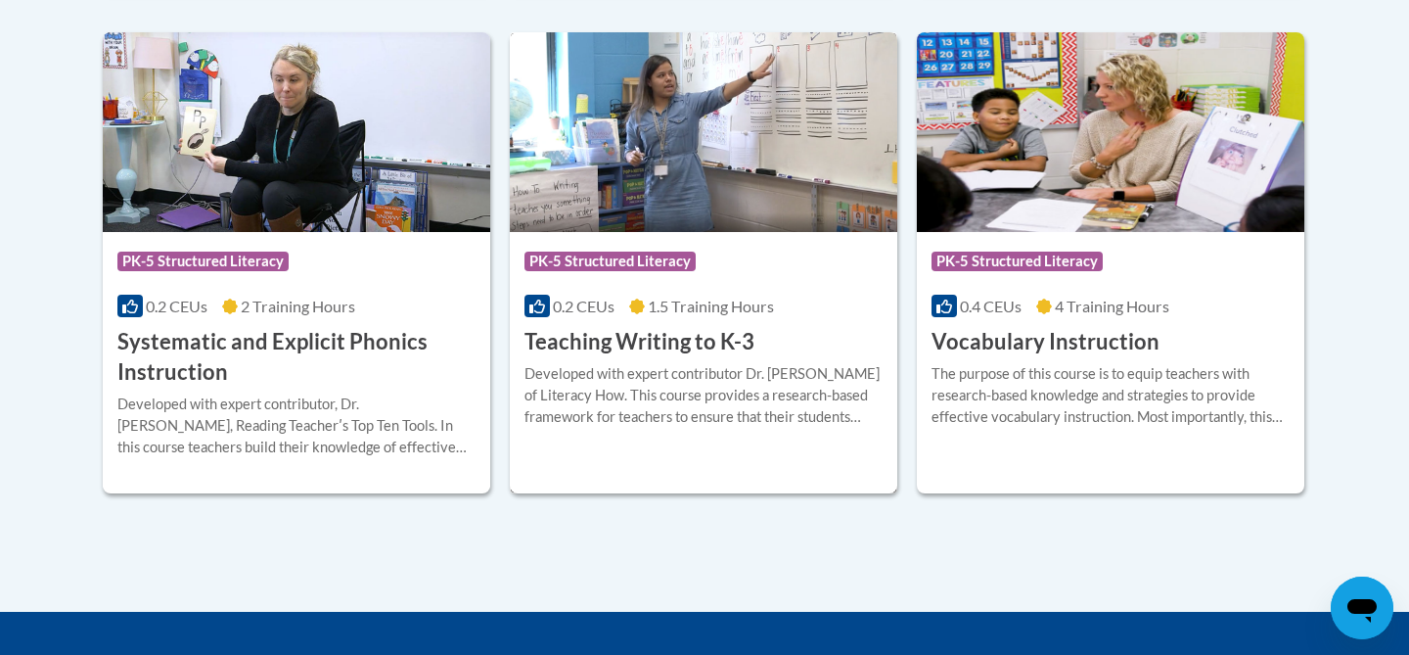
click at [686, 444] on div "More Info Enroll Developed with expert contributor Dr. Margie Gillis of Literac…" at bounding box center [703, 407] width 387 height 100
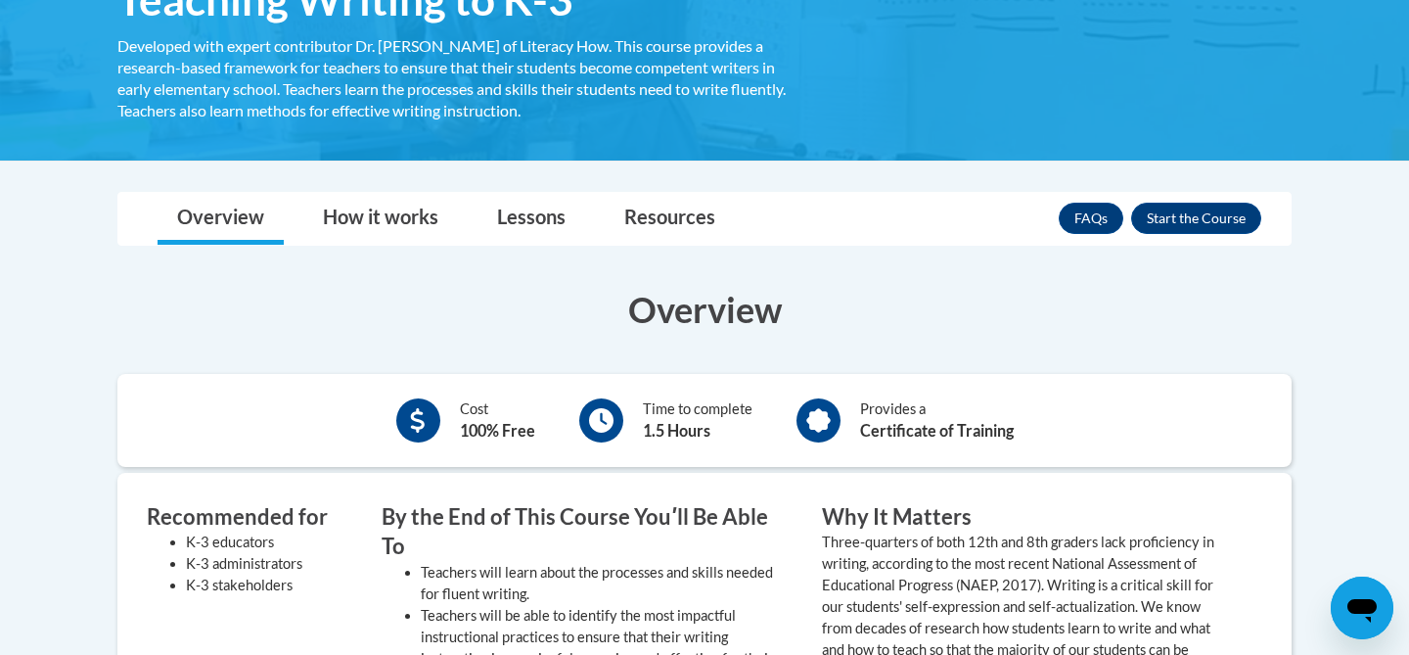
scroll to position [372, 0]
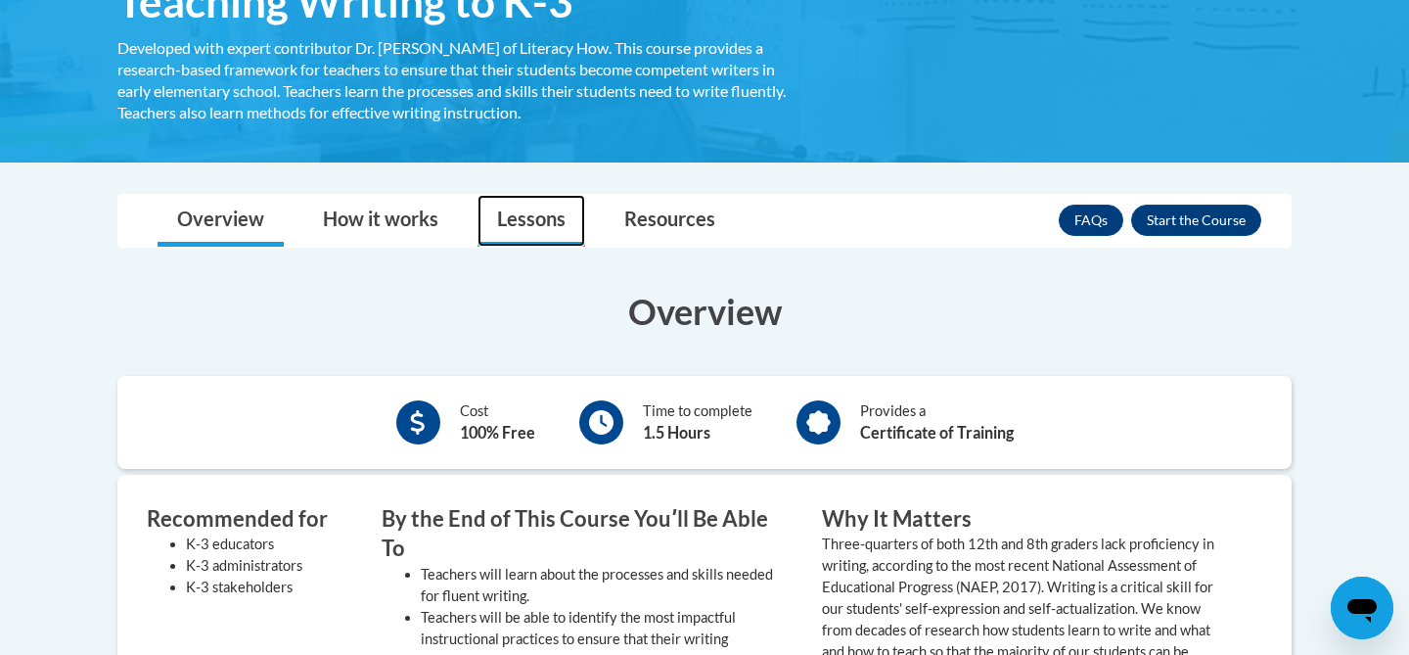
click at [541, 230] on link "Lessons" at bounding box center [531, 221] width 108 height 52
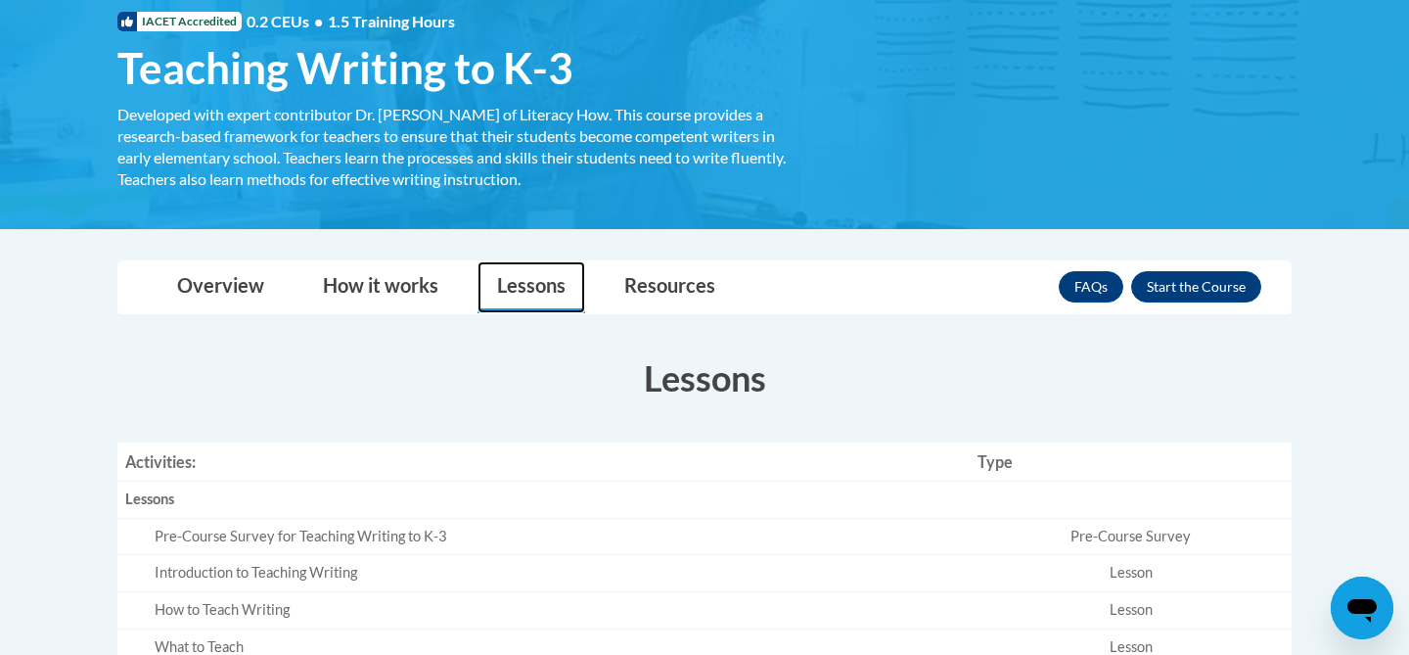
scroll to position [289, 0]
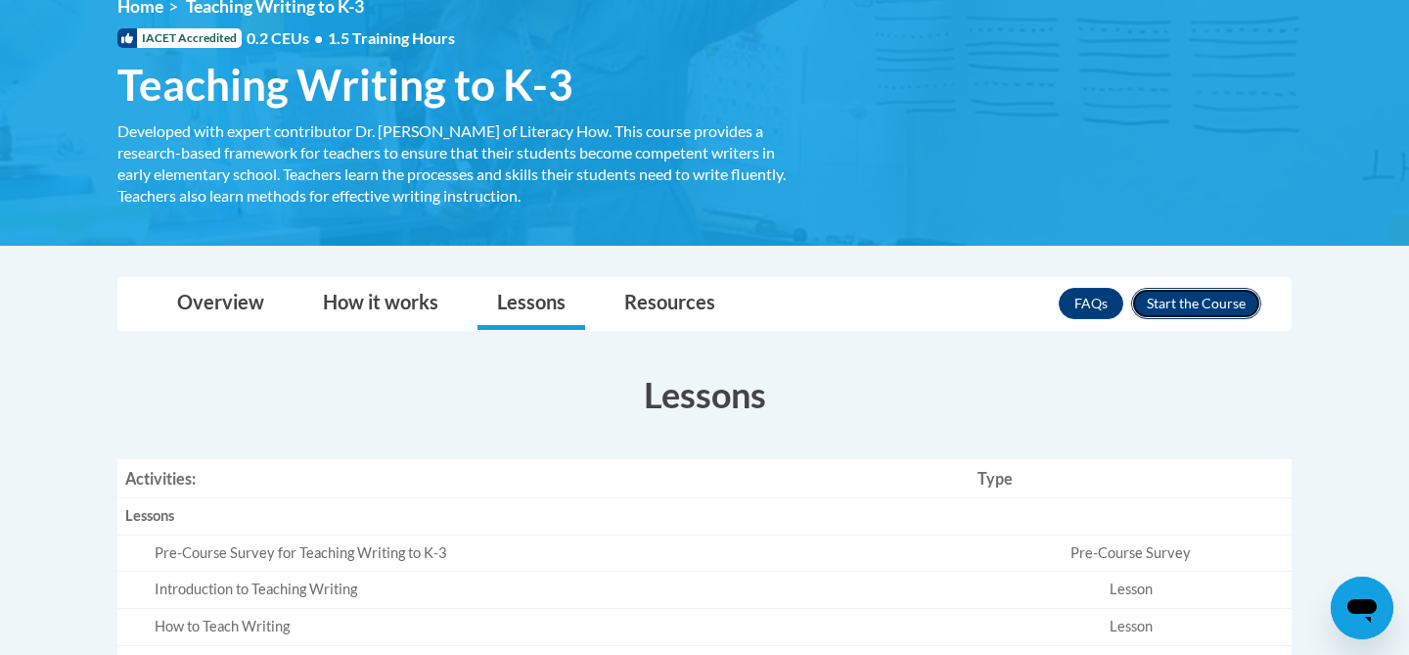
click at [1181, 292] on button "Enroll" at bounding box center [1196, 303] width 130 height 31
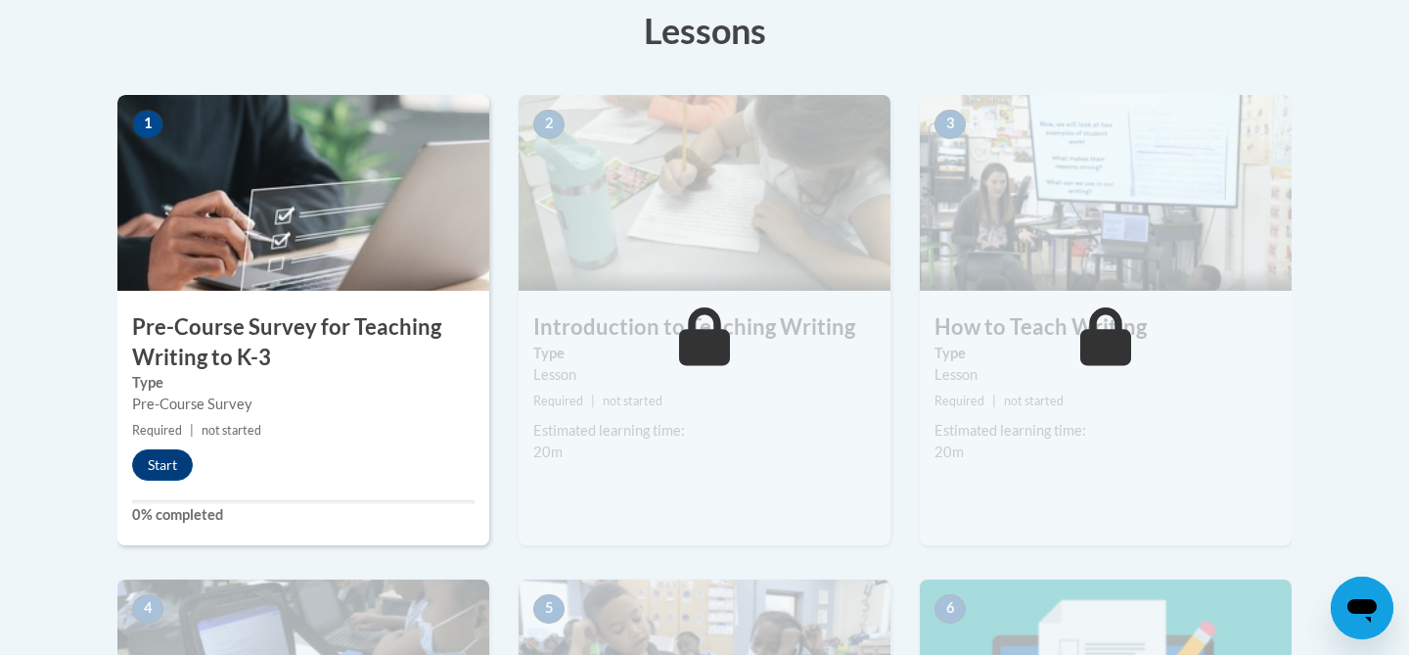
scroll to position [541, 0]
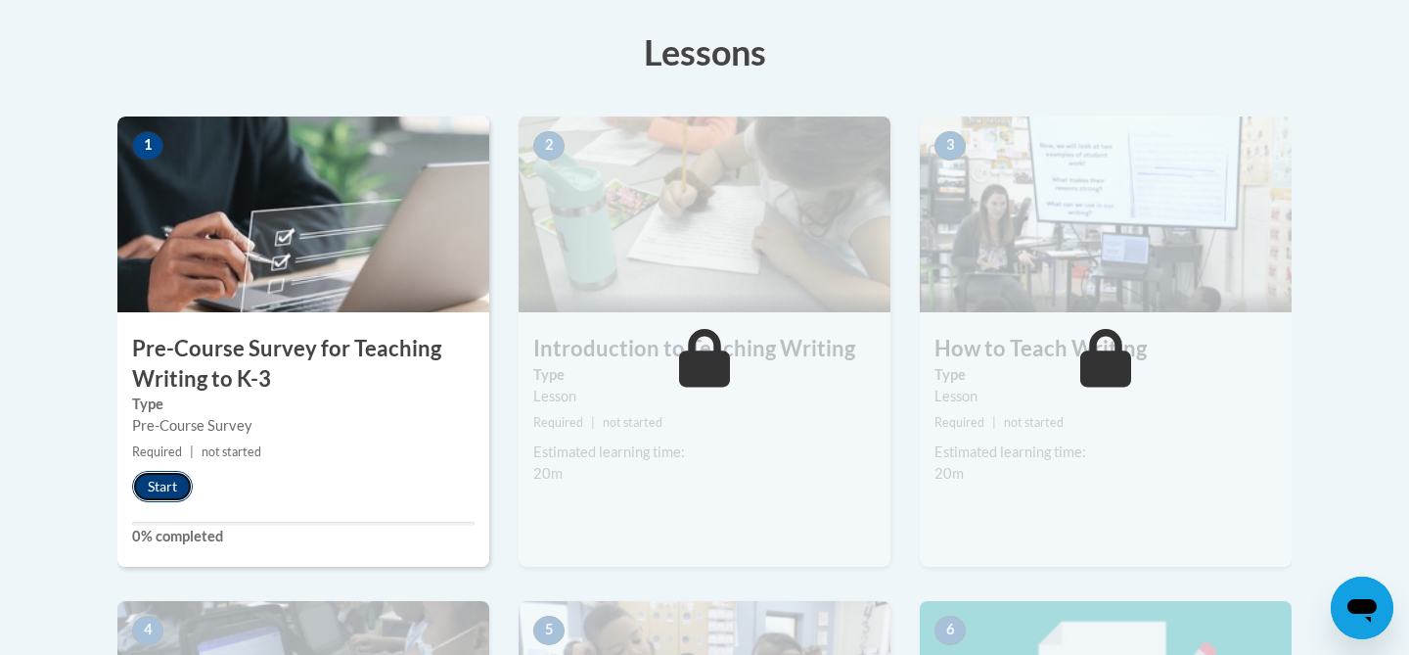
click at [149, 490] on button "Start" at bounding box center [162, 486] width 61 height 31
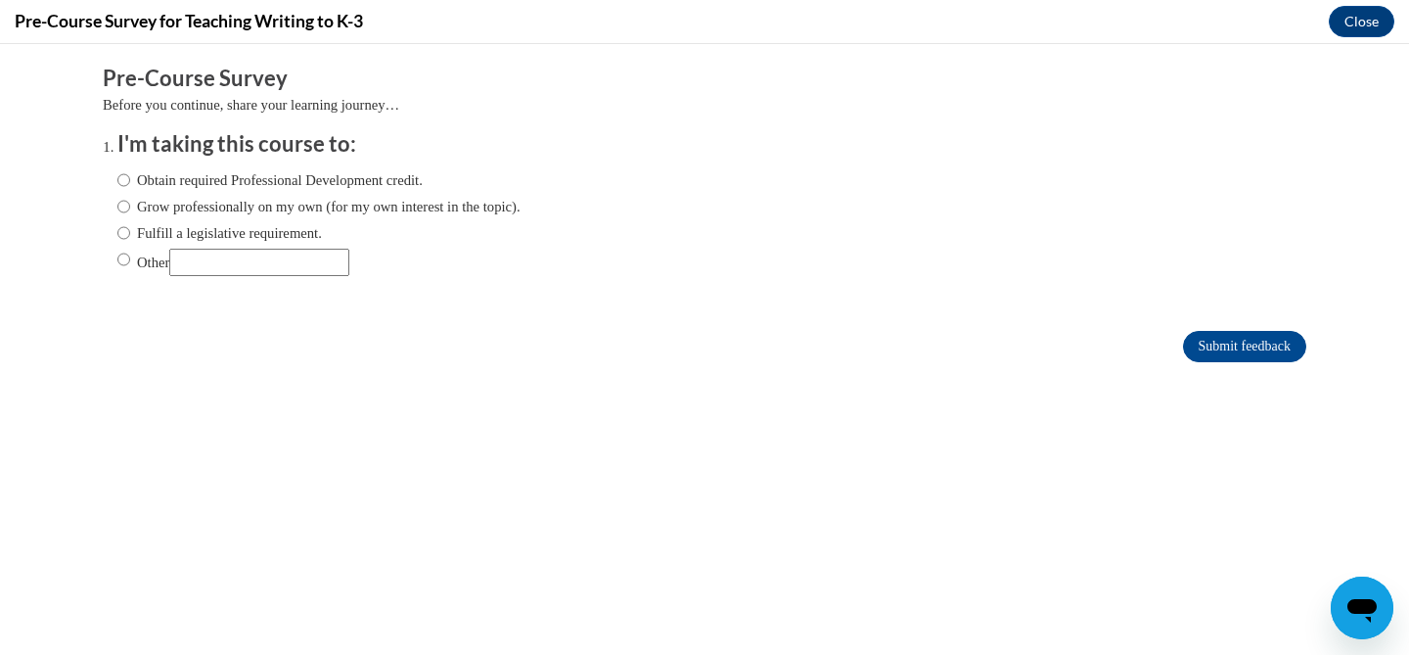
scroll to position [0, 0]
click at [129, 236] on input "Fulfill a legislative requirement." at bounding box center [123, 233] width 13 height 22
radio input "true"
click at [1253, 341] on input "Submit feedback" at bounding box center [1244, 346] width 123 height 31
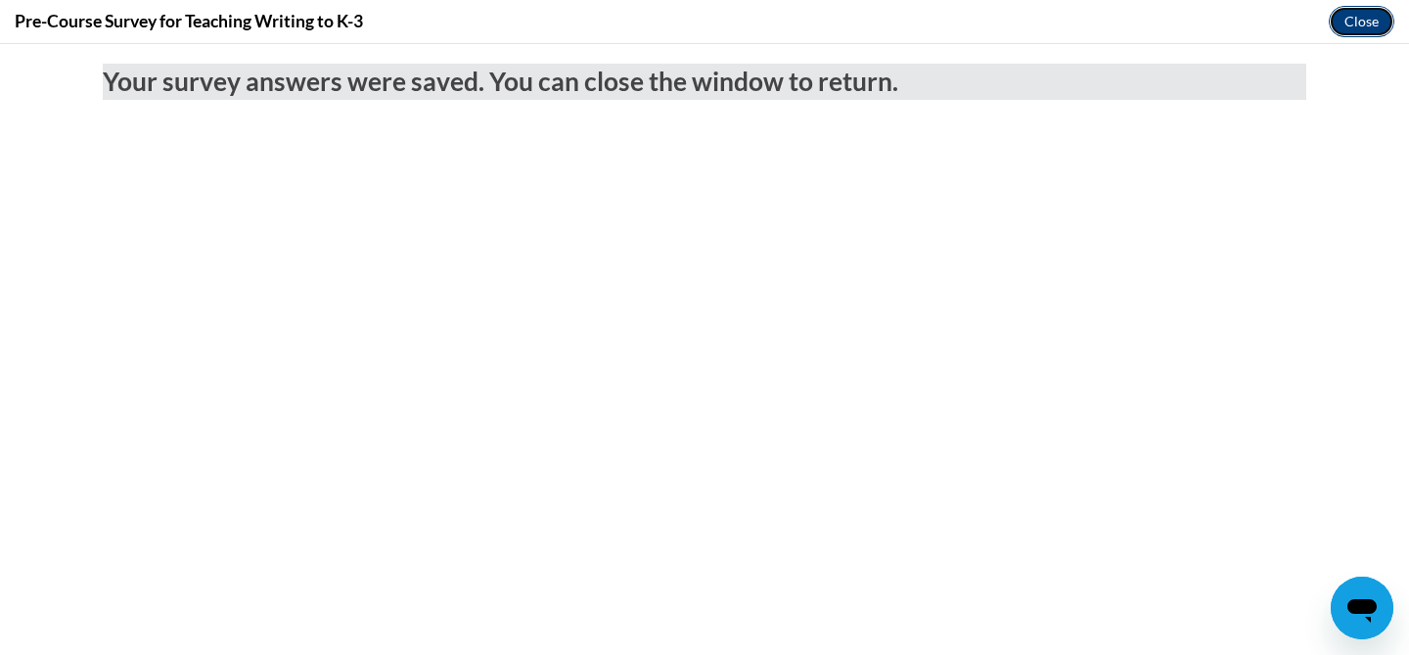
click at [1348, 29] on button "Close" at bounding box center [1362, 21] width 66 height 31
